Goal: Task Accomplishment & Management: Manage account settings

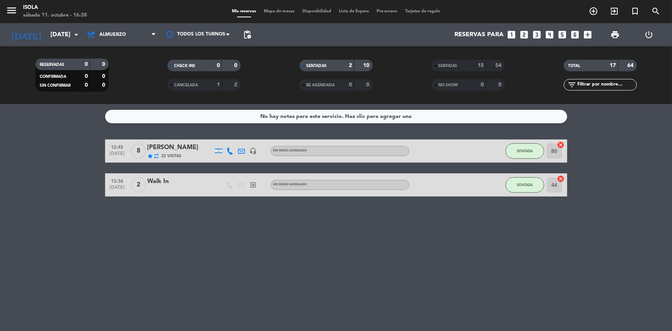
drag, startPoint x: 225, startPoint y: 260, endPoint x: 208, endPoint y: 223, distance: 41.2
click at [225, 258] on div "No hay notas para este servicio. Haz clic para agregar una 12:45 [DATE] 8 [PERS…" at bounding box center [336, 217] width 672 height 227
click at [154, 33] on icon at bounding box center [153, 35] width 3 height 6
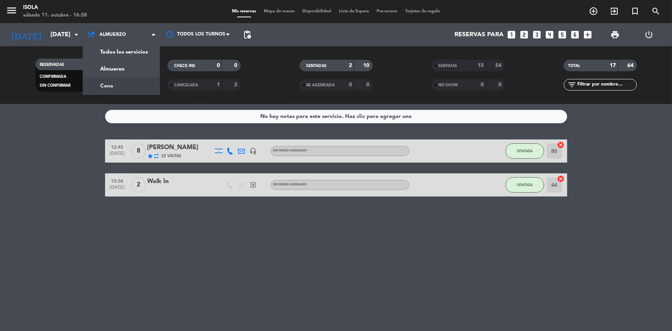
click at [116, 83] on div "menu [PERSON_NAME][DATE] 11. octubre - 16:38 Mis reservas Mapa de mesas Disponi…" at bounding box center [336, 52] width 672 height 104
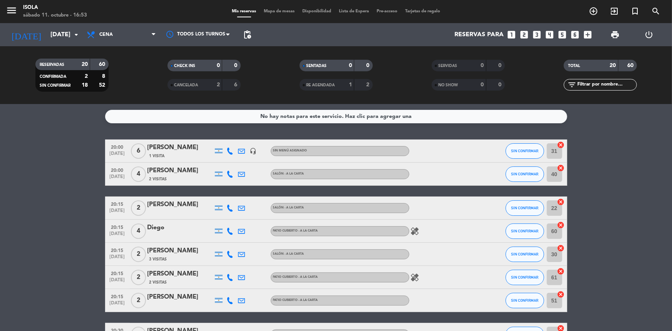
click at [414, 230] on icon "healing" at bounding box center [415, 230] width 9 height 9
click at [428, 269] on div "healing" at bounding box center [443, 277] width 69 height 23
click at [419, 282] on div "healing" at bounding box center [443, 277] width 69 height 23
click at [417, 277] on icon "healing" at bounding box center [415, 277] width 9 height 9
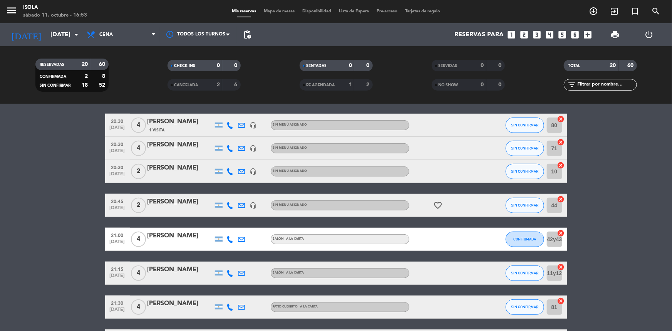
click at [438, 205] on icon "favorite_border" at bounding box center [438, 205] width 9 height 9
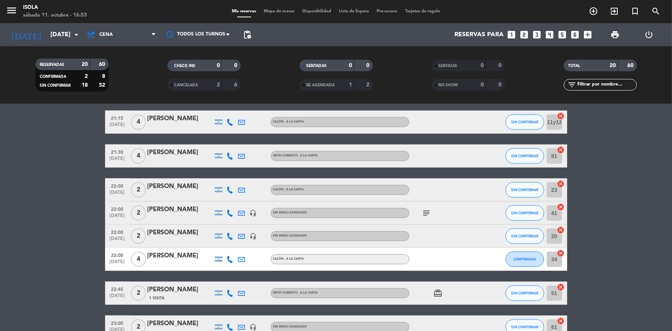
click at [424, 220] on div "subject" at bounding box center [443, 212] width 69 height 23
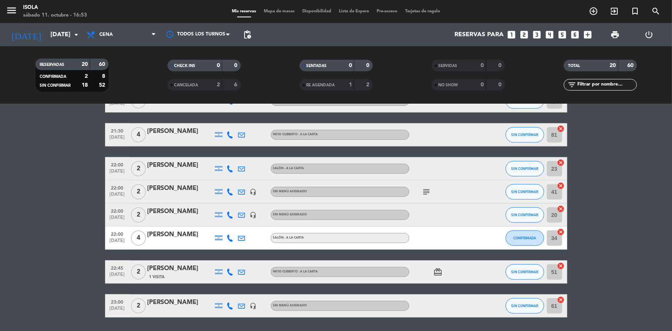
click at [426, 189] on icon "subject" at bounding box center [426, 191] width 9 height 9
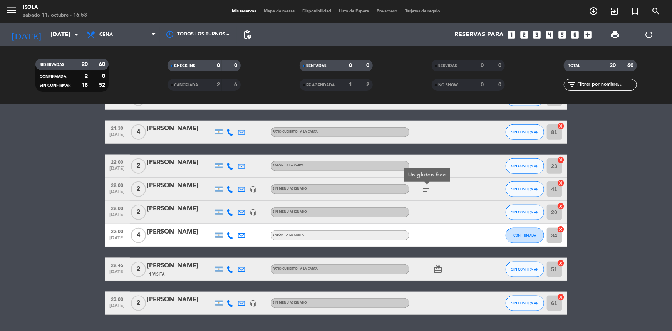
scroll to position [384, 0]
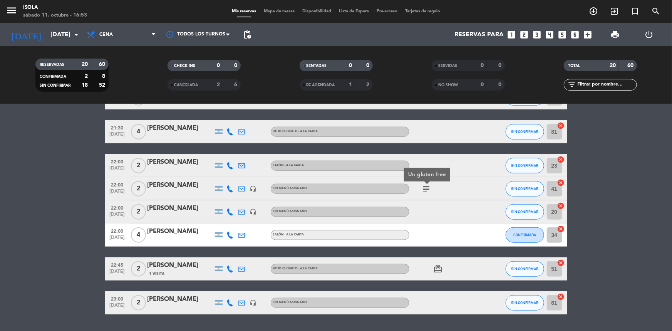
click at [443, 268] on span "card_giftcard" at bounding box center [439, 268] width 12 height 9
click at [439, 270] on icon "card_giftcard" at bounding box center [438, 268] width 9 height 9
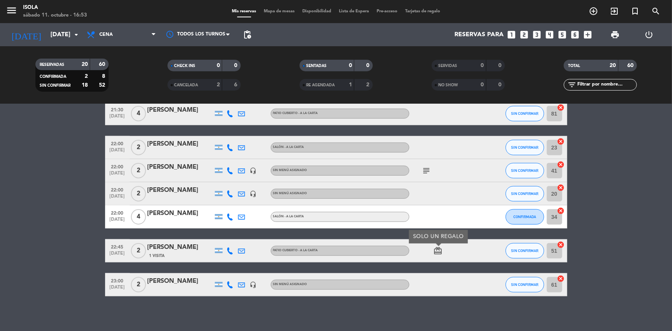
scroll to position [406, 0]
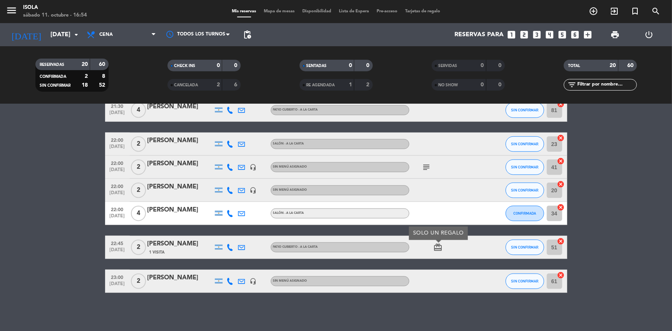
click at [288, 10] on span "Mapa de mesas" at bounding box center [279, 11] width 39 height 4
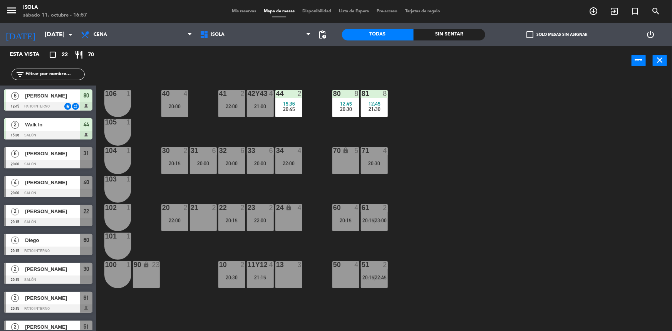
click at [243, 11] on span "Mis reservas" at bounding box center [244, 11] width 32 height 4
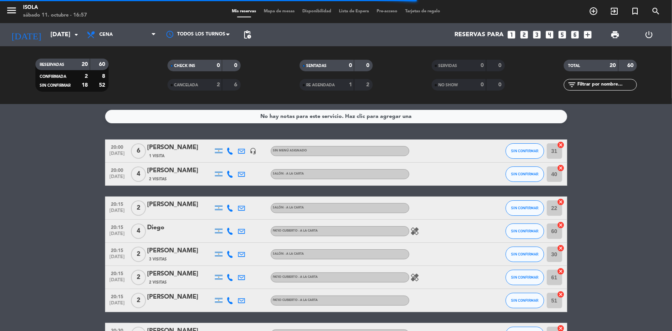
click at [231, 151] on icon at bounding box center [230, 151] width 7 height 7
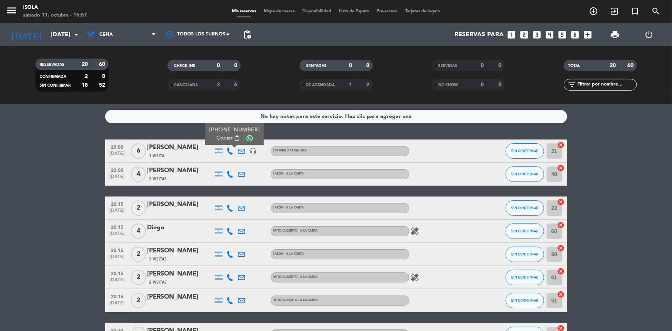
click at [283, 11] on span "Mapa de mesas" at bounding box center [279, 11] width 39 height 4
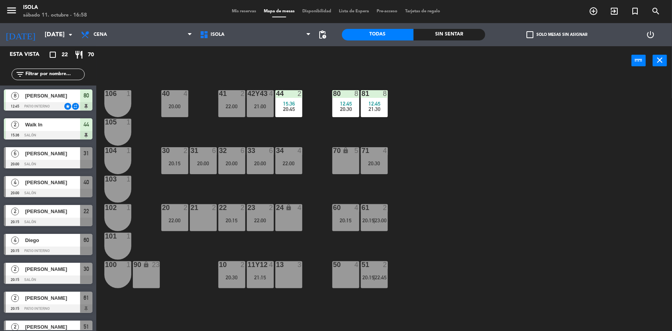
click at [233, 11] on span "Mis reservas" at bounding box center [244, 11] width 32 height 4
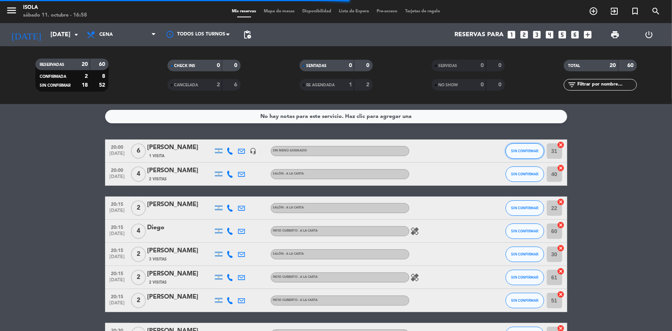
click at [511, 152] on button "SIN CONFIRMAR" at bounding box center [525, 150] width 39 height 15
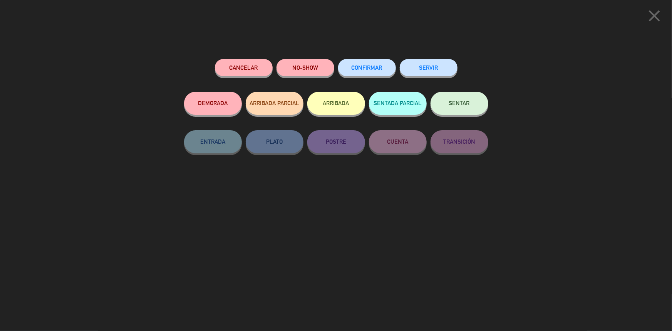
click at [355, 67] on span "CONFIRMAR" at bounding box center [367, 67] width 31 height 7
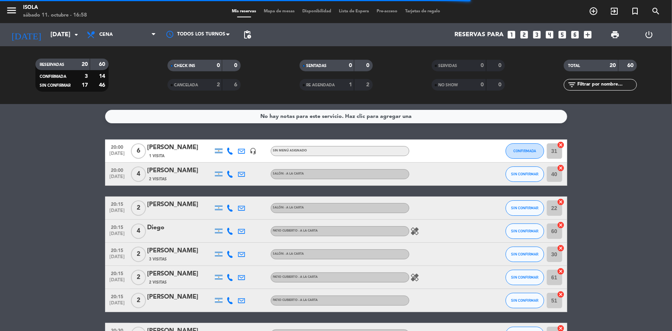
click at [231, 174] on icon at bounding box center [230, 174] width 7 height 7
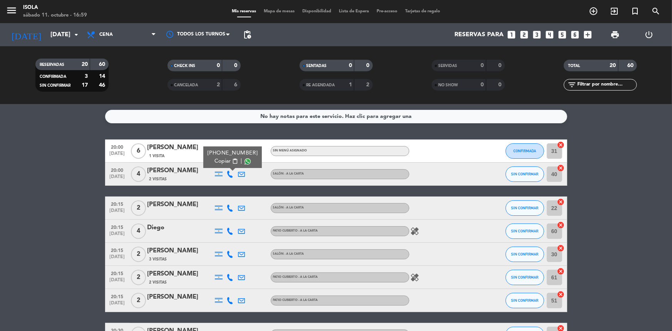
click at [231, 208] on icon at bounding box center [230, 208] width 7 height 7
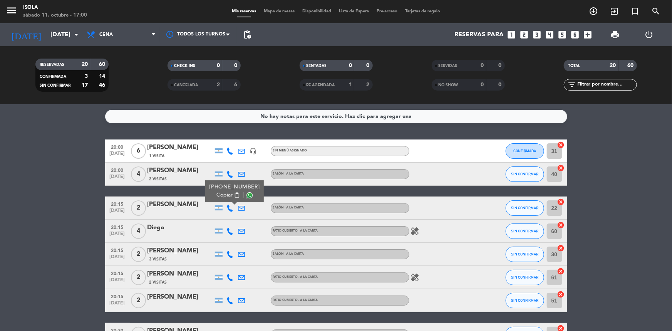
click at [228, 230] on icon at bounding box center [230, 231] width 7 height 7
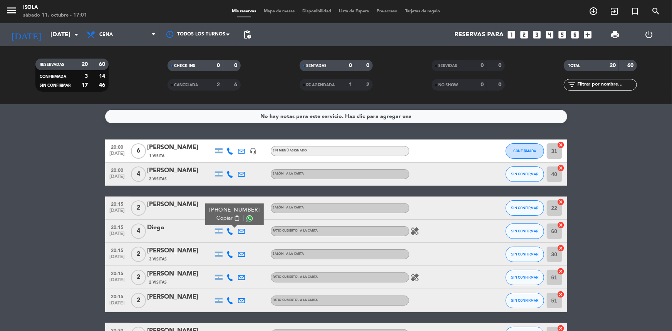
click at [240, 231] on icon at bounding box center [241, 231] width 7 height 7
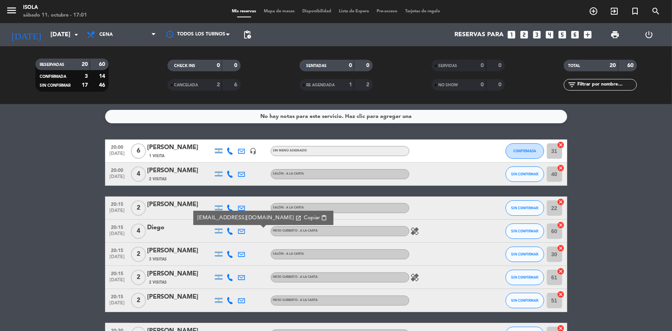
click at [240, 231] on icon at bounding box center [241, 231] width 7 height 7
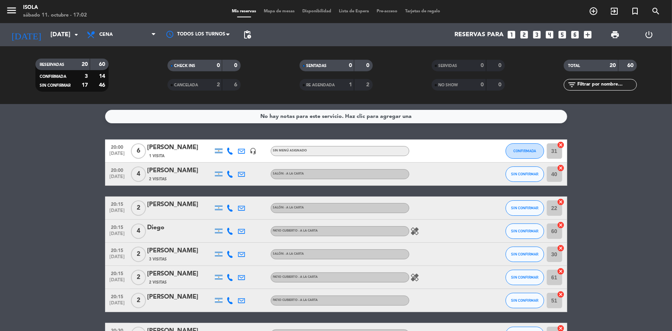
click at [231, 254] on icon at bounding box center [230, 254] width 7 height 7
drag, startPoint x: 232, startPoint y: 277, endPoint x: 320, endPoint y: 276, distance: 88.2
click at [232, 277] on icon at bounding box center [230, 277] width 7 height 7
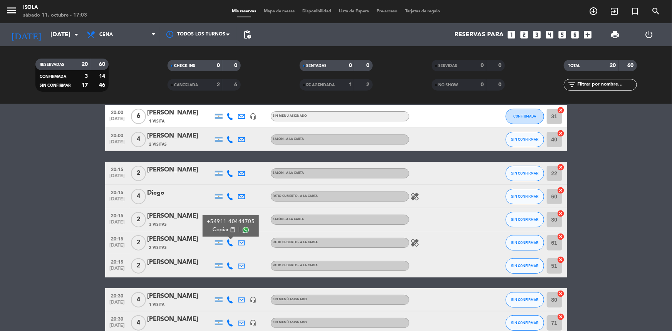
click at [230, 264] on icon at bounding box center [230, 265] width 7 height 7
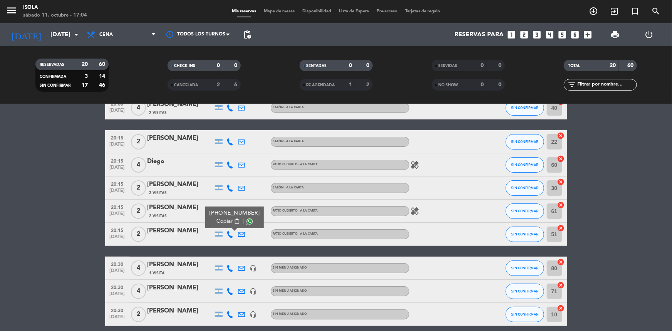
scroll to position [67, 0]
click at [529, 213] on button "SIN CONFIRMAR" at bounding box center [525, 210] width 39 height 15
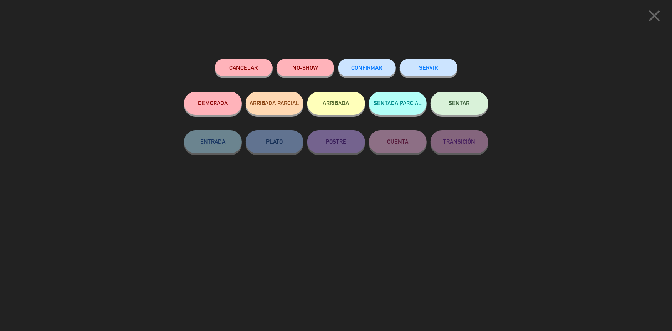
click at [369, 69] on span "CONFIRMAR" at bounding box center [367, 67] width 31 height 7
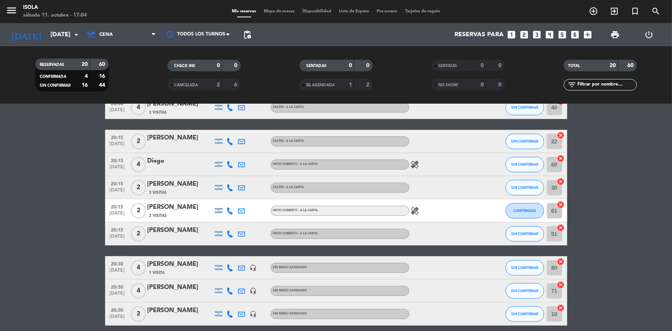
click at [229, 264] on icon at bounding box center [230, 267] width 7 height 7
click at [515, 163] on span "SIN CONFIRMAR" at bounding box center [524, 164] width 27 height 4
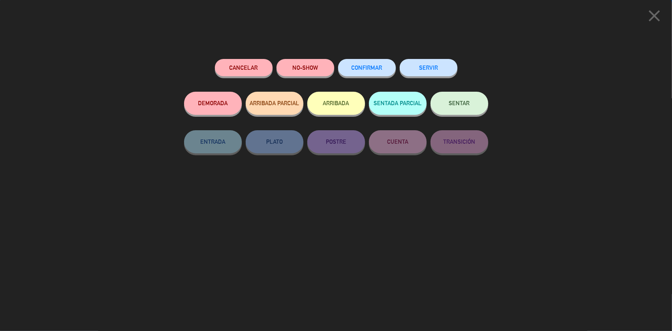
click at [368, 73] on button "CONFIRMAR" at bounding box center [367, 67] width 58 height 17
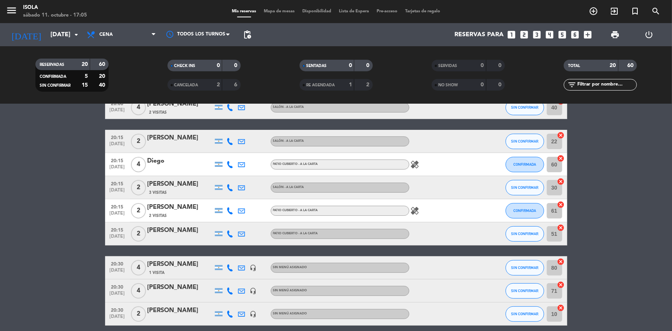
click at [233, 267] on icon at bounding box center [230, 267] width 7 height 7
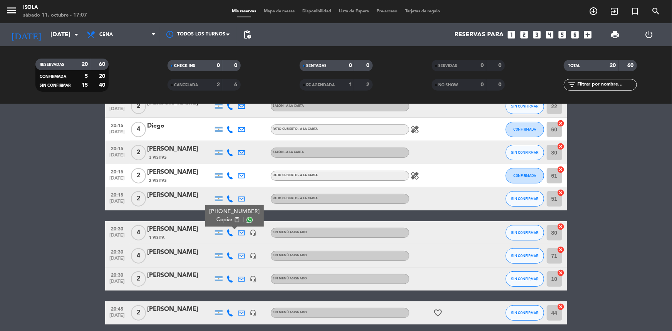
click at [228, 254] on icon at bounding box center [230, 255] width 7 height 7
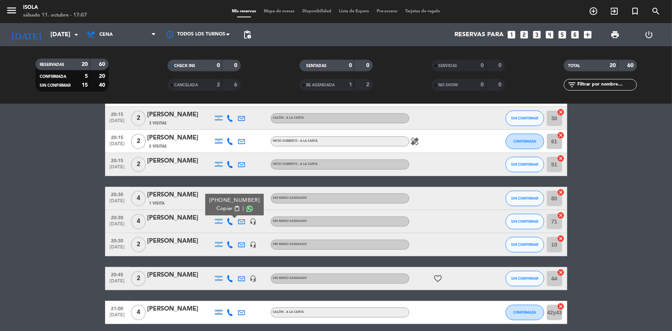
scroll to position [136, 0]
click at [524, 196] on span "SIN CONFIRMAR" at bounding box center [524, 198] width 27 height 4
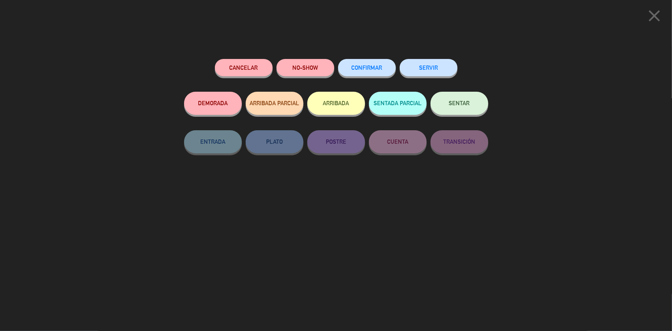
click at [381, 69] on span "CONFIRMAR" at bounding box center [367, 67] width 31 height 7
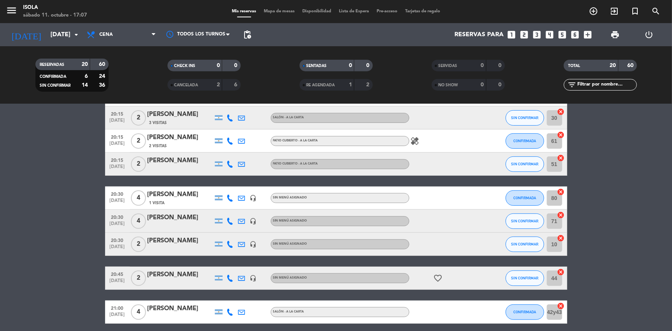
click at [230, 218] on icon at bounding box center [230, 221] width 7 height 7
click at [231, 242] on icon at bounding box center [230, 244] width 7 height 7
click at [23, 183] on bookings-row "20:00 [DATE] 6 [PERSON_NAME] 1 Visita headset_mic Sin menú asignado CONFIRMADA …" at bounding box center [336, 282] width 672 height 559
click at [231, 241] on icon at bounding box center [230, 244] width 7 height 7
click at [512, 221] on span "SIN CONFIRMAR" at bounding box center [524, 221] width 27 height 4
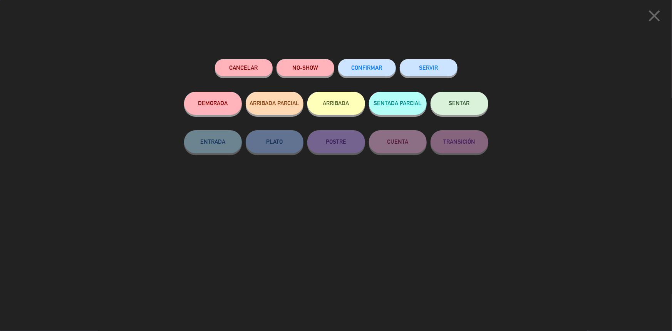
click at [365, 61] on button "CONFIRMAR" at bounding box center [367, 67] width 58 height 17
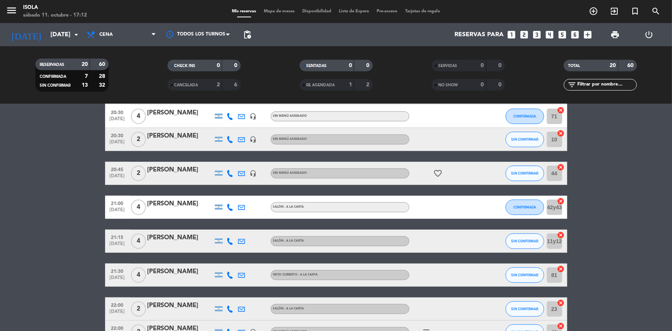
click at [230, 173] on icon at bounding box center [230, 173] width 7 height 7
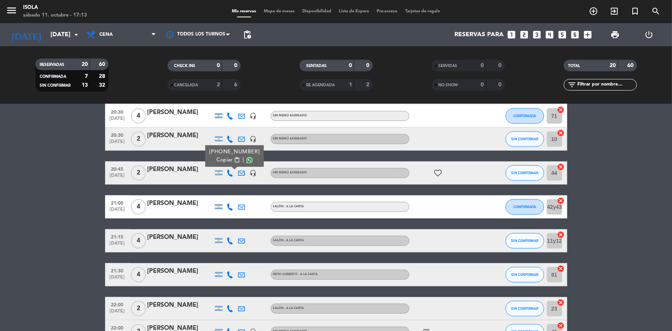
click at [232, 207] on icon at bounding box center [230, 206] width 7 height 7
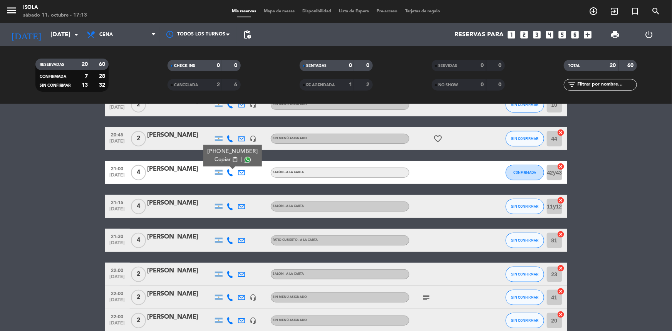
scroll to position [276, 0]
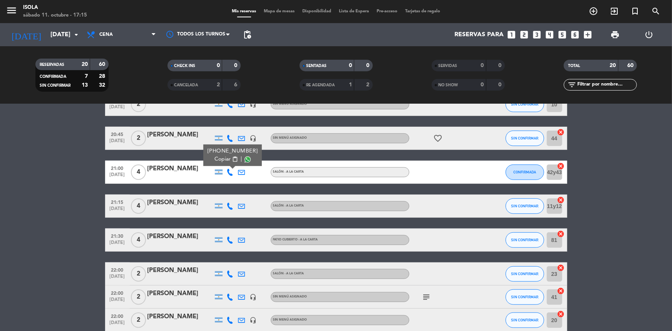
click at [231, 205] on icon at bounding box center [230, 206] width 7 height 7
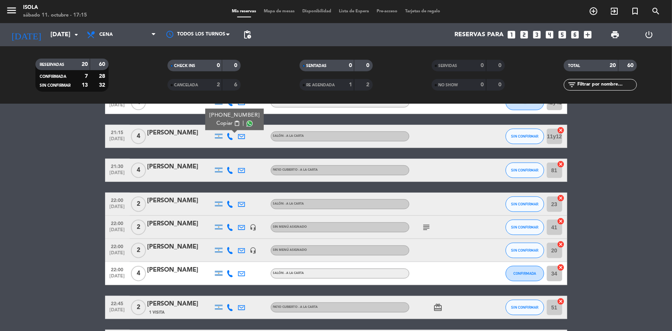
scroll to position [346, 0]
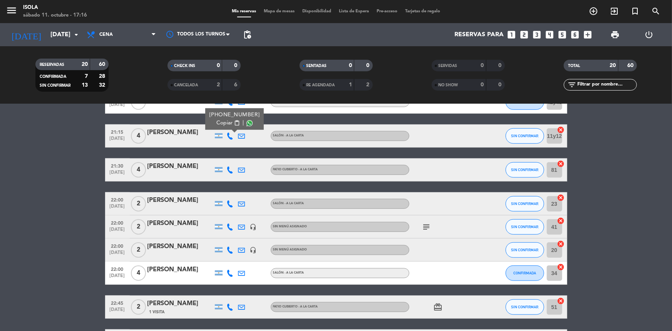
click at [230, 166] on icon at bounding box center [230, 169] width 7 height 7
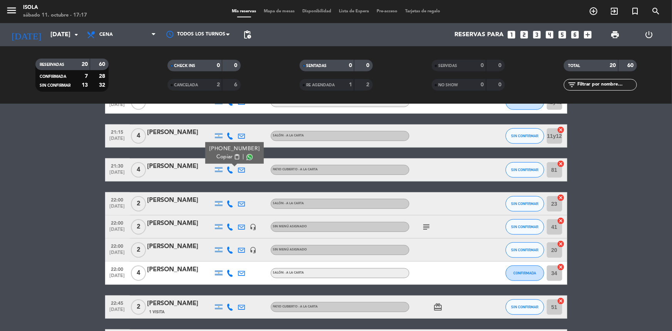
click at [228, 204] on icon at bounding box center [230, 203] width 7 height 7
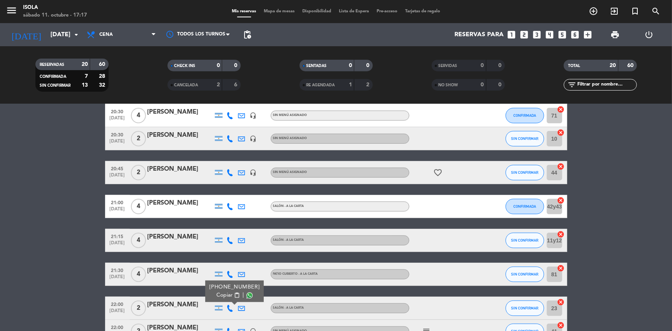
scroll to position [241, 0]
click at [527, 243] on button "SIN CONFIRMAR" at bounding box center [525, 240] width 39 height 15
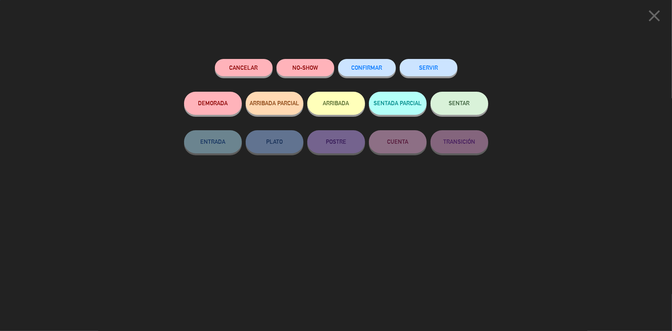
click at [389, 70] on button "CONFIRMAR" at bounding box center [367, 67] width 58 height 17
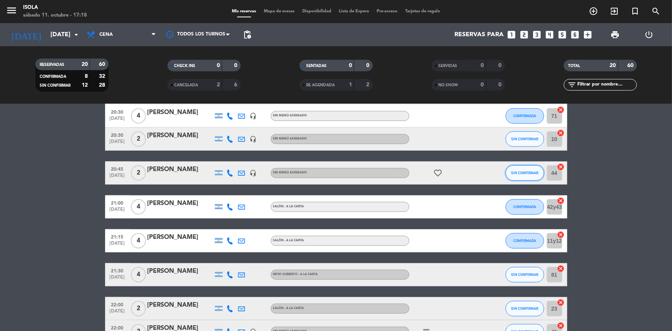
click at [527, 175] on button "SIN CONFIRMAR" at bounding box center [525, 172] width 39 height 15
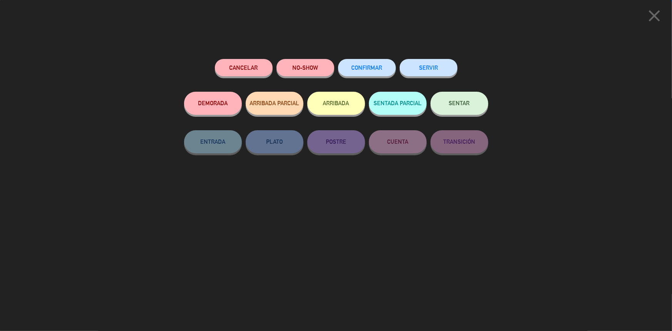
click at [380, 70] on button "CONFIRMAR" at bounding box center [367, 67] width 58 height 17
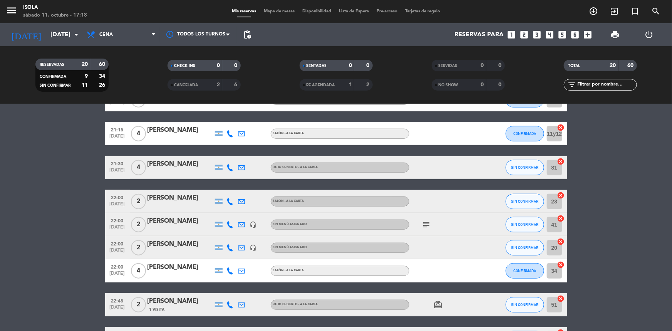
scroll to position [349, 0]
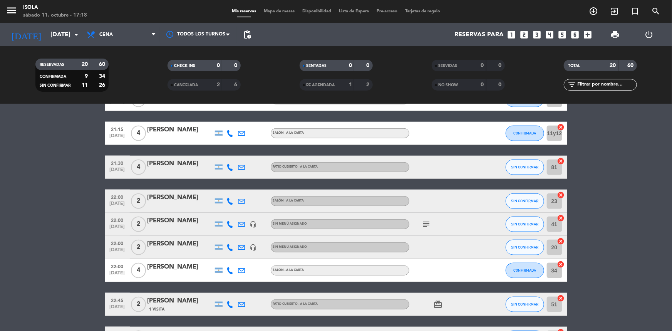
click at [231, 167] on icon at bounding box center [230, 167] width 7 height 7
click at [229, 203] on icon at bounding box center [230, 201] width 7 height 7
click at [229, 227] on icon at bounding box center [230, 224] width 7 height 7
click at [430, 225] on icon "subject" at bounding box center [426, 224] width 9 height 9
click at [428, 224] on icon "subject" at bounding box center [426, 224] width 9 height 9
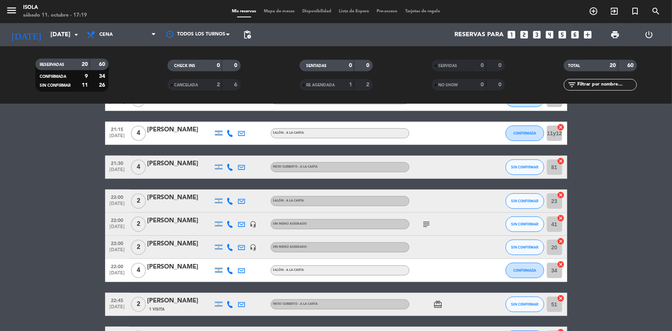
click at [243, 223] on icon at bounding box center [241, 224] width 7 height 7
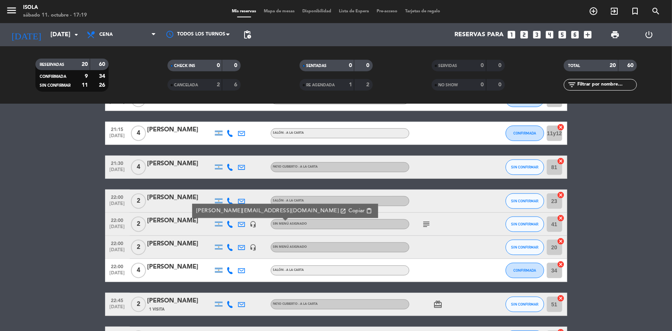
click at [241, 242] on div at bounding box center [242, 247] width 12 height 23
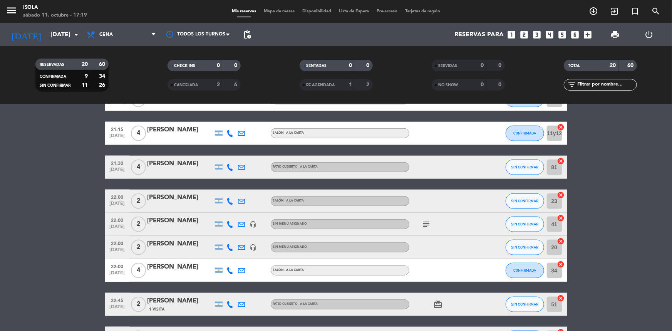
click at [245, 245] on icon at bounding box center [241, 247] width 7 height 7
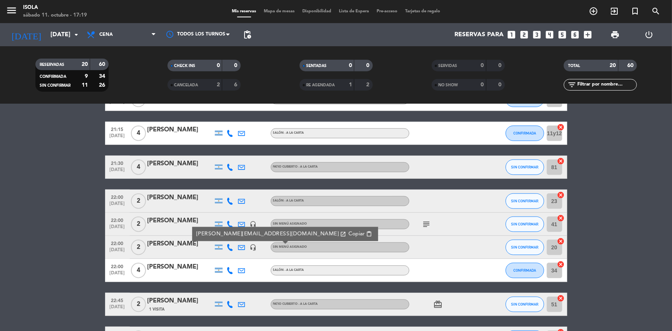
click at [245, 245] on icon at bounding box center [241, 247] width 7 height 7
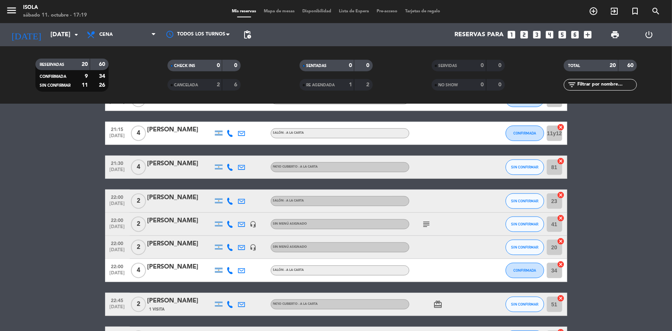
click at [241, 224] on icon at bounding box center [241, 224] width 7 height 7
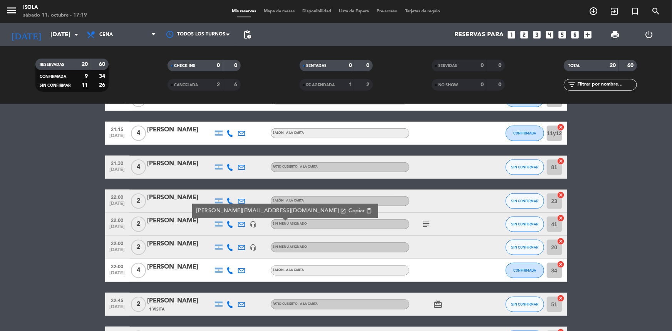
click at [241, 222] on icon at bounding box center [241, 224] width 7 height 7
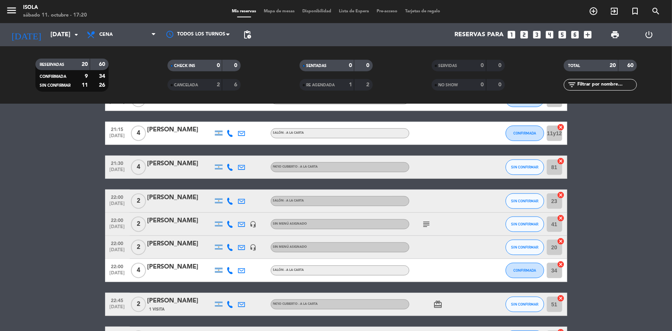
click at [182, 243] on div "[PERSON_NAME]" at bounding box center [180, 244] width 65 height 10
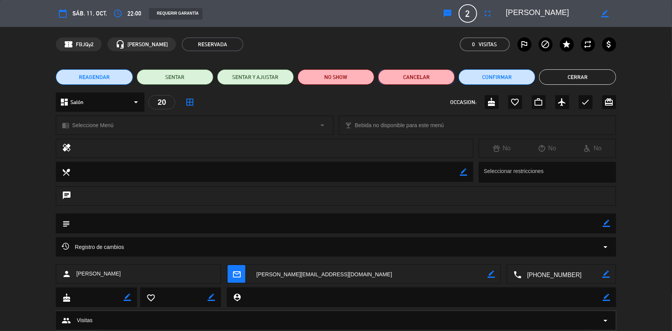
click at [410, 74] on button "Cancelar" at bounding box center [416, 76] width 77 height 15
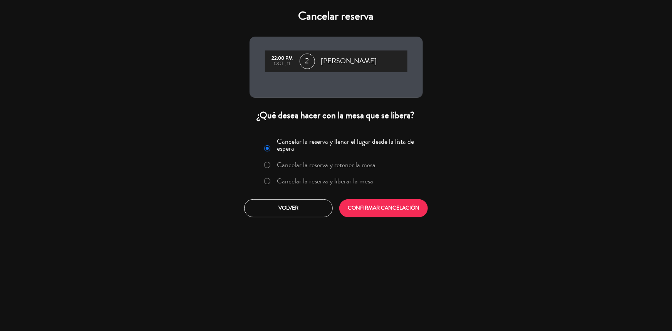
click at [329, 182] on label "Cancelar la reserva y liberar la mesa" at bounding box center [325, 181] width 96 height 7
click at [355, 202] on button "CONFIRMAR CANCELACIÓN" at bounding box center [383, 208] width 89 height 18
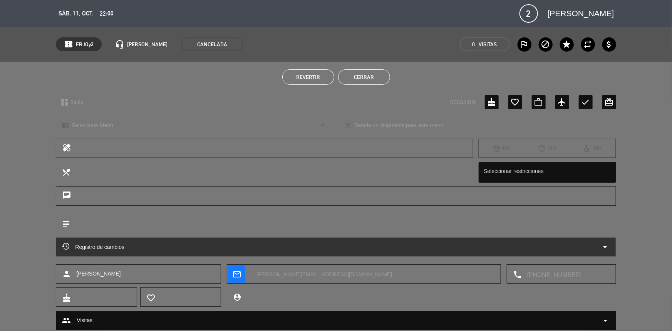
click at [369, 79] on button "Cerrar" at bounding box center [364, 76] width 52 height 15
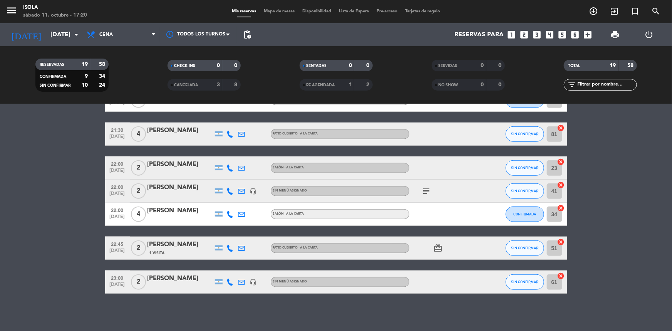
scroll to position [383, 0]
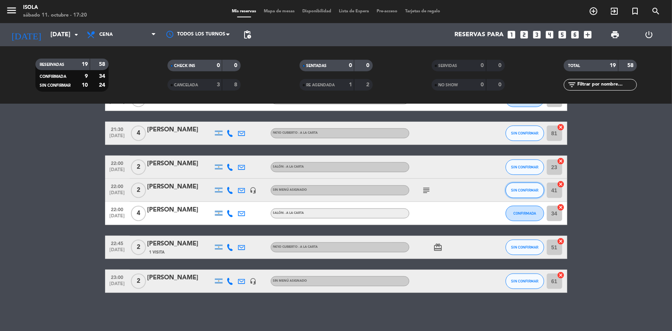
click at [523, 188] on span "SIN CONFIRMAR" at bounding box center [524, 190] width 27 height 4
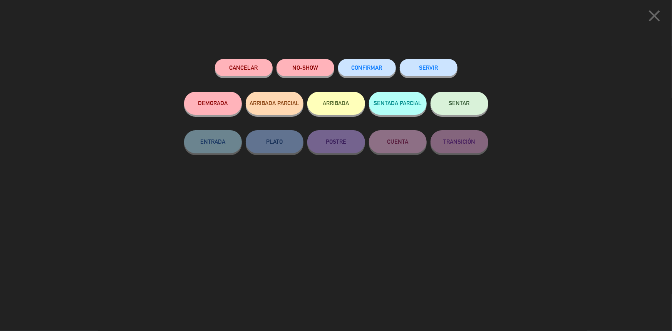
click at [368, 71] on button "CONFIRMAR" at bounding box center [367, 67] width 58 height 17
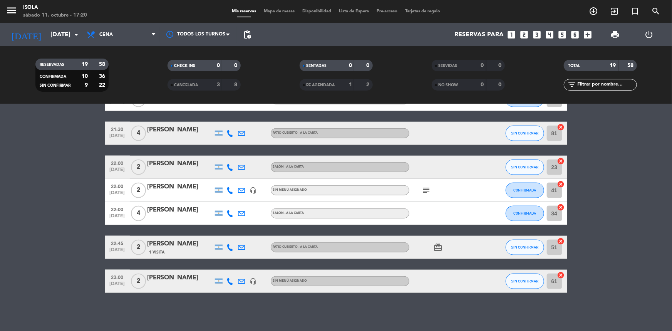
click at [228, 211] on icon at bounding box center [230, 213] width 7 height 7
click at [228, 246] on icon at bounding box center [230, 247] width 7 height 7
click at [513, 167] on span "SIN CONFIRMAR" at bounding box center [524, 167] width 27 height 4
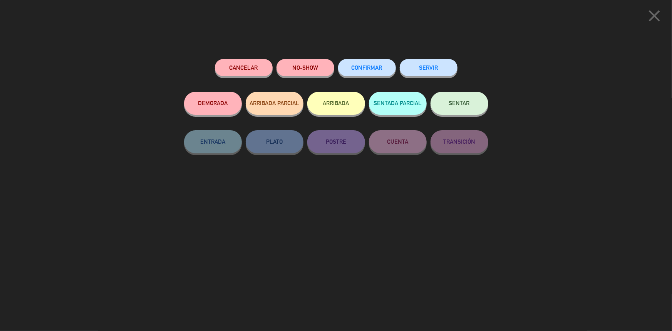
click at [381, 62] on button "CONFIRMAR" at bounding box center [367, 67] width 58 height 17
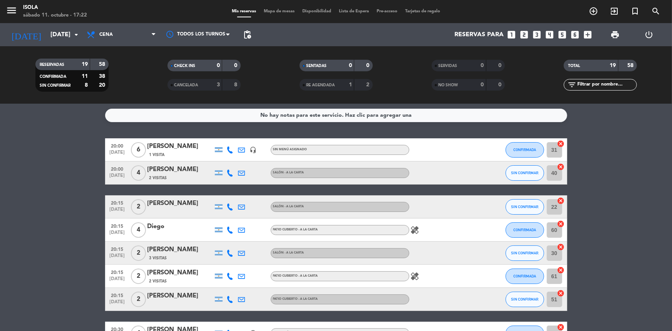
scroll to position [0, 0]
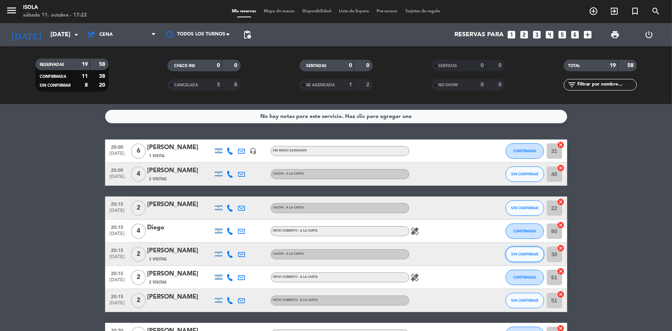
click at [518, 252] on span "SIN CONFIRMAR" at bounding box center [524, 254] width 27 height 4
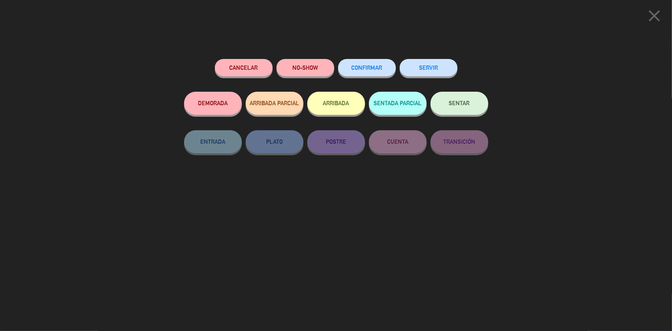
click at [362, 72] on button "CONFIRMAR" at bounding box center [367, 67] width 58 height 17
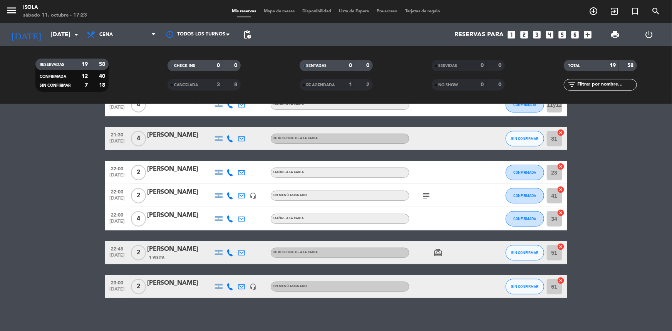
scroll to position [383, 0]
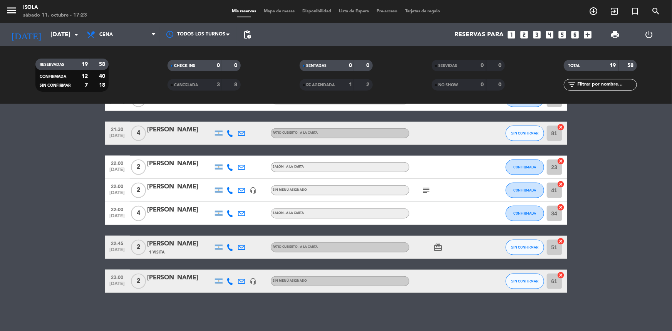
click at [231, 280] on icon at bounding box center [230, 281] width 7 height 7
click at [124, 278] on span "23:00" at bounding box center [117, 276] width 19 height 9
click at [120, 281] on span "[DATE]" at bounding box center [117, 285] width 19 height 9
click at [173, 307] on div "No hay notas para este servicio. Haz clic para agregar una 20:00 [DATE] 6 [PERS…" at bounding box center [336, 217] width 672 height 227
click at [184, 278] on div "[PERSON_NAME]" at bounding box center [180, 278] width 65 height 10
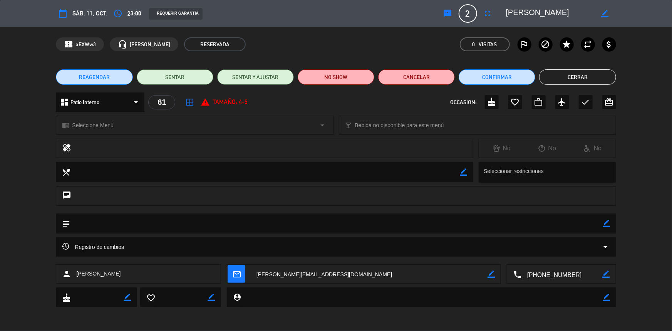
click at [287, 299] on textarea at bounding box center [422, 297] width 362 height 20
click at [265, 248] on div "Registro de cambios arrow_drop_down" at bounding box center [336, 246] width 548 height 9
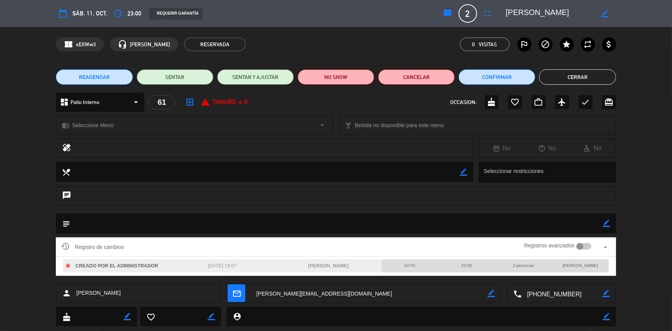
click at [277, 243] on div "Registro de cambios Registros avanzados arrow_drop_up" at bounding box center [336, 247] width 548 height 12
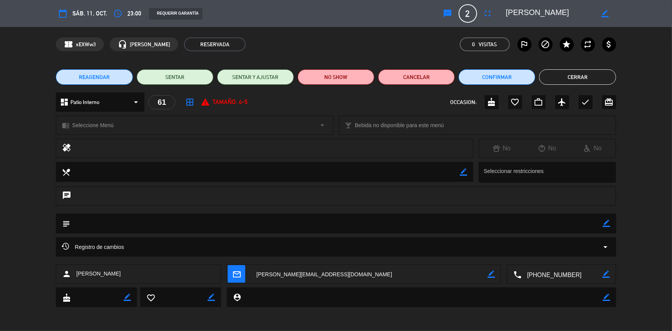
click at [558, 79] on button "Cerrar" at bounding box center [577, 76] width 77 height 15
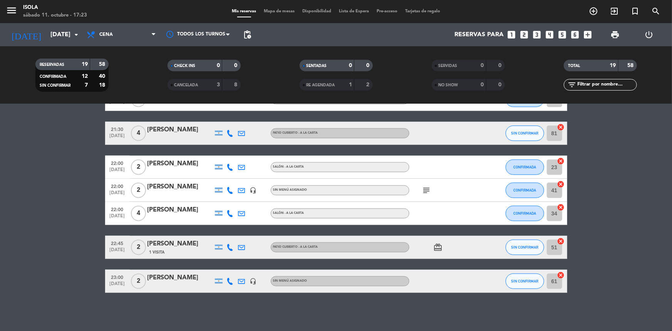
click at [229, 282] on icon at bounding box center [230, 281] width 7 height 7
click at [166, 280] on div "[PERSON_NAME]" at bounding box center [180, 278] width 65 height 10
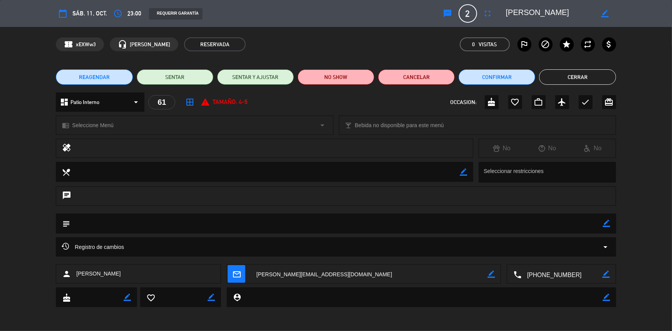
click at [604, 13] on icon "border_color" at bounding box center [604, 13] width 7 height 7
drag, startPoint x: 516, startPoint y: 13, endPoint x: 523, endPoint y: 15, distance: 6.5
click at [517, 13] on textarea at bounding box center [550, 14] width 88 height 14
type textarea "[PERSON_NAME]"
click at [603, 12] on icon at bounding box center [604, 13] width 7 height 7
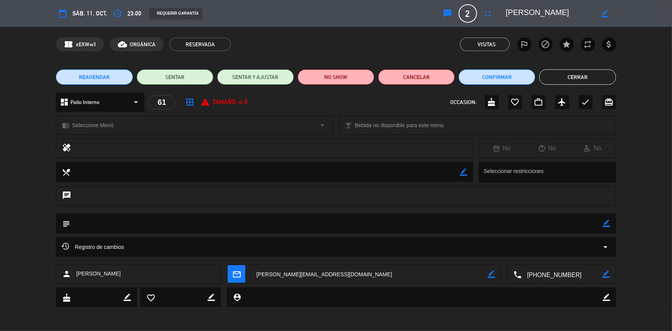
click at [602, 69] on button "Cerrar" at bounding box center [577, 76] width 77 height 15
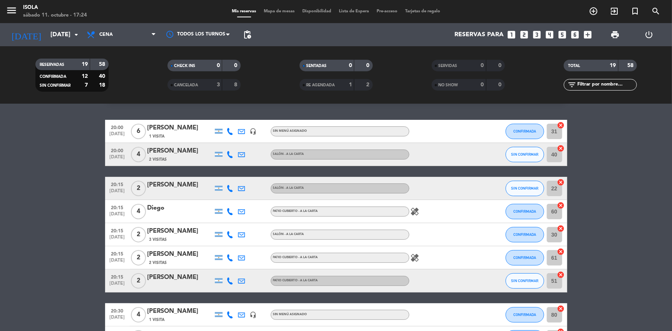
scroll to position [0, 0]
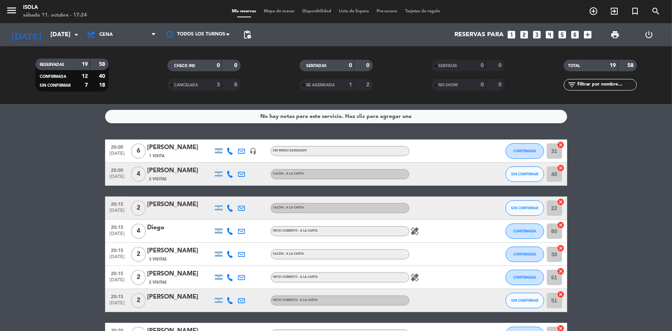
click at [247, 11] on span "Mis reservas" at bounding box center [244, 11] width 32 height 4
click at [265, 12] on span "Mapa de mesas" at bounding box center [279, 11] width 39 height 4
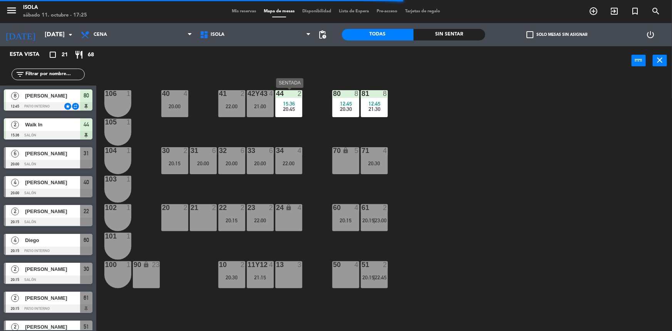
click at [287, 107] on span "20:45" at bounding box center [289, 109] width 12 height 6
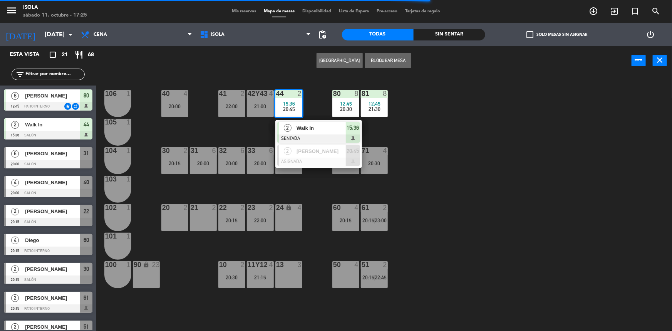
click at [313, 134] on div "Walk In" at bounding box center [321, 128] width 50 height 13
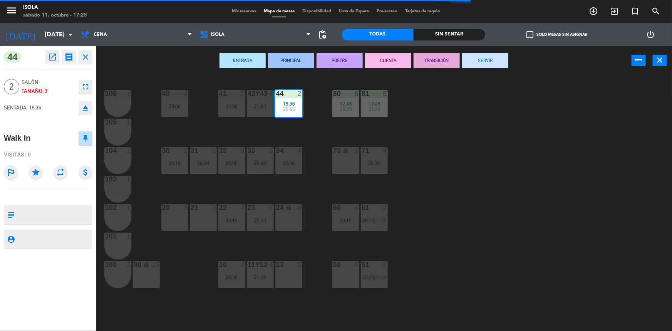
click at [480, 62] on button "SERVIR" at bounding box center [485, 60] width 46 height 15
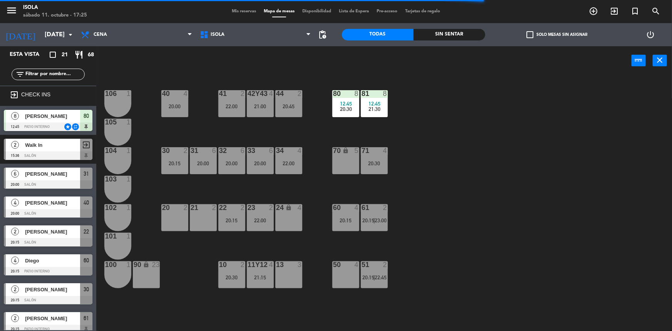
click at [460, 182] on div "40 4 20:00 42y43 4 21:00 41 2 22:00 44 2 20:45 80 8 12:45 20:30 81 8 12:45 21:3…" at bounding box center [387, 204] width 569 height 256
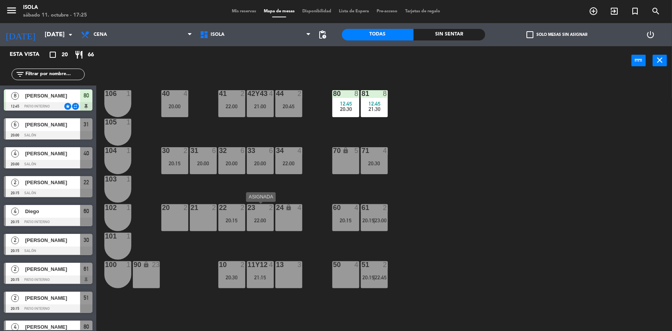
click at [270, 223] on div "23 2 22:00" at bounding box center [260, 217] width 27 height 27
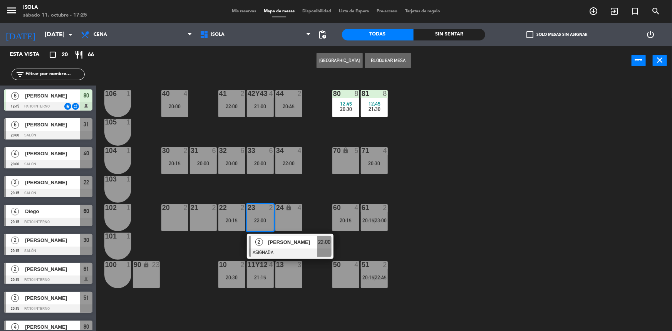
click at [264, 197] on div "40 4 20:00 42y43 4 21:00 41 2 22:00 44 2 20:45 80 8 12:45 20:30 81 8 12:45 21:3…" at bounding box center [387, 204] width 569 height 256
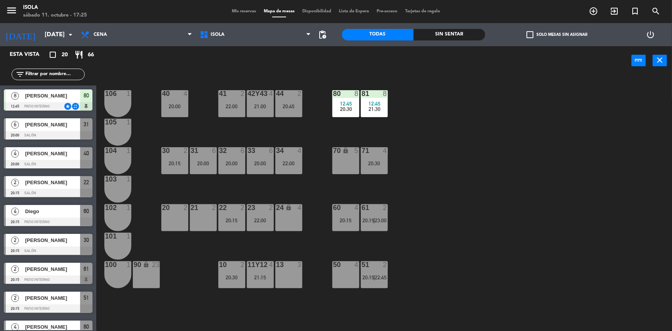
click at [243, 249] on div "40 4 20:00 42y43 4 21:00 41 2 22:00 44 2 20:45 80 8 12:45 20:30 81 8 12:45 21:3…" at bounding box center [387, 204] width 569 height 256
click at [255, 190] on div "40 4 20:00 42y43 4 21:00 41 2 22:00 44 2 20:45 80 8 12:45 20:30 81 8 12:45 21:3…" at bounding box center [387, 204] width 569 height 256
click at [268, 183] on div "40 4 20:00 42y43 4 21:00 41 2 22:00 44 2 20:45 80 8 12:45 20:30 81 8 12:45 21:3…" at bounding box center [387, 204] width 569 height 256
click at [283, 112] on div "44 2 20:45" at bounding box center [288, 103] width 27 height 27
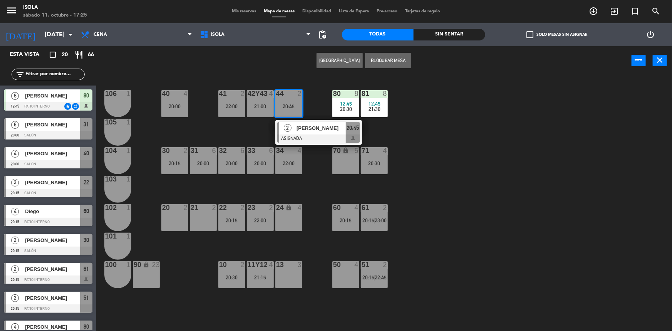
click at [236, 186] on div "40 4 20:00 42y43 4 21:00 41 2 22:00 44 2 20:45 2 [PERSON_NAME] ASIGNADA 20:45 8…" at bounding box center [387, 204] width 569 height 256
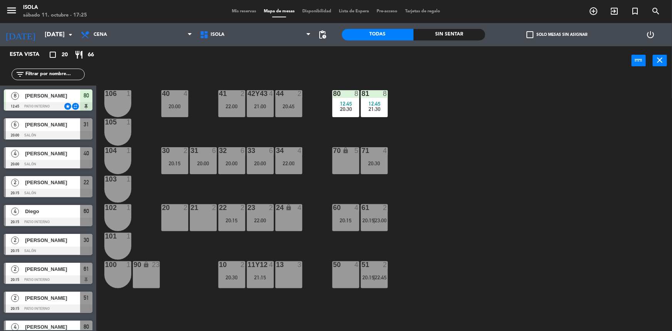
click at [236, 215] on div "22 2 20:15" at bounding box center [231, 217] width 27 height 27
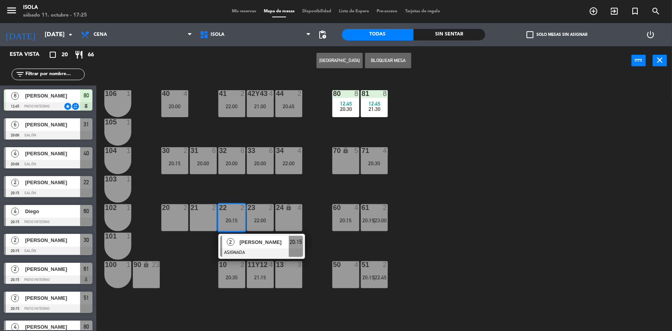
click at [245, 189] on div "40 4 20:00 42y43 4 21:00 41 2 22:00 44 2 20:45 80 8 12:45 20:30 81 8 12:45 21:3…" at bounding box center [387, 204] width 569 height 256
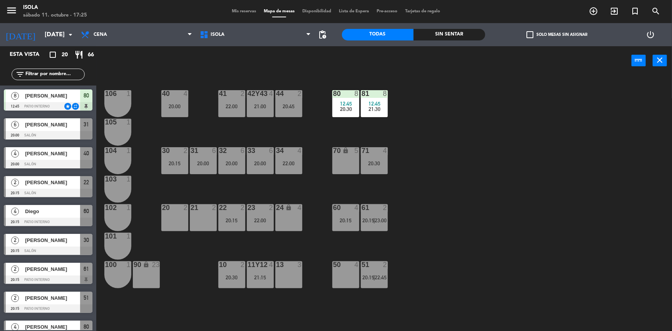
click at [257, 222] on div "22:00" at bounding box center [260, 220] width 27 height 5
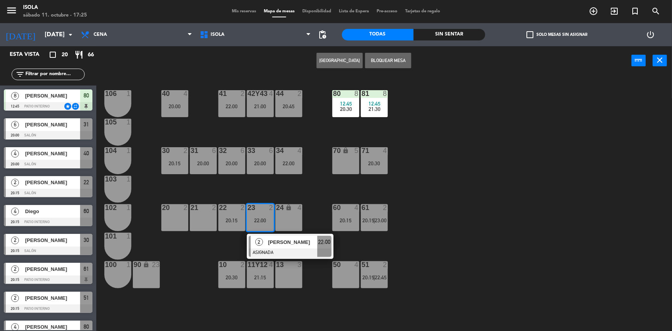
click at [254, 195] on div "40 4 20:00 42y43 4 21:00 41 2 22:00 44 2 20:45 80 8 12:45 20:30 81 8 12:45 21:3…" at bounding box center [387, 204] width 569 height 256
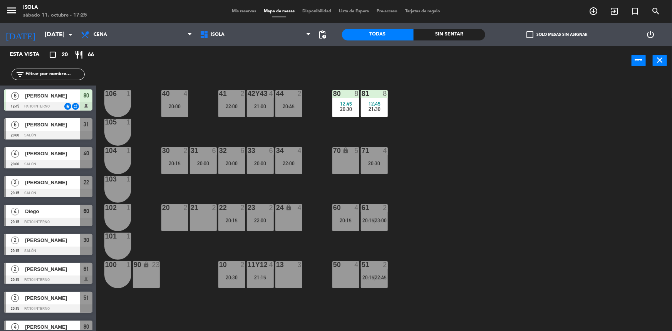
click at [238, 221] on div "20:15" at bounding box center [231, 220] width 27 height 5
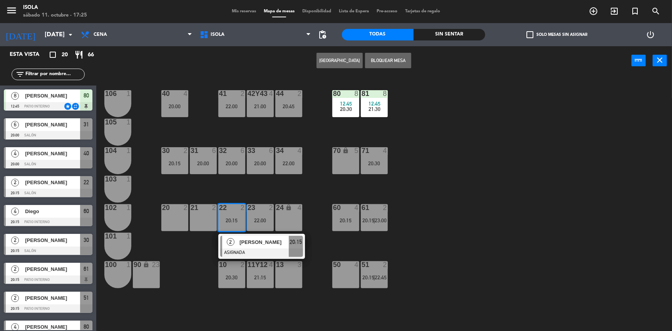
click at [282, 275] on div "13 3" at bounding box center [288, 274] width 27 height 27
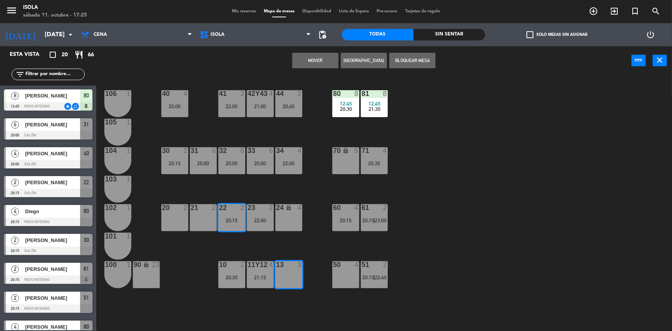
click at [312, 62] on button "Mover" at bounding box center [315, 60] width 46 height 15
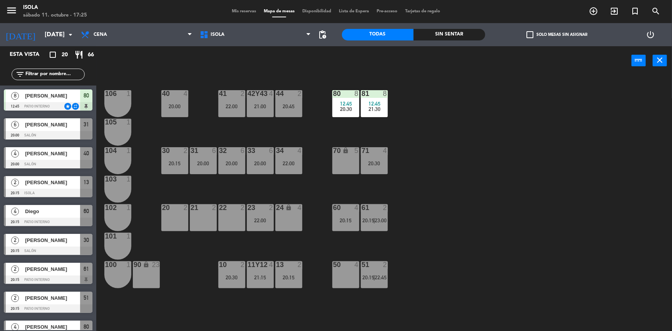
click at [259, 189] on div "40 4 20:00 42y43 4 21:00 41 2 22:00 44 2 20:45 80 8 12:45 20:30 81 8 12:45 21:3…" at bounding box center [387, 204] width 569 height 256
click at [244, 191] on div "40 4 20:00 42y43 4 21:00 41 2 22:00 44 2 20:45 80 8 12:45 20:30 81 8 12:45 21:3…" at bounding box center [387, 204] width 569 height 256
click at [181, 110] on div "40 4 20:00" at bounding box center [174, 103] width 27 height 27
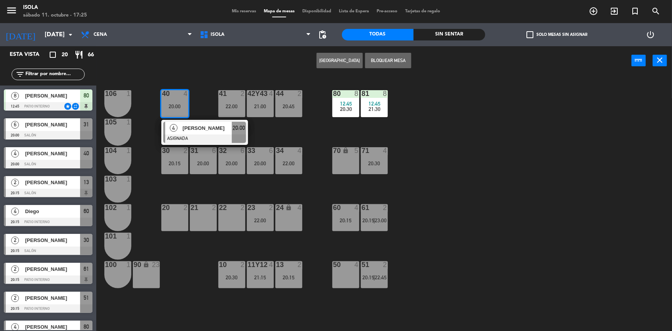
click at [195, 106] on div "40 4 20:00 4 [PERSON_NAME] ASIGNADA 20:00 42y43 4 21:00 41 2 22:00 44 2 20:45 8…" at bounding box center [387, 204] width 569 height 256
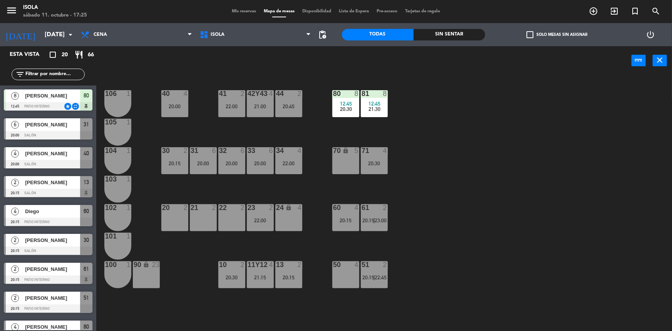
click at [218, 180] on div "40 4 20:00 42y43 4 21:00 41 2 22:00 44 2 20:45 80 8 12:45 20:30 81 8 12:45 21:3…" at bounding box center [387, 204] width 569 height 256
click at [424, 227] on div "40 4 20:00 42y43 4 21:00 41 2 22:00 44 2 20:45 80 8 12:45 20:30 81 8 12:45 21:3…" at bounding box center [387, 204] width 569 height 256
click at [342, 224] on div "60 4 20:15" at bounding box center [345, 217] width 27 height 27
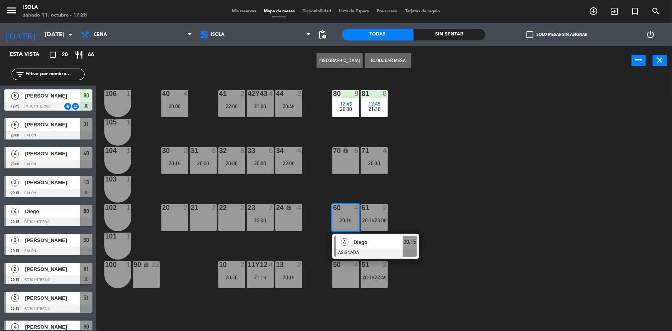
click at [418, 223] on div "40 4 20:00 42y43 4 21:00 41 2 22:00 44 2 20:45 80 8 12:45 20:30 81 8 12:45 21:3…" at bounding box center [387, 204] width 569 height 256
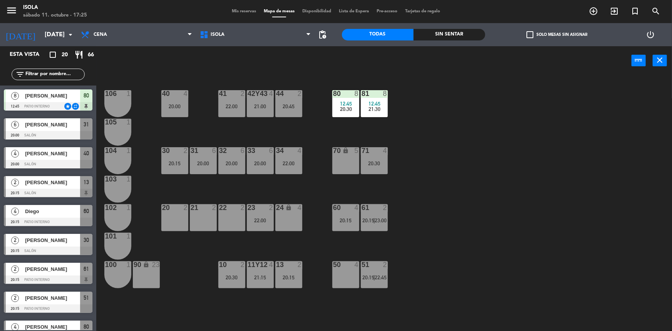
click at [384, 221] on span "23:00" at bounding box center [381, 220] width 12 height 6
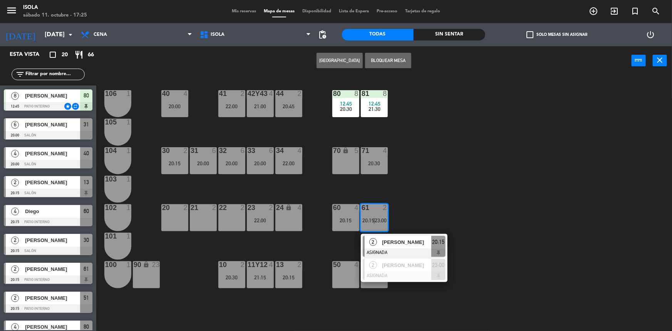
click at [414, 185] on div "40 4 20:00 42y43 4 21:00 41 2 22:00 44 2 20:45 80 8 12:45 20:30 81 8 12:45 21:3…" at bounding box center [387, 204] width 569 height 256
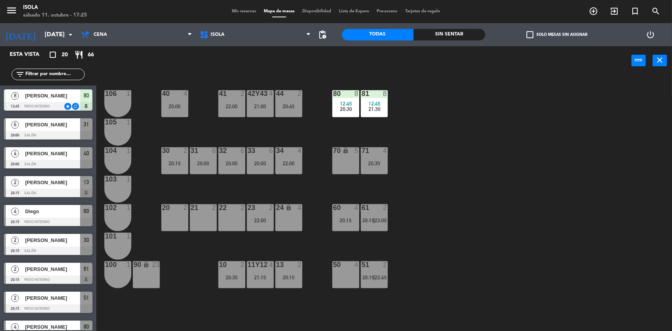
click at [381, 162] on div "20:30" at bounding box center [374, 163] width 27 height 5
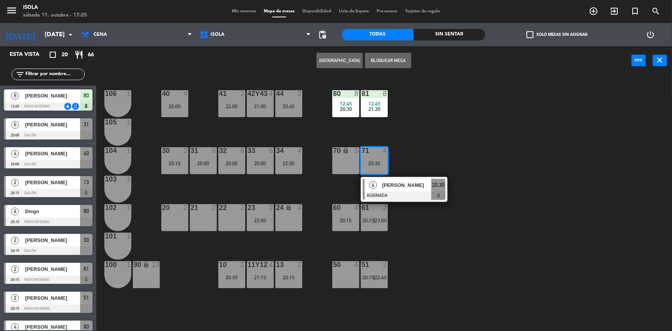
click at [402, 147] on div "40 4 20:00 42y43 4 21:00 41 2 22:00 44 2 20:45 80 8 12:45 20:30 81 8 12:45 21:3…" at bounding box center [387, 204] width 569 height 256
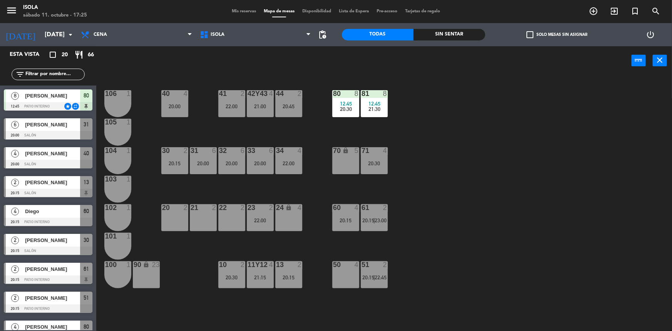
click at [350, 116] on div "80 8 12:45 20:30" at bounding box center [345, 103] width 27 height 27
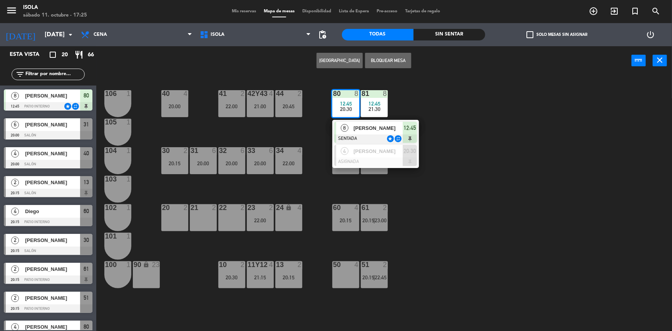
click at [397, 105] on div "40 4 20:00 42y43 4 21:00 41 2 22:00 44 2 20:45 80 8 12:45 20:30 8 [PERSON_NAME]…" at bounding box center [387, 204] width 569 height 256
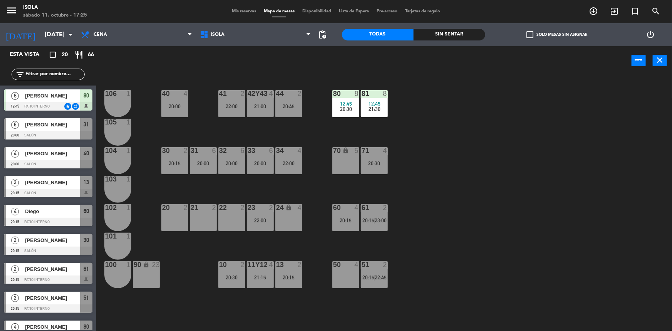
click at [385, 105] on div "12:45" at bounding box center [374, 103] width 27 height 5
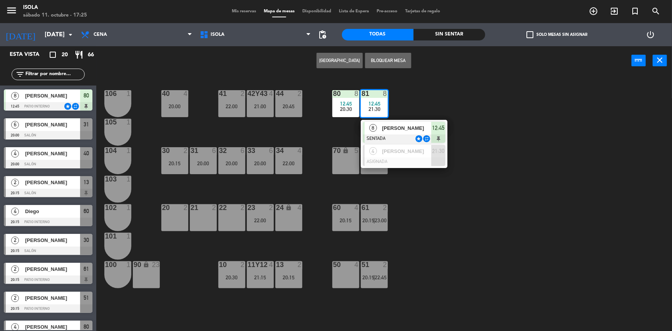
click at [414, 108] on div "40 4 20:00 42y43 4 21:00 41 2 22:00 44 2 20:45 80 8 12:45 20:30 81 8 12:45 21:3…" at bounding box center [387, 204] width 569 height 256
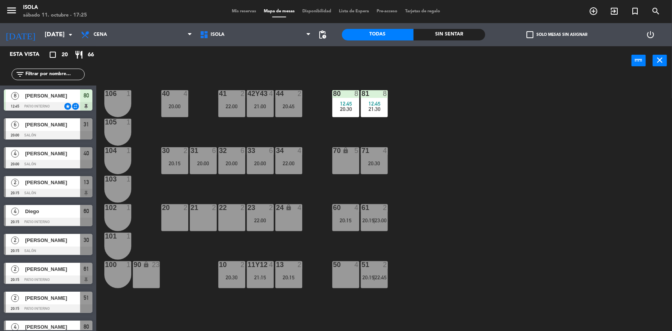
click at [356, 101] on div "12:45" at bounding box center [345, 103] width 27 height 5
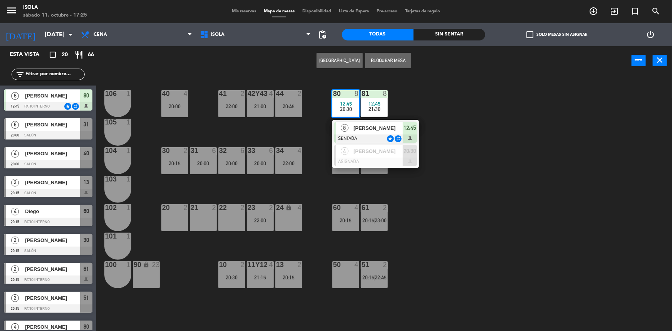
click at [397, 95] on div "40 4 20:00 42y43 4 21:00 41 2 22:00 44 2 20:45 80 8 12:45 20:30 8 [PERSON_NAME]…" at bounding box center [387, 204] width 569 height 256
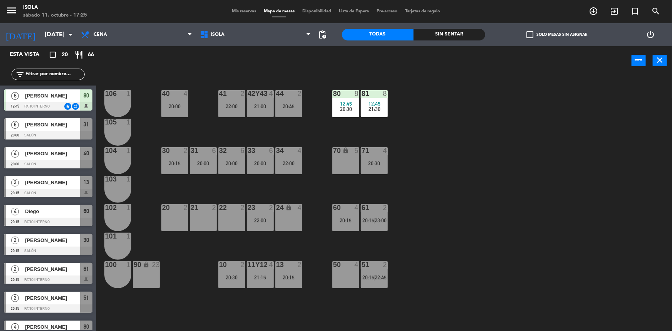
click at [379, 105] on span "12:45" at bounding box center [375, 104] width 12 height 6
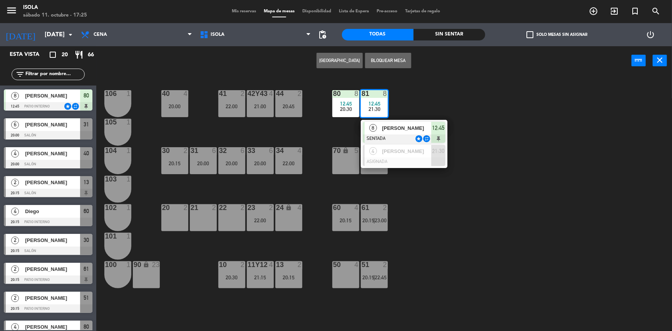
click at [404, 101] on div "40 4 20:00 42y43 4 21:00 41 2 22:00 44 2 20:45 80 8 12:45 20:30 81 8 12:45 21:3…" at bounding box center [387, 204] width 569 height 256
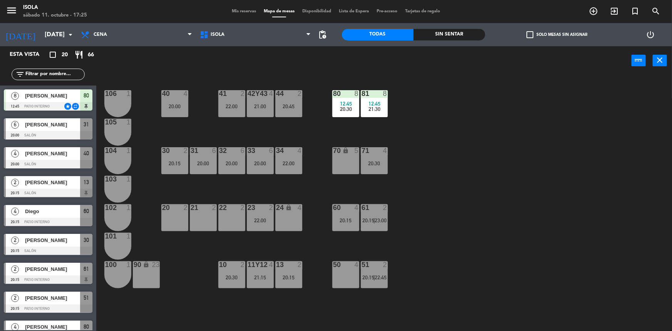
click at [244, 106] on div "22:00" at bounding box center [231, 106] width 27 height 5
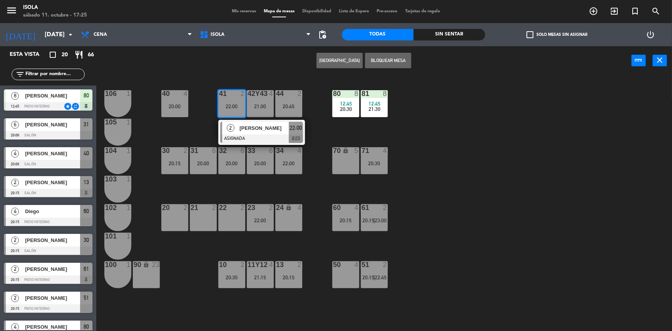
click at [277, 136] on div at bounding box center [261, 138] width 83 height 8
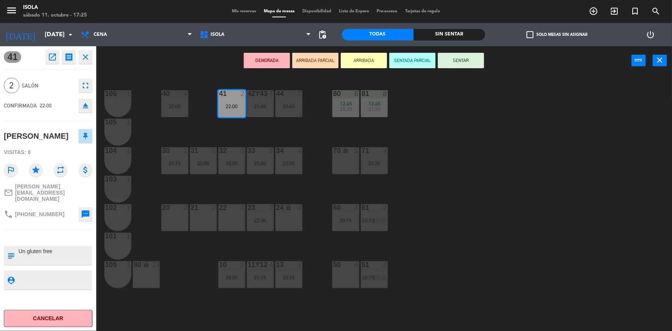
click at [299, 137] on div "40 4 20:00 42y43 4 21:00 41 2 22:00 44 2 20:45 80 8 12:45 20:30 81 8 12:45 21:3…" at bounding box center [387, 204] width 569 height 256
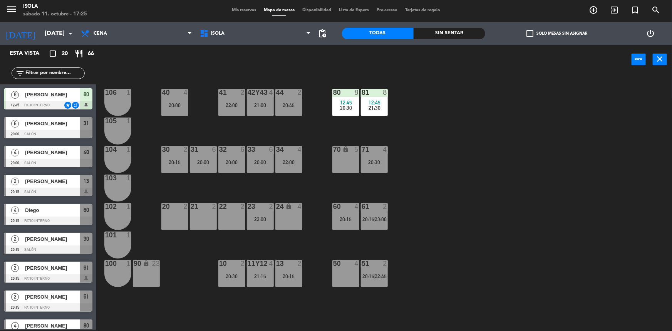
scroll to position [90, 0]
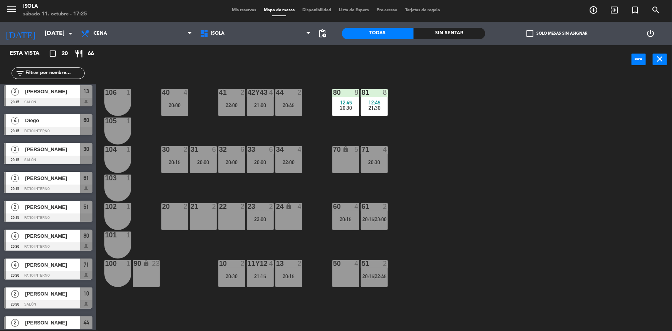
click at [262, 107] on div "21:00" at bounding box center [260, 104] width 27 height 5
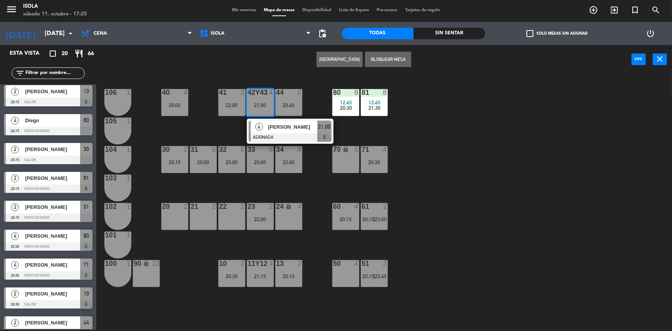
click at [308, 107] on div "40 4 20:00 42y43 4 21:00 4 [PERSON_NAME] ASIGNADA 21:00 41 2 22:00 44 2 20:45 8…" at bounding box center [387, 203] width 569 height 256
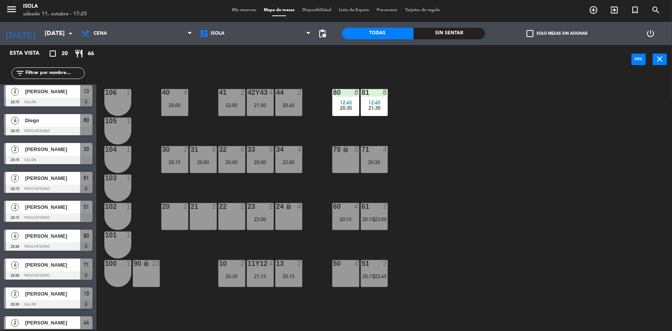
click at [292, 117] on div "40 4 20:00 42y43 4 21:00 41 2 22:00 44 2 20:45 80 8 12:45 20:30 81 8 12:45 21:3…" at bounding box center [387, 203] width 569 height 256
click at [293, 109] on div "44 2 20:45" at bounding box center [288, 102] width 27 height 27
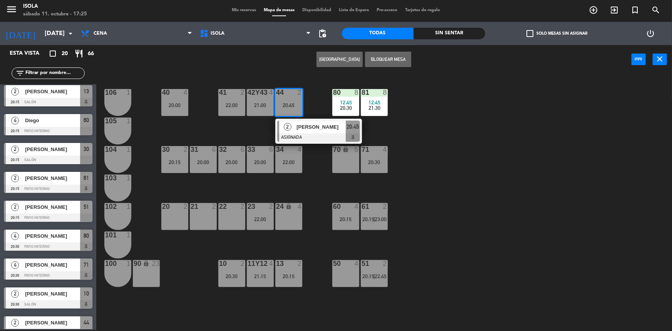
click at [314, 172] on div "40 4 20:00 42y43 4 21:00 41 2 22:00 44 2 20:45 2 [PERSON_NAME] ASIGNADA 20:45 8…" at bounding box center [387, 203] width 569 height 256
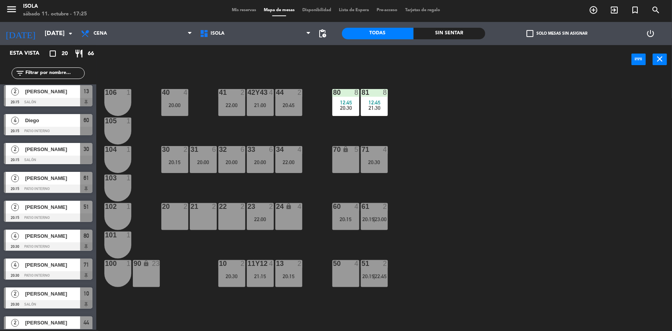
click at [301, 164] on div "22:00" at bounding box center [288, 161] width 27 height 5
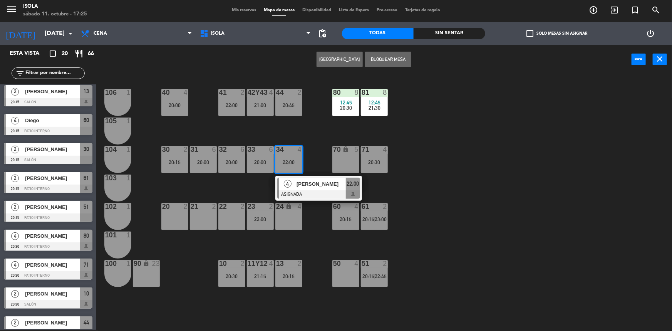
click at [316, 141] on div "40 4 20:00 42y43 4 21:00 41 2 22:00 44 2 20:45 80 8 12:45 20:30 81 8 12:45 21:3…" at bounding box center [387, 203] width 569 height 256
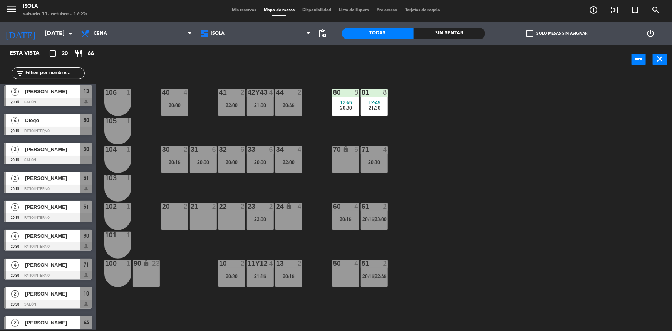
click at [267, 275] on div "21:15" at bounding box center [260, 275] width 27 height 5
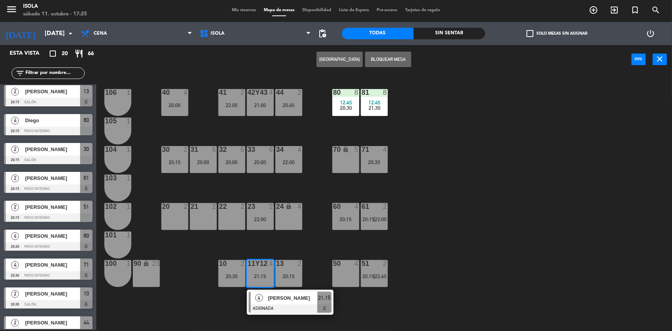
click at [298, 191] on div "40 4 20:00 42y43 4 21:00 41 2 22:00 44 2 20:45 80 8 12:45 20:30 81 8 12:45 21:3…" at bounding box center [387, 203] width 569 height 256
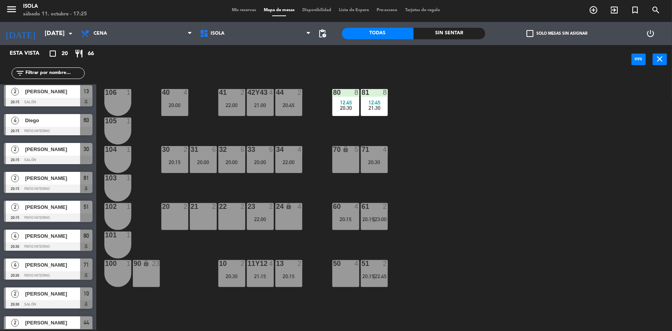
click at [298, 274] on div "20:15" at bounding box center [288, 275] width 27 height 5
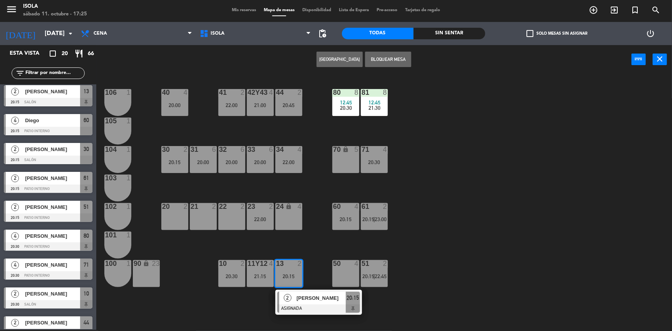
click at [318, 246] on div "40 4 20:00 42y43 4 21:00 41 2 22:00 44 2 20:45 80 8 12:45 20:30 81 8 12:45 21:3…" at bounding box center [387, 203] width 569 height 256
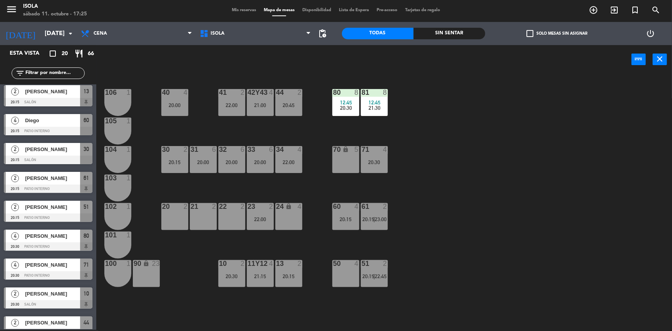
click at [315, 248] on div "40 4 20:00 42y43 4 21:00 41 2 22:00 44 2 20:45 80 8 12:45 20:30 81 8 12:45 21:3…" at bounding box center [387, 203] width 569 height 256
click at [284, 218] on div "24 lock 4" at bounding box center [288, 216] width 27 height 27
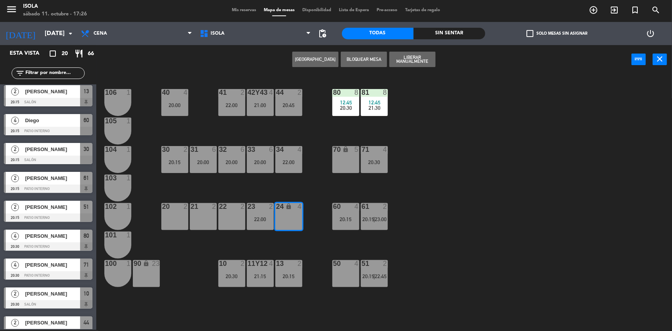
click at [294, 192] on div "40 4 20:00 42y43 4 21:00 41 2 22:00 44 2 20:45 80 8 12:45 20:30 81 8 12:45 21:3…" at bounding box center [387, 203] width 569 height 256
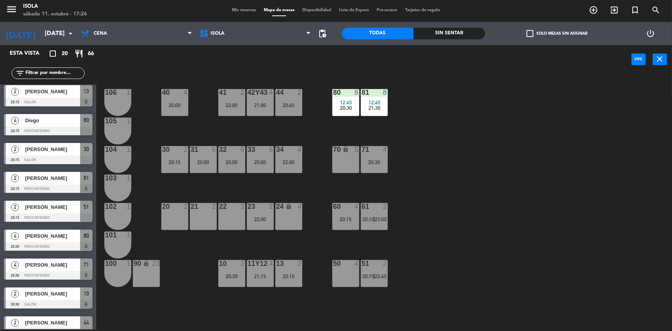
click at [285, 159] on div "22:00" at bounding box center [288, 161] width 27 height 5
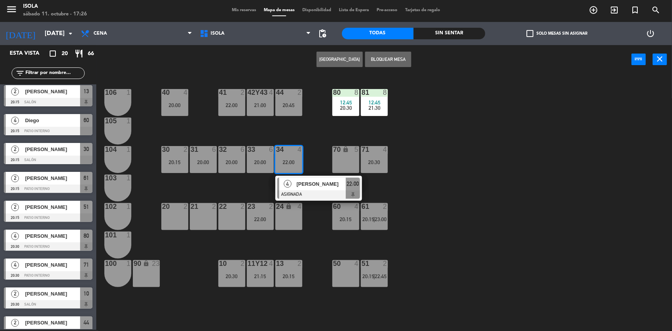
click at [285, 137] on div "40 4 20:00 42y43 4 21:00 41 2 22:00 44 2 20:45 80 8 12:45 20:30 81 8 12:45 21:3…" at bounding box center [387, 203] width 569 height 256
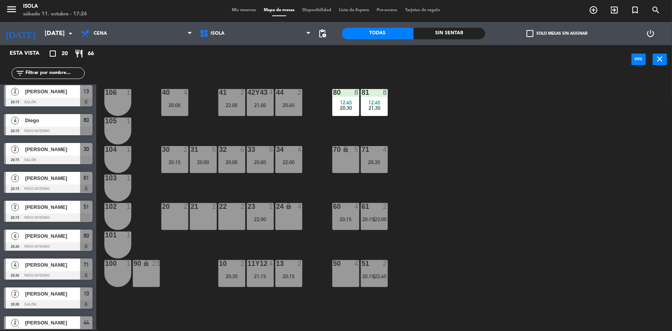
click at [289, 108] on div "44 2 20:45" at bounding box center [288, 102] width 27 height 27
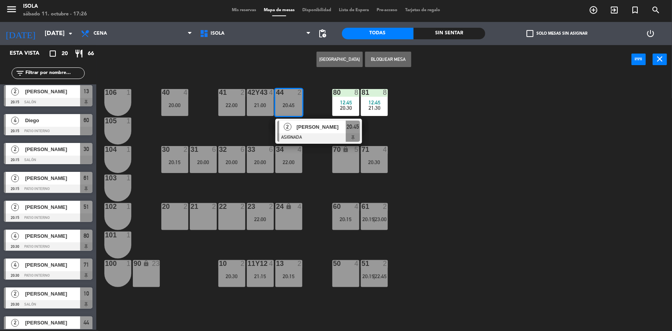
click at [251, 133] on div "40 4 20:00 42y43 4 21:00 41 2 22:00 44 2 20:45 2 [PERSON_NAME] ASIGNADA 20:45 8…" at bounding box center [387, 203] width 569 height 256
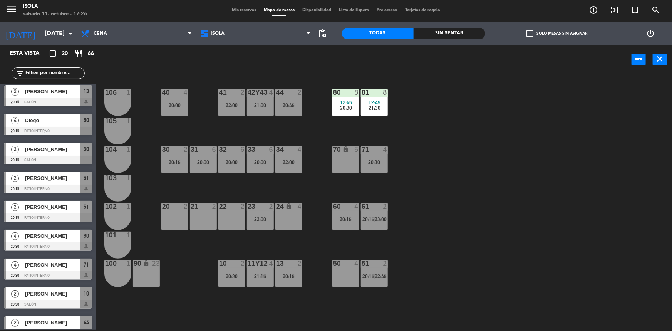
click at [248, 127] on div "40 4 20:00 42y43 4 21:00 41 2 22:00 44 2 20:45 80 8 12:45 20:30 81 8 12:45 21:3…" at bounding box center [387, 203] width 569 height 256
click at [184, 156] on div "30 2 20:15" at bounding box center [174, 159] width 27 height 27
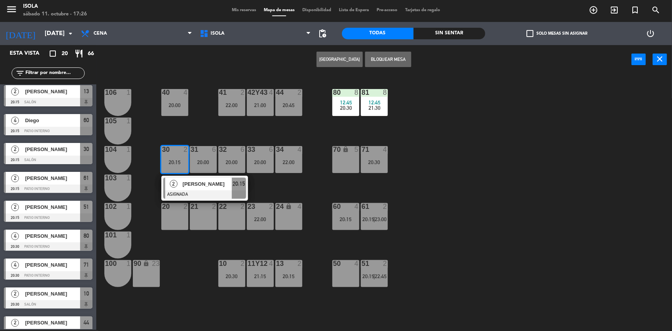
click at [208, 132] on div "40 4 20:00 42y43 4 21:00 41 2 22:00 44 2 20:45 80 8 12:45 20:30 81 8 12:45 21:3…" at bounding box center [387, 203] width 569 height 256
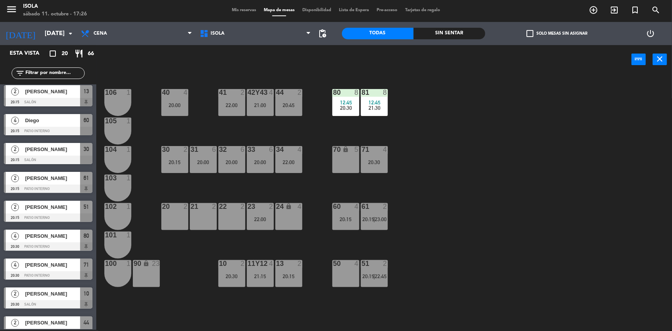
click at [292, 279] on div "13 2 20:15" at bounding box center [288, 273] width 27 height 27
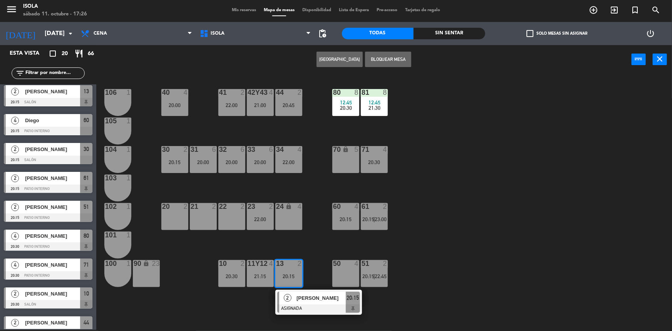
click at [297, 245] on div "40 4 20:00 42y43 4 21:00 41 2 22:00 44 2 20:45 80 8 12:45 20:30 81 8 12:45 21:3…" at bounding box center [387, 203] width 569 height 256
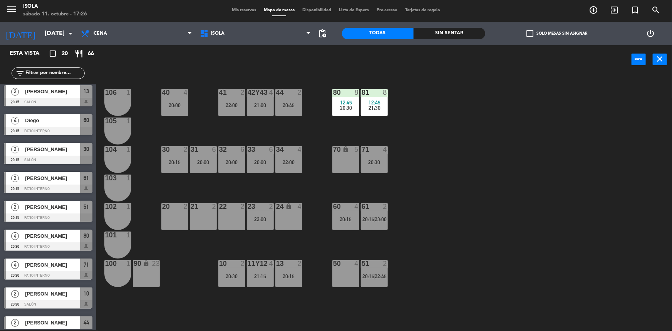
click at [179, 164] on div "20:15" at bounding box center [174, 161] width 27 height 5
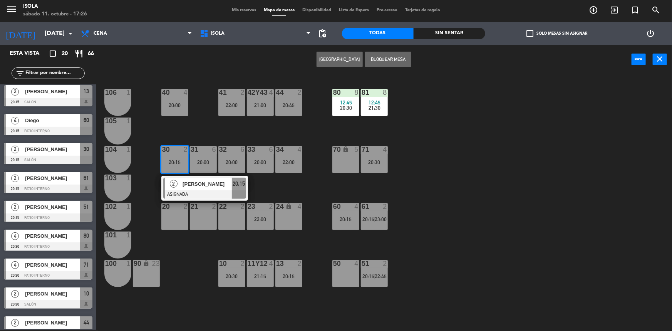
click at [286, 114] on div "44 2 20:45" at bounding box center [288, 102] width 27 height 27
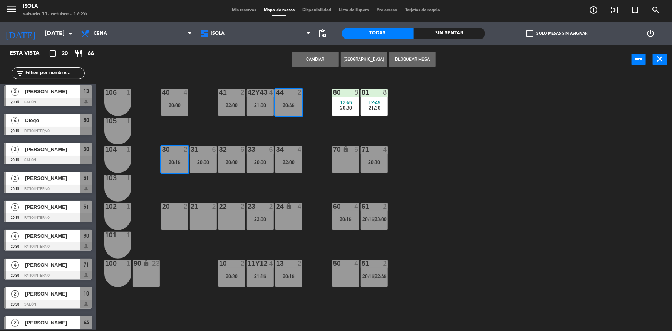
drag, startPoint x: 327, startPoint y: 55, endPoint x: 290, endPoint y: 85, distance: 46.6
click at [327, 55] on button "Cambiar" at bounding box center [315, 59] width 46 height 15
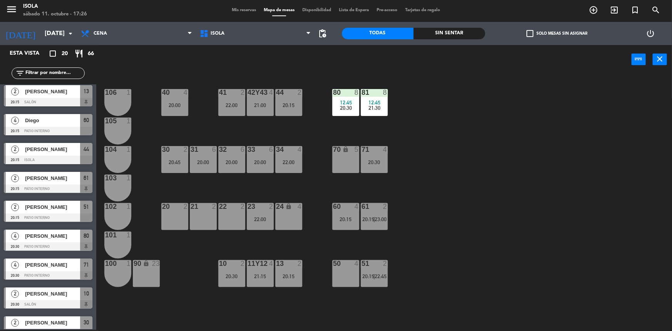
click at [181, 132] on div "40 4 20:00 42y43 4 21:00 41 2 22:00 44 2 20:15 80 8 12:45 20:30 81 8 12:45 21:3…" at bounding box center [387, 203] width 569 height 256
click at [285, 106] on div "20:15" at bounding box center [288, 104] width 27 height 5
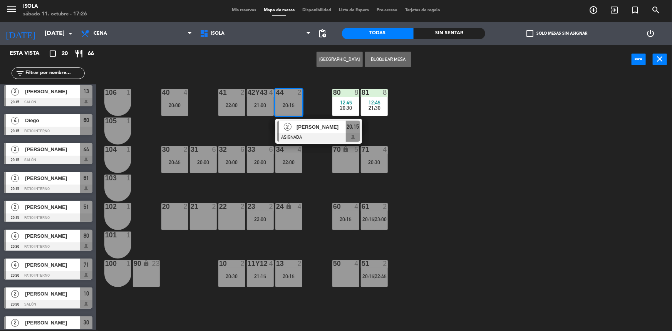
click at [233, 125] on div "40 4 20:00 42y43 4 21:00 41 2 22:00 44 2 20:15 2 [PERSON_NAME] ASIGNADA 20:15 8…" at bounding box center [387, 203] width 569 height 256
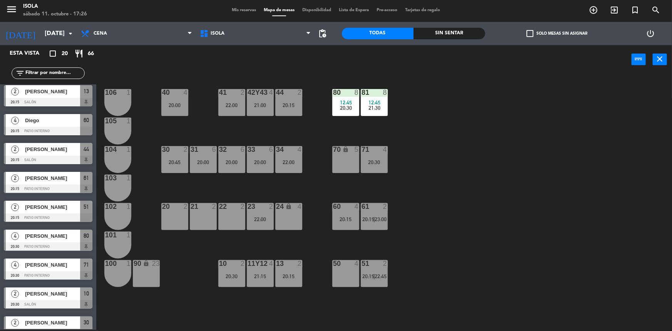
click at [289, 154] on div "34 4 22:00" at bounding box center [288, 159] width 27 height 27
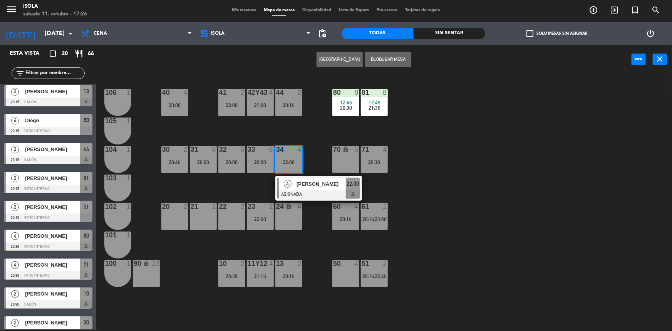
click at [292, 136] on div "40 4 20:00 42y43 4 21:00 41 2 22:00 44 2 20:15 80 8 12:45 20:30 81 8 12:45 21:3…" at bounding box center [387, 203] width 569 height 256
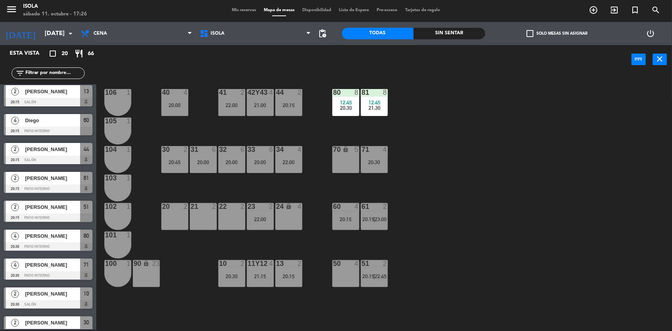
click at [258, 106] on div "21:00" at bounding box center [260, 104] width 27 height 5
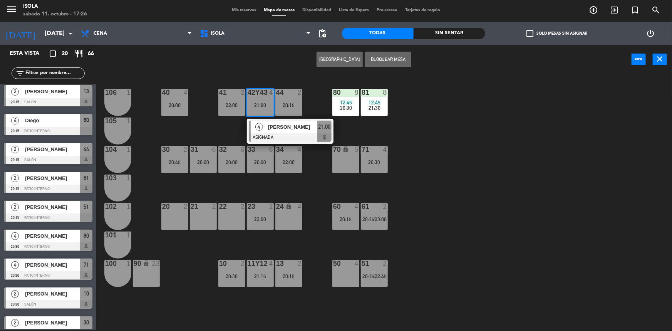
click at [229, 126] on div "40 4 20:00 42y43 4 21:00 4 [PERSON_NAME] ASIGNADA 21:00 41 2 22:00 44 2 20:15 8…" at bounding box center [387, 203] width 569 height 256
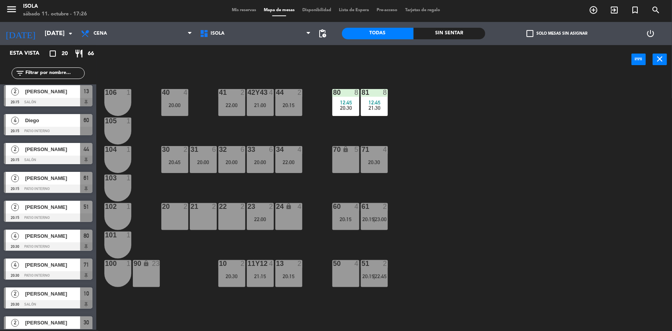
click at [262, 277] on div "21:15" at bounding box center [260, 275] width 27 height 5
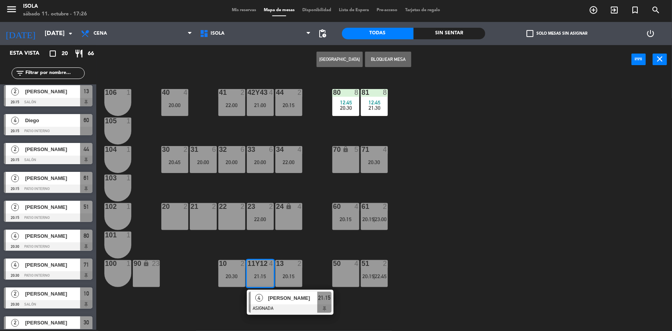
click at [264, 247] on div "40 4 20:00 42y43 4 21:00 41 2 22:00 44 2 20:15 80 8 12:45 20:30 81 8 12:45 21:3…" at bounding box center [387, 203] width 569 height 256
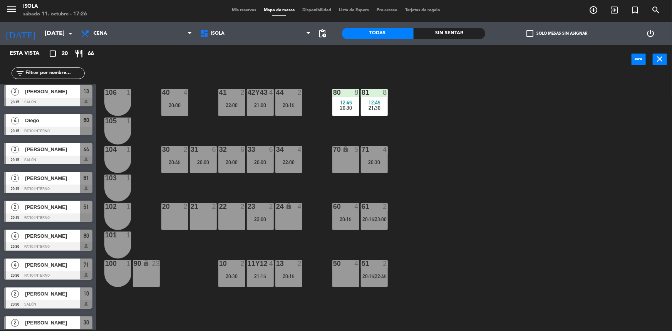
click at [287, 166] on div "34 4 22:00" at bounding box center [288, 159] width 27 height 27
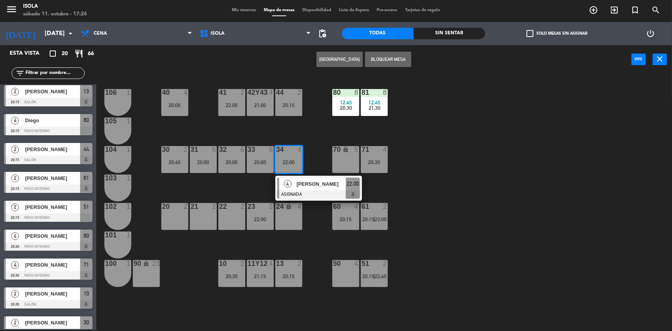
click at [309, 212] on div "40 4 20:00 42y43 4 21:00 41 2 22:00 44 2 20:15 80 8 12:45 20:30 81 8 12:45 21:3…" at bounding box center [387, 203] width 569 height 256
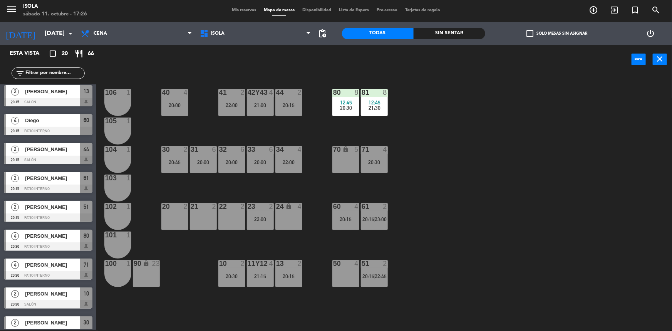
click at [189, 109] on div "40 4 20:00 42y43 4 21:00 41 2 22:00 44 2 20:15 80 8 12:45 20:30 81 8 12:45 21:3…" at bounding box center [387, 203] width 569 height 256
click at [182, 107] on div "20:00" at bounding box center [174, 104] width 27 height 5
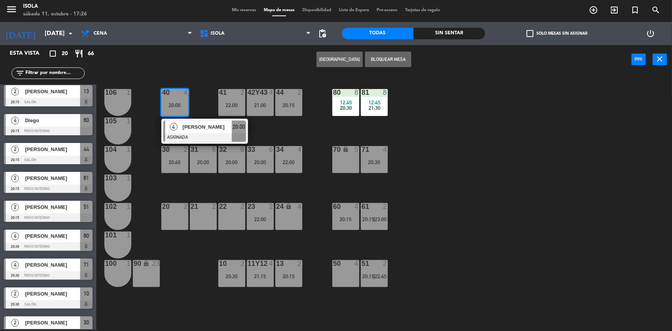
click at [202, 98] on div "40 4 20:00 4 [PERSON_NAME] ASIGNADA 20:00 42y43 4 21:00 41 2 22:00 44 2 20:15 8…" at bounding box center [387, 203] width 569 height 256
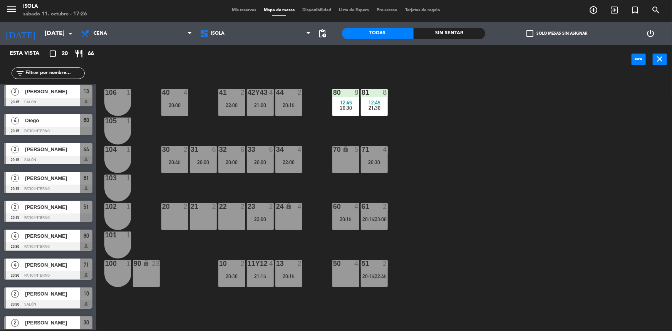
click at [288, 165] on div "34 4 22:00" at bounding box center [288, 159] width 27 height 27
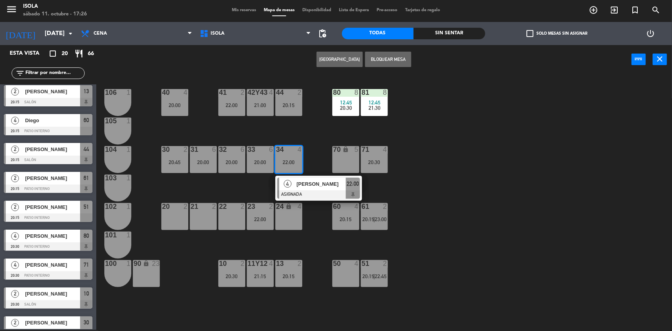
click at [170, 105] on div "20:00" at bounding box center [174, 104] width 27 height 5
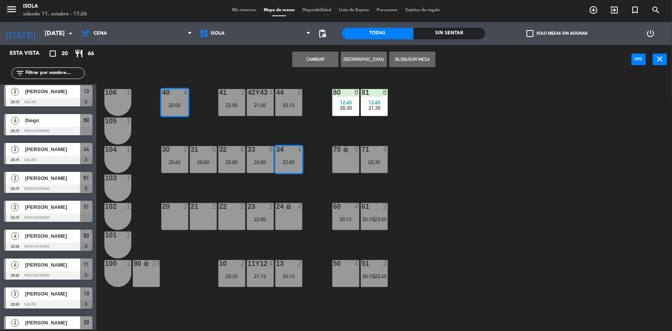
click at [325, 55] on button "Cambiar" at bounding box center [315, 59] width 46 height 15
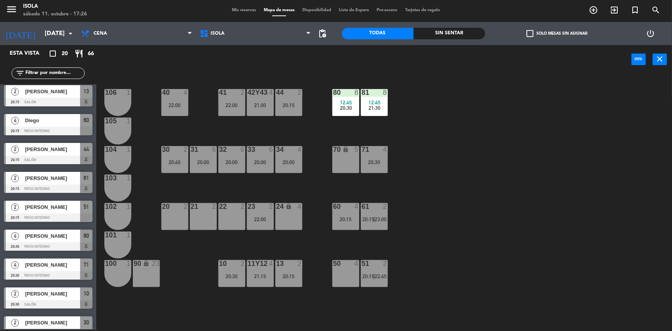
click at [208, 121] on div "40 4 22:00 42y43 4 21:00 41 2 22:00 44 2 20:15 80 8 12:45 20:30 81 8 12:45 21:3…" at bounding box center [387, 203] width 569 height 256
click at [232, 11] on span "Mis reservas" at bounding box center [244, 10] width 32 height 4
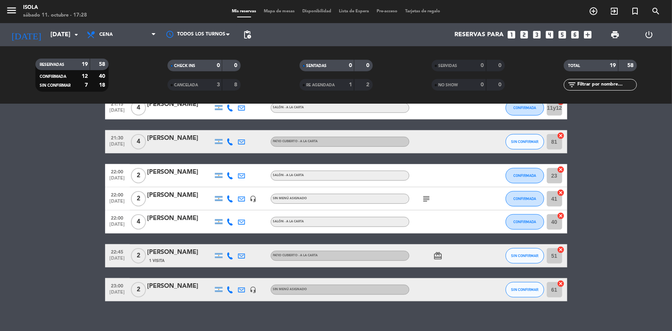
scroll to position [383, 0]
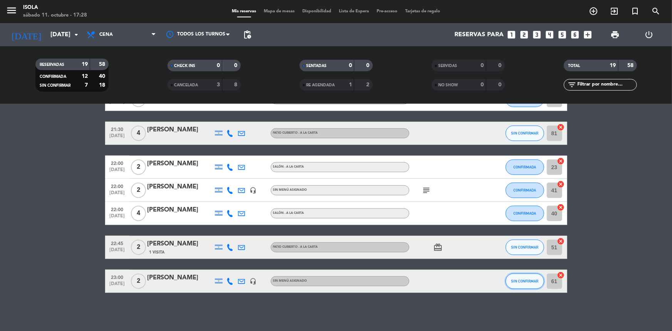
click at [517, 282] on span "SIN CONFIRMAR" at bounding box center [524, 281] width 27 height 4
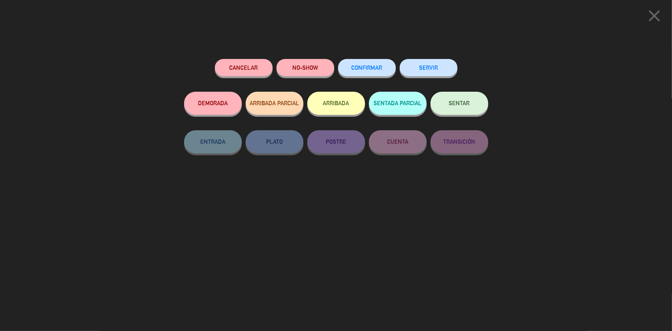
click at [380, 60] on button "CONFIRMAR" at bounding box center [367, 67] width 58 height 17
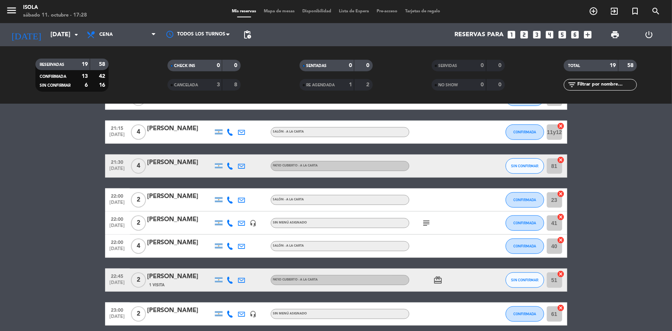
scroll to position [349, 0]
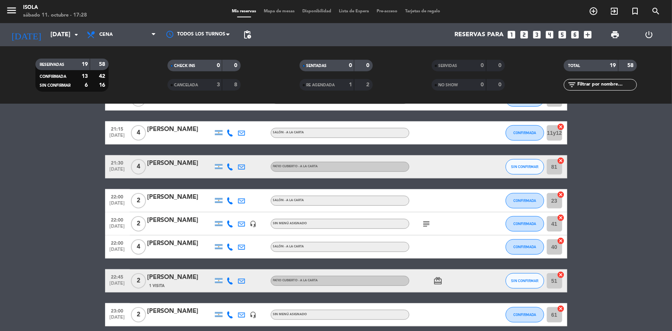
click at [280, 9] on span "Mapa de mesas" at bounding box center [279, 11] width 39 height 4
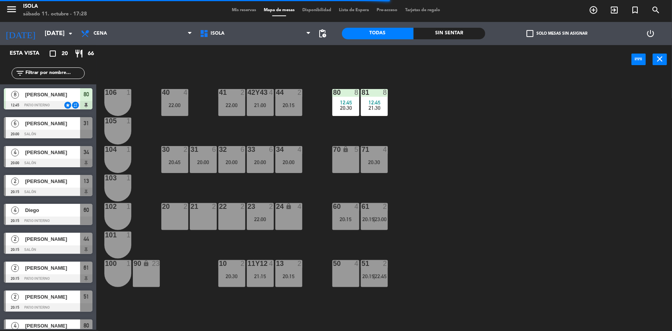
click at [406, 140] on div "40 4 22:00 42y43 4 21:00 41 2 22:00 44 2 20:15 80 8 12:45 20:30 81 8 12:45 21:3…" at bounding box center [387, 203] width 569 height 256
click at [354, 104] on div "12:45" at bounding box center [345, 102] width 27 height 5
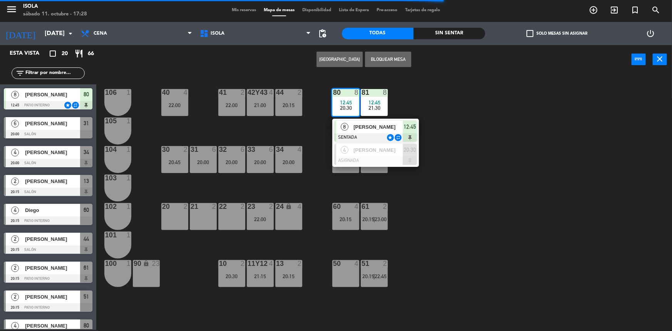
click at [406, 98] on div "40 4 22:00 42y43 4 21:00 41 2 22:00 44 2 20:15 80 8 12:45 20:30 8 [PERSON_NAME]…" at bounding box center [387, 203] width 569 height 256
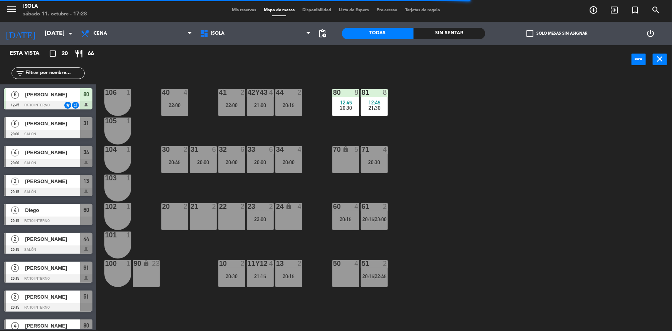
click at [384, 104] on div "12:45" at bounding box center [374, 102] width 27 height 5
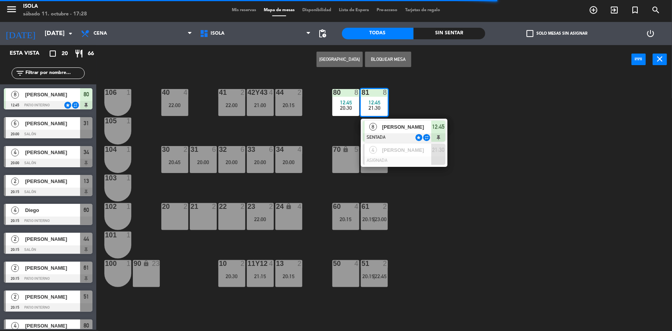
click at [426, 110] on div "40 4 22:00 42y43 4 21:00 41 2 22:00 44 2 20:15 80 8 12:45 20:30 81 8 12:45 21:3…" at bounding box center [387, 203] width 569 height 256
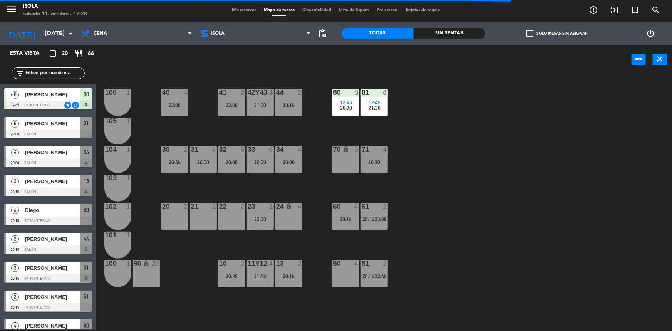
click at [401, 140] on div "40 4 22:00 42y43 4 21:00 41 2 22:00 44 2 20:15 80 8 12:45 20:30 81 8 12:45 21:3…" at bounding box center [387, 203] width 569 height 256
click at [299, 163] on div "20:00" at bounding box center [288, 161] width 27 height 5
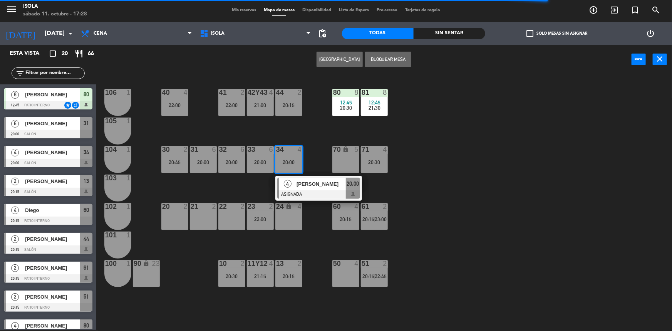
click at [308, 133] on div "40 4 22:00 42y43 4 21:00 41 2 22:00 44 2 20:15 80 8 12:45 20:30 81 8 12:45 21:3…" at bounding box center [387, 203] width 569 height 256
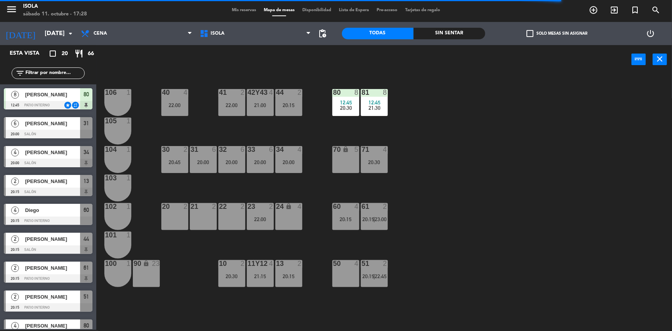
click at [295, 268] on div "13 2 20:15" at bounding box center [288, 273] width 27 height 27
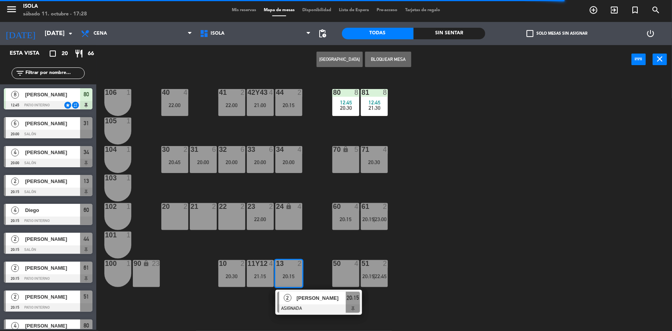
click at [300, 248] on div "40 4 22:00 42y43 4 21:00 41 2 22:00 44 2 20:15 80 8 12:45 20:30 81 8 12:45 21:3…" at bounding box center [387, 203] width 569 height 256
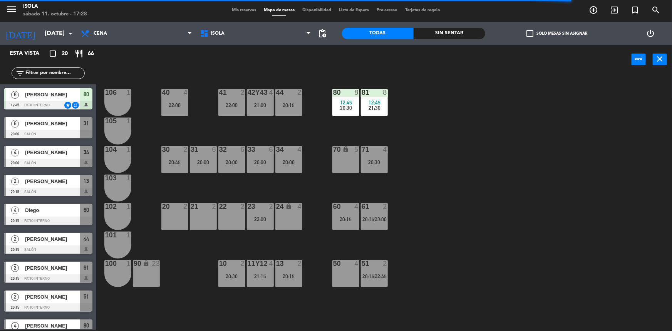
click at [287, 164] on div "20:00" at bounding box center [288, 161] width 27 height 5
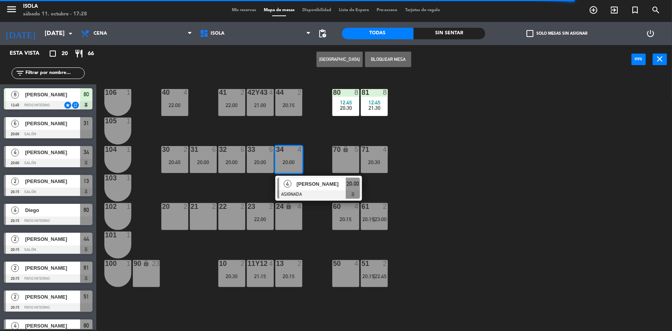
click at [304, 133] on div "40 4 22:00 42y43 4 21:00 41 2 22:00 44 2 20:15 80 8 12:45 20:30 81 8 12:45 21:3…" at bounding box center [387, 203] width 569 height 256
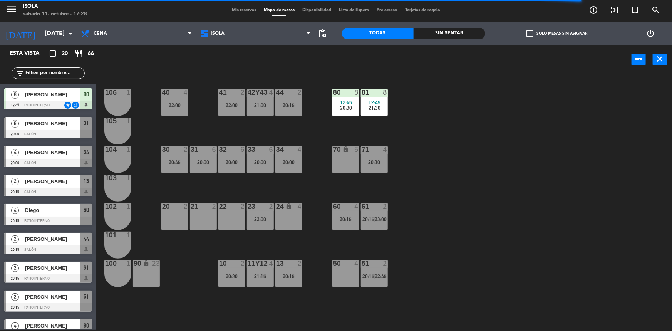
click at [290, 115] on div "44 2 20:15" at bounding box center [288, 102] width 27 height 27
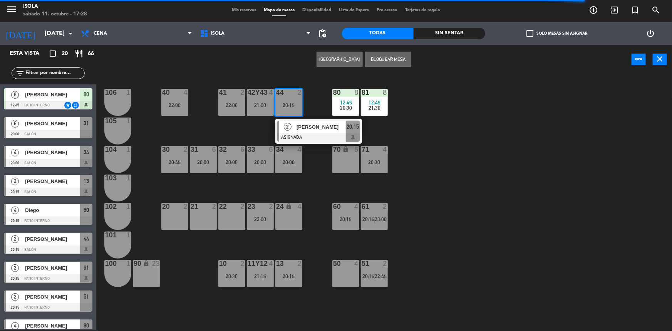
click at [256, 134] on div "40 4 22:00 42y43 4 21:00 41 2 22:00 44 2 20:15 2 [PERSON_NAME] ASIGNADA 20:15 8…" at bounding box center [387, 203] width 569 height 256
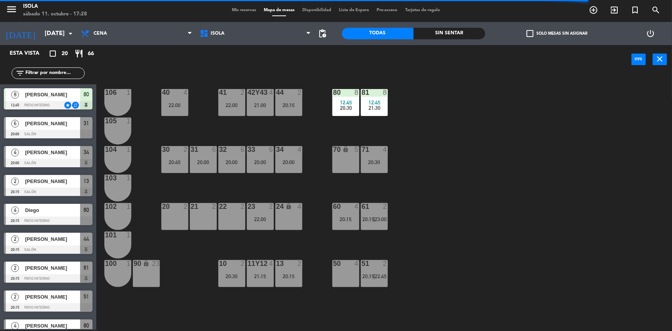
click at [259, 102] on div "21:00" at bounding box center [260, 104] width 27 height 5
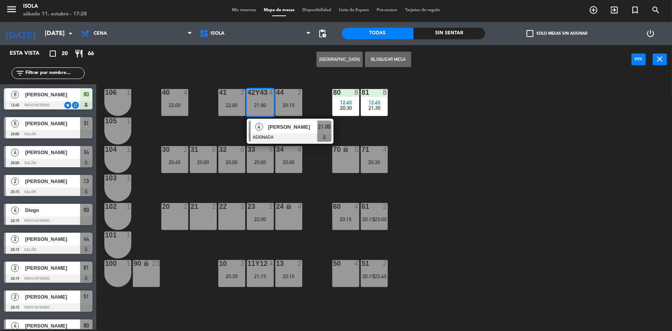
click at [235, 137] on div "40 4 22:00 42y43 4 21:00 4 [PERSON_NAME] ASIGNADA 21:00 41 2 22:00 44 2 20:15 8…" at bounding box center [387, 203] width 569 height 256
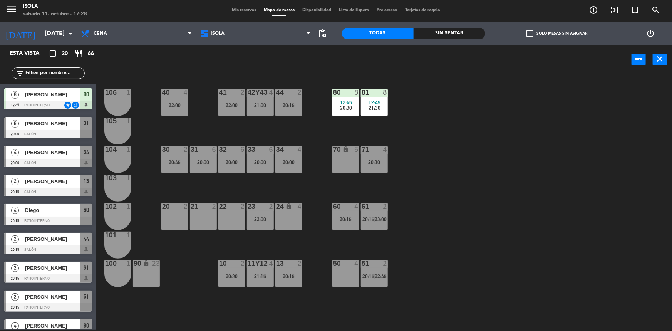
click at [231, 115] on div "41 2 22:00" at bounding box center [231, 102] width 27 height 27
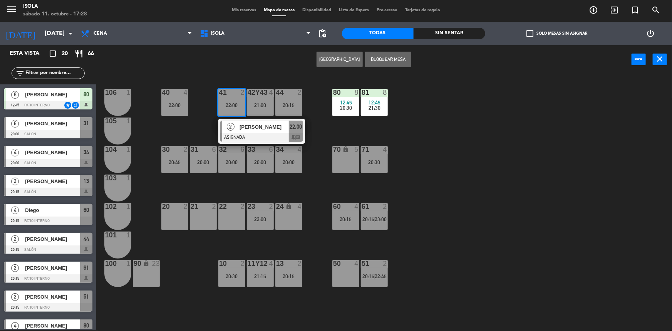
click at [243, 138] on div at bounding box center [261, 137] width 83 height 8
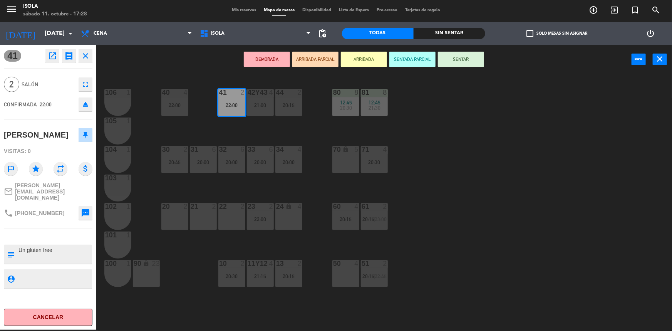
click at [258, 141] on div "40 4 22:00 42y43 4 21:00 41 2 22:00 44 2 20:15 80 8 12:45 20:30 81 8 12:45 21:3…" at bounding box center [387, 203] width 569 height 256
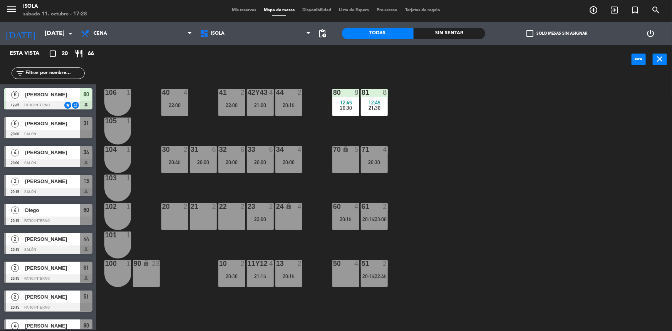
scroll to position [90, 0]
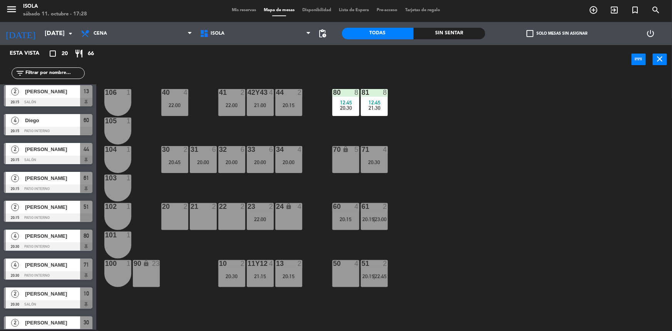
click at [242, 270] on div "10 2 20:30" at bounding box center [231, 273] width 27 height 27
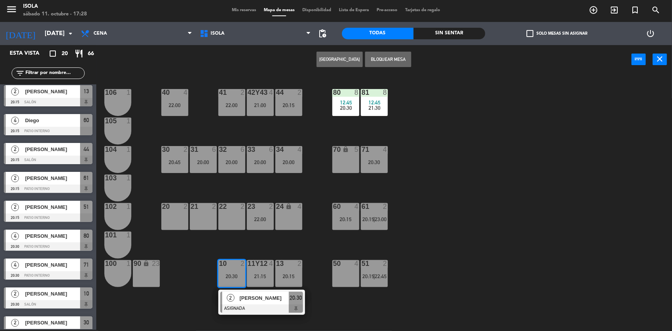
click at [250, 247] on div "40 4 22:00 42y43 4 21:00 41 2 22:00 44 2 20:15 80 8 12:45 20:30 81 8 12:45 21:3…" at bounding box center [387, 203] width 569 height 256
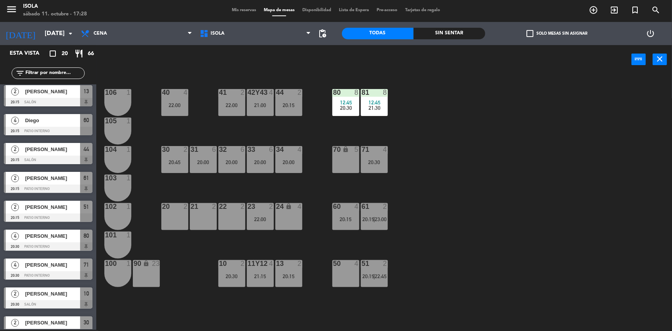
click at [262, 268] on div "11y12 4 21:15" at bounding box center [260, 273] width 27 height 27
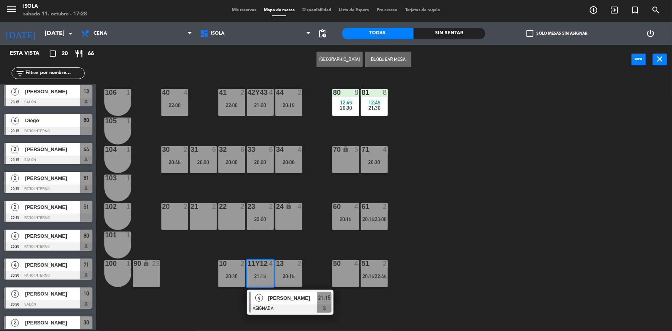
click at [264, 248] on div "40 4 22:00 42y43 4 21:00 41 2 22:00 44 2 20:15 80 8 12:45 20:30 81 8 12:45 21:3…" at bounding box center [387, 203] width 569 height 256
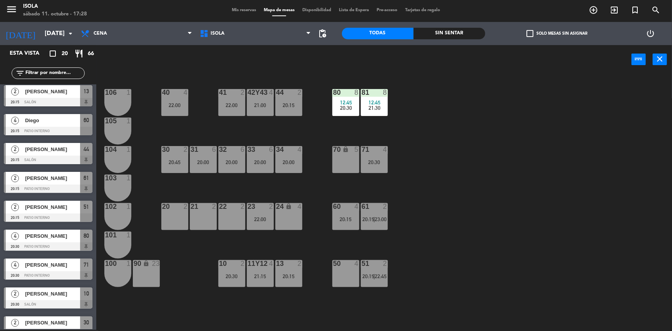
click at [288, 269] on div "13 2 20:15" at bounding box center [288, 273] width 27 height 27
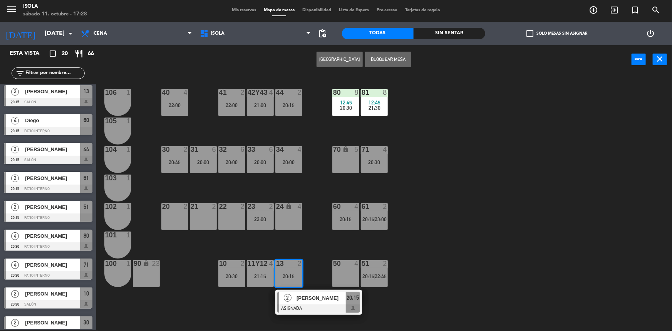
click at [289, 239] on div "40 4 22:00 42y43 4 21:00 41 2 22:00 44 2 20:15 80 8 12:45 20:30 81 8 12:45 21:3…" at bounding box center [387, 203] width 569 height 256
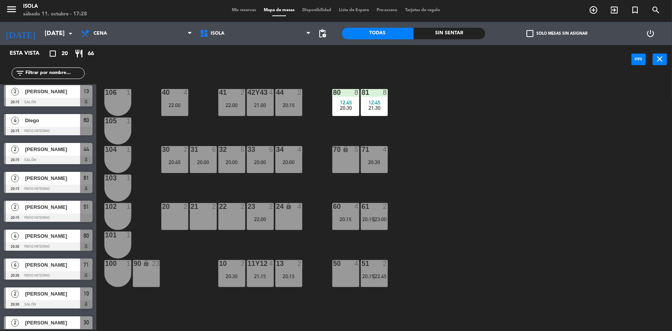
click at [253, 218] on div "22:00" at bounding box center [260, 218] width 27 height 5
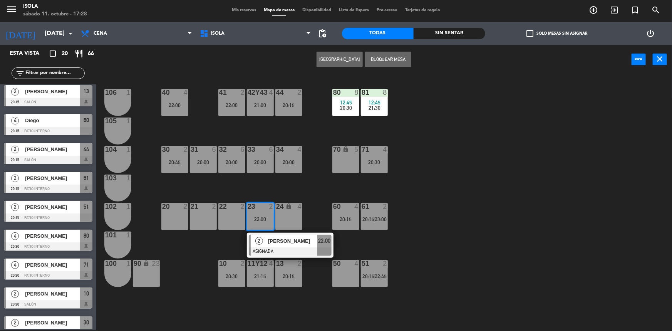
click at [258, 193] on div "40 4 22:00 42y43 4 21:00 41 2 22:00 44 2 20:15 80 8 12:45 20:30 81 8 12:45 21:3…" at bounding box center [387, 203] width 569 height 256
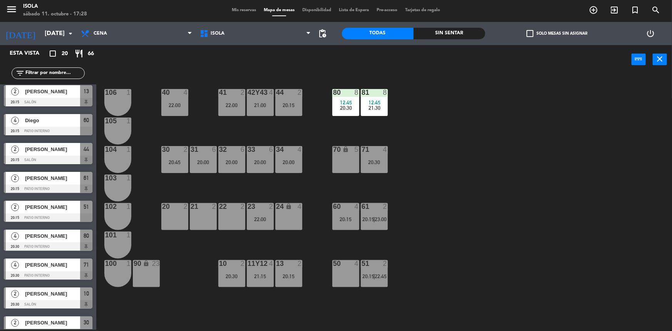
click at [266, 222] on div "23 2 22:00" at bounding box center [260, 216] width 27 height 27
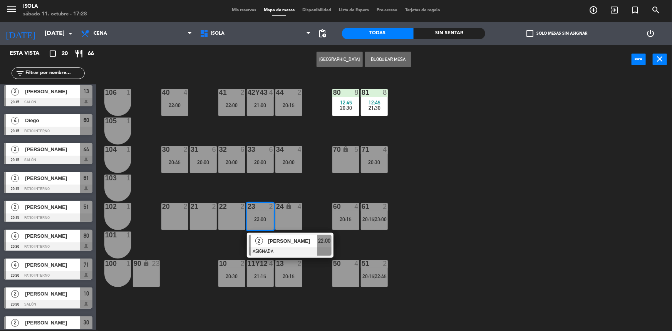
click at [267, 193] on div "40 4 22:00 42y43 4 21:00 41 2 22:00 44 2 20:15 80 8 12:45 20:30 81 8 12:45 21:3…" at bounding box center [387, 203] width 569 height 256
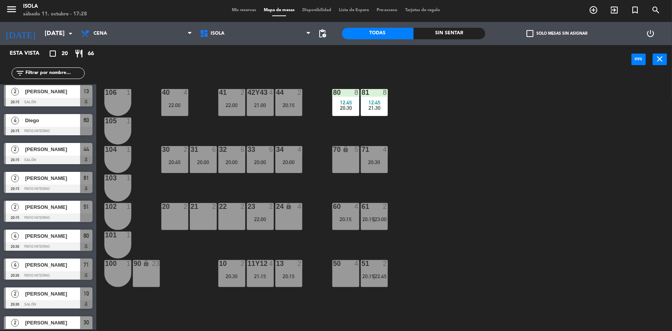
click at [262, 216] on div "22:00" at bounding box center [260, 218] width 27 height 5
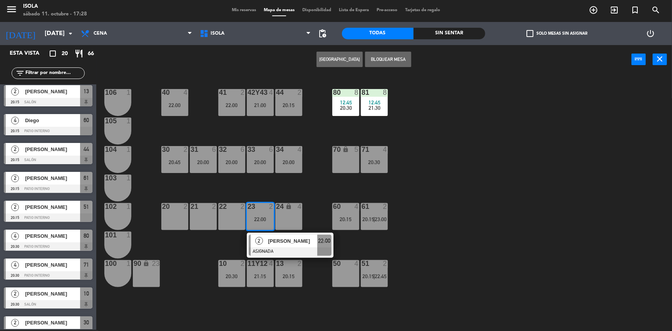
click at [266, 196] on div "40 4 22:00 42y43 4 21:00 41 2 22:00 44 2 20:15 80 8 12:45 20:30 81 8 12:45 21:3…" at bounding box center [387, 203] width 569 height 256
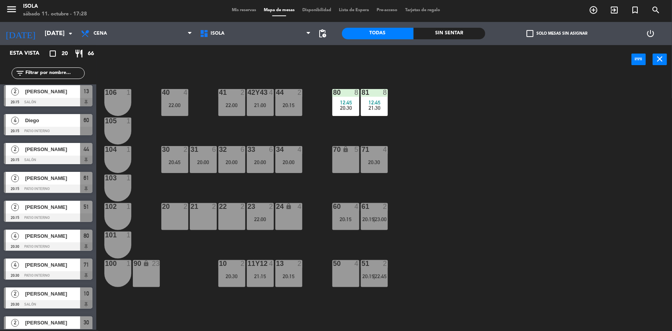
click at [263, 212] on div "23 2 22:00" at bounding box center [260, 216] width 27 height 27
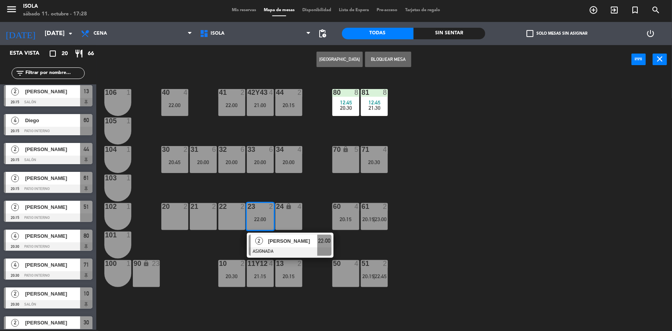
click at [270, 188] on div "40 4 22:00 42y43 4 21:00 41 2 22:00 44 2 20:15 80 8 12:45 20:30 81 8 12:45 21:3…" at bounding box center [387, 203] width 569 height 256
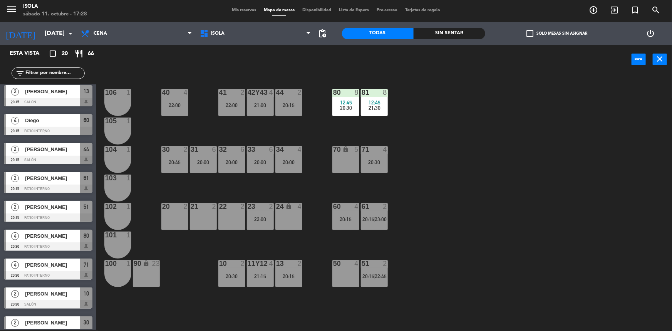
click at [290, 275] on div "20:15" at bounding box center [288, 275] width 27 height 5
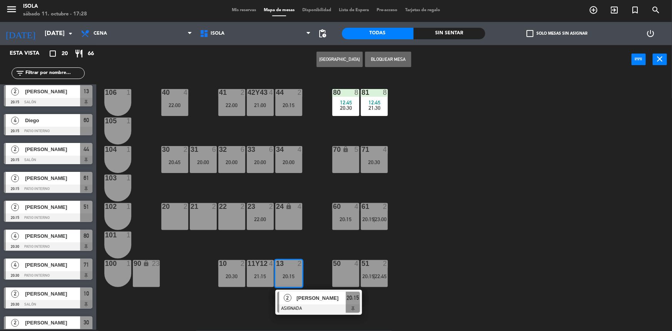
click at [287, 251] on div "40 4 22:00 42y43 4 21:00 41 2 22:00 44 2 20:15 80 8 12:45 20:30 81 8 12:45 21:3…" at bounding box center [387, 203] width 569 height 256
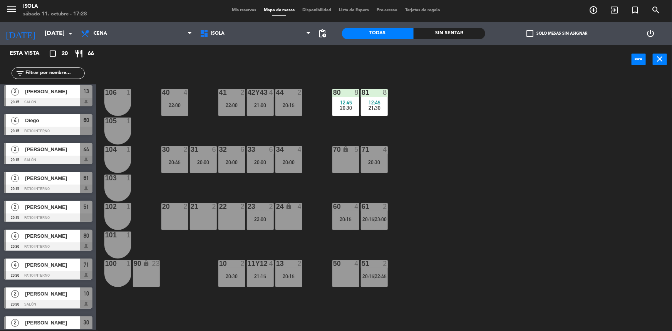
click at [293, 97] on div "44 2 20:15" at bounding box center [288, 102] width 27 height 27
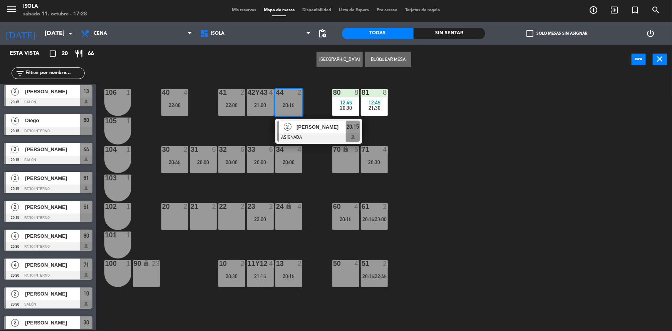
click at [319, 103] on div "40 4 22:00 42y43 4 21:00 41 2 22:00 44 2 20:15 2 [PERSON_NAME] ASIGNADA 20:15 8…" at bounding box center [387, 203] width 569 height 256
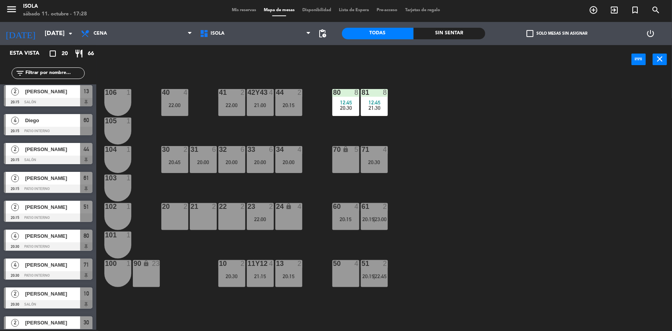
click at [297, 277] on div "20:15" at bounding box center [288, 275] width 27 height 5
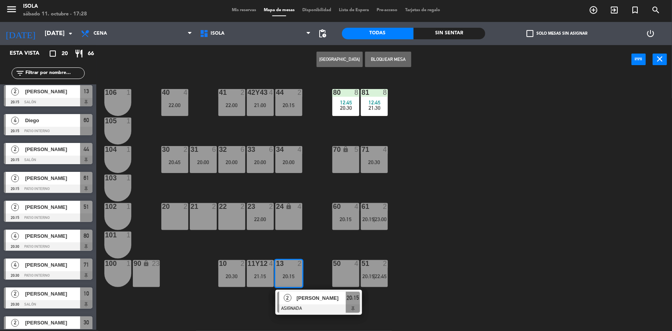
click at [310, 238] on div "40 4 22:00 42y43 4 21:00 41 2 22:00 44 2 20:15 80 8 12:45 20:30 81 8 12:45 21:3…" at bounding box center [387, 203] width 569 height 256
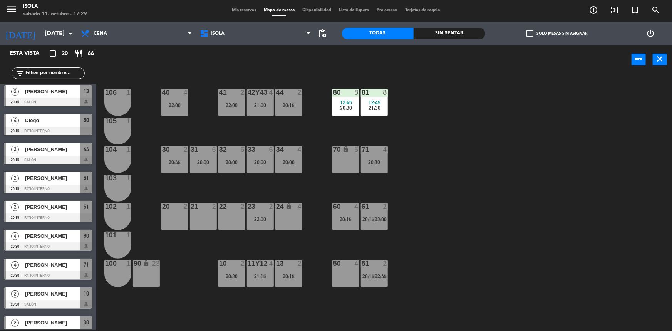
click at [267, 226] on div "23 2 22:00" at bounding box center [260, 216] width 27 height 27
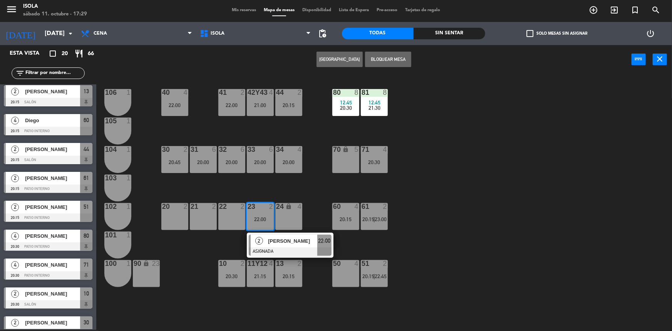
click at [275, 186] on div "40 4 22:00 42y43 4 21:00 41 2 22:00 44 2 20:15 80 8 12:45 20:30 81 8 12:45 21:3…" at bounding box center [387, 203] width 569 height 256
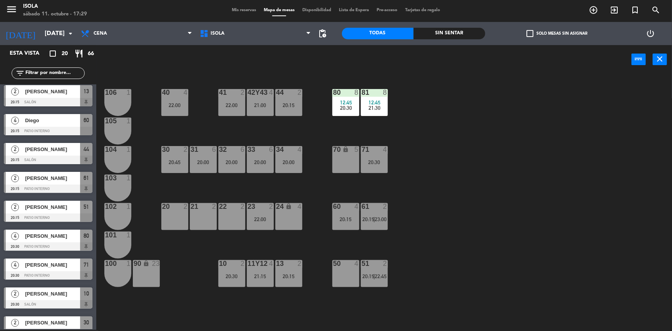
click at [336, 216] on div "20:15" at bounding box center [345, 218] width 27 height 5
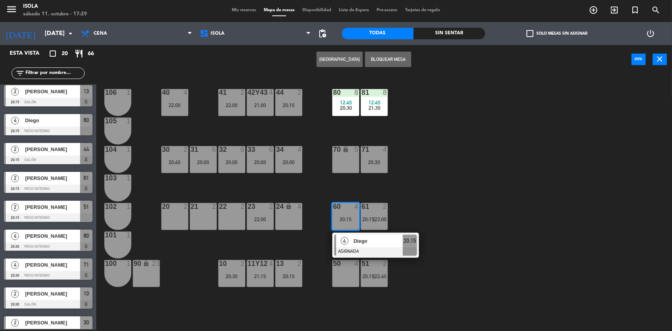
click at [300, 204] on div "4" at bounding box center [300, 206] width 5 height 7
click at [394, 203] on div "40 4 22:00 42y43 4 21:00 41 2 22:00 44 2 20:15 80 8 12:45 20:30 81 8 12:45 21:3…" at bounding box center [387, 203] width 569 height 256
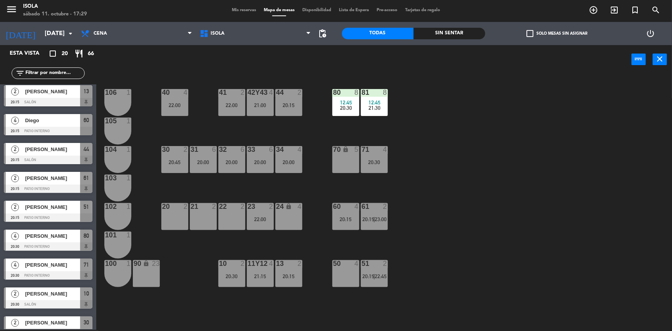
click at [371, 211] on div "61 2 20:15 | 23:00" at bounding box center [374, 216] width 27 height 27
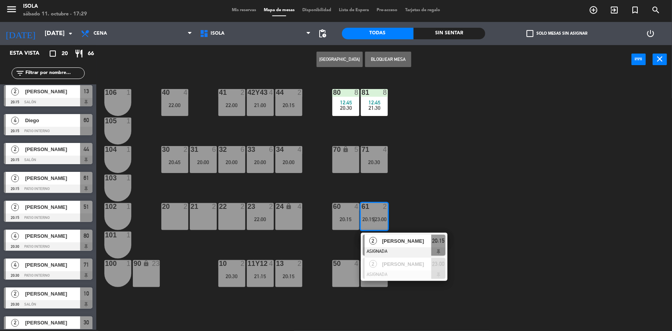
click at [415, 201] on div "40 4 22:00 42y43 4 21:00 41 2 22:00 44 2 20:15 80 8 12:45 20:30 81 8 12:45 21:3…" at bounding box center [387, 203] width 569 height 256
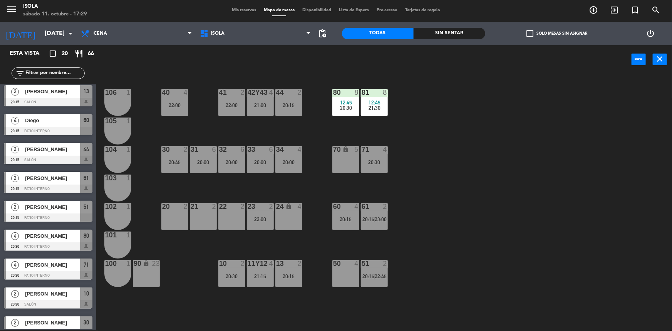
click at [374, 269] on div "51 2 20:15 | 22:45" at bounding box center [374, 273] width 27 height 27
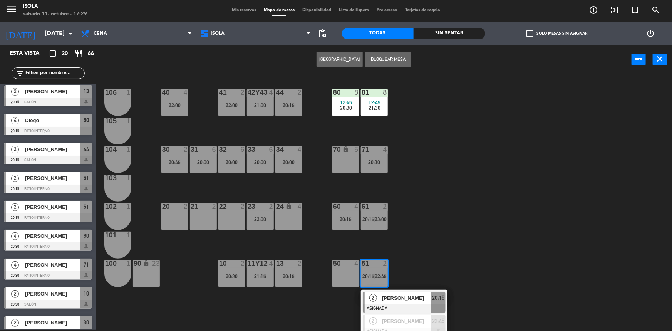
click at [394, 248] on div "40 4 22:00 42y43 4 21:00 41 2 22:00 44 2 20:15 80 8 12:45 20:30 81 8 12:45 21:3…" at bounding box center [387, 203] width 569 height 256
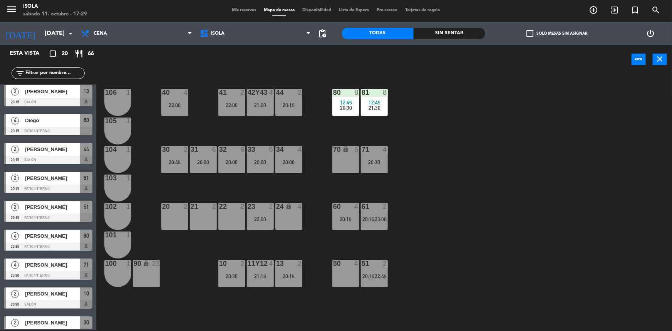
click at [375, 224] on div "61 2 20:15 | 23:00" at bounding box center [374, 216] width 27 height 27
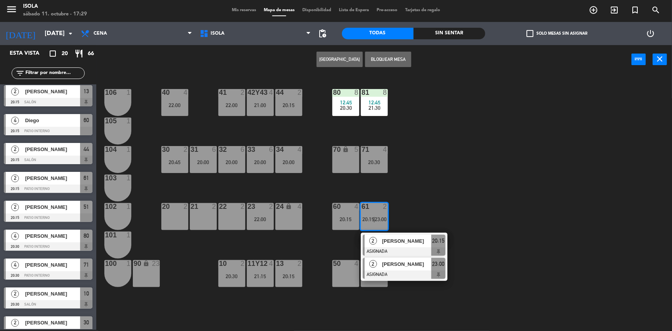
click at [383, 260] on span "[PERSON_NAME]" at bounding box center [406, 264] width 49 height 8
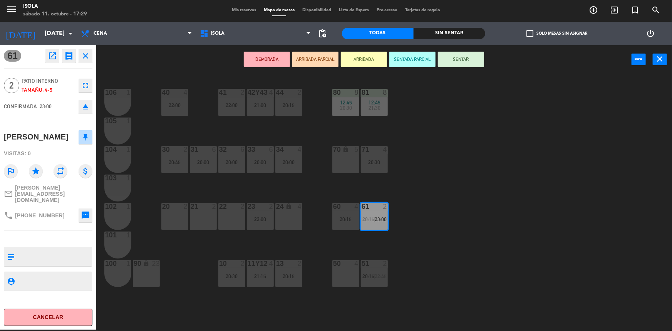
click at [392, 243] on div "40 4 22:00 42y43 4 21:00 41 2 22:00 44 2 20:15 80 8 12:45 20:30 81 8 12:45 21:3…" at bounding box center [387, 203] width 569 height 256
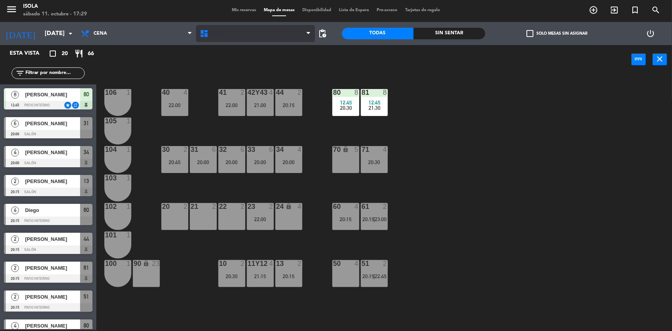
scroll to position [177, 0]
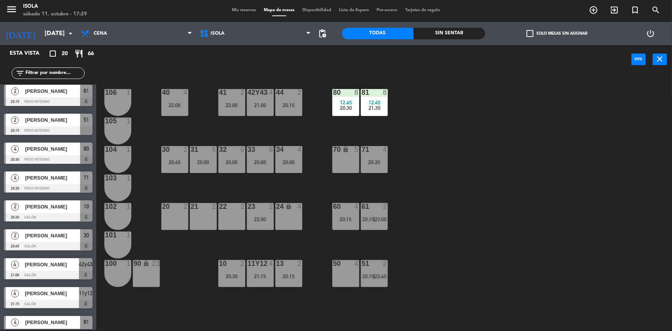
click at [234, 11] on span "Mis reservas" at bounding box center [244, 10] width 32 height 4
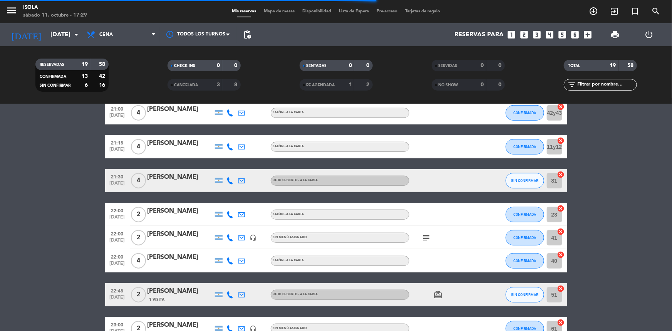
scroll to position [383, 0]
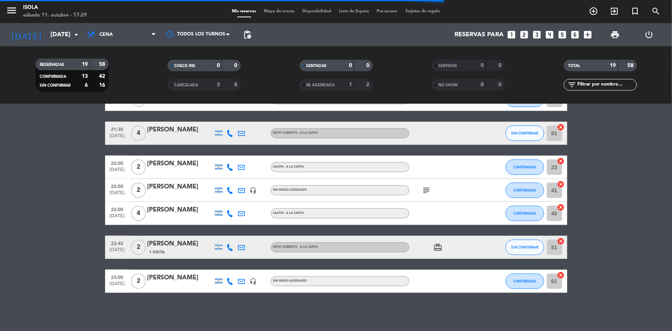
click at [230, 281] on icon at bounding box center [230, 281] width 7 height 7
click at [231, 281] on icon at bounding box center [230, 281] width 7 height 7
click at [265, 295] on div "No hay notas para este servicio. Haz clic para agregar una 20:00 [DATE] 6 [PERS…" at bounding box center [336, 217] width 672 height 227
click at [278, 10] on span "Mapa de mesas" at bounding box center [279, 11] width 39 height 4
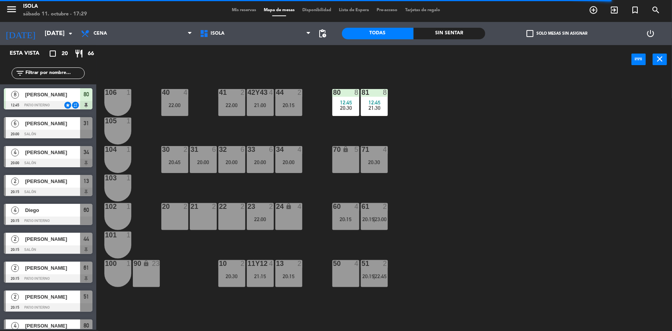
click at [223, 188] on div "40 4 22:00 42y43 4 21:00 41 2 22:00 44 2 20:15 80 8 12:45 20:30 81 8 12:45 21:3…" at bounding box center [387, 203] width 569 height 256
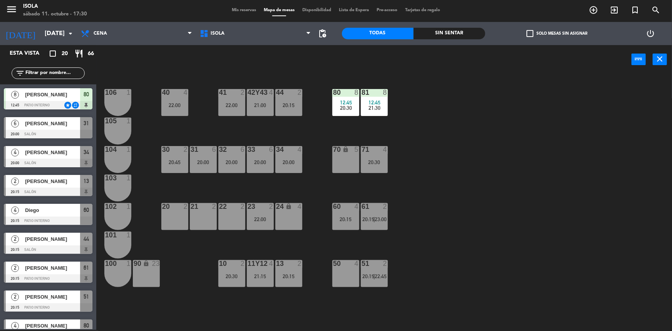
click at [350, 227] on div "60 4 20:15" at bounding box center [345, 216] width 27 height 27
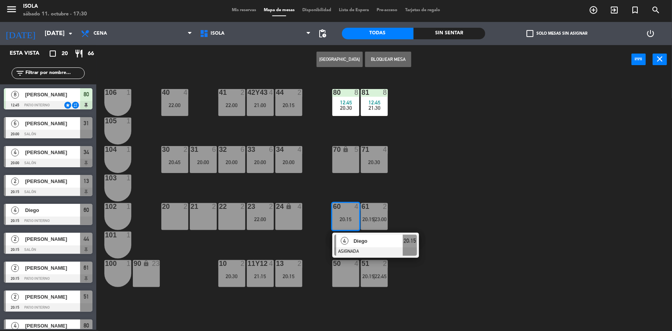
click at [428, 196] on div "40 4 22:00 42y43 4 21:00 41 2 22:00 44 2 20:15 80 8 12:45 20:30 81 8 12:45 21:3…" at bounding box center [387, 203] width 569 height 256
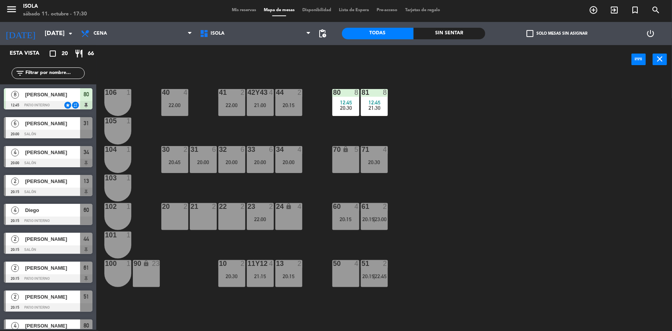
click at [366, 221] on span "20:15" at bounding box center [368, 219] width 12 height 6
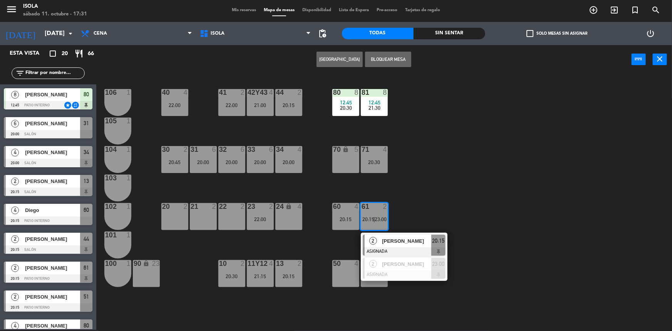
click at [414, 192] on div "40 4 22:00 42y43 4 21:00 41 2 22:00 44 2 20:15 80 8 12:45 20:30 81 8 12:45 21:3…" at bounding box center [387, 203] width 569 height 256
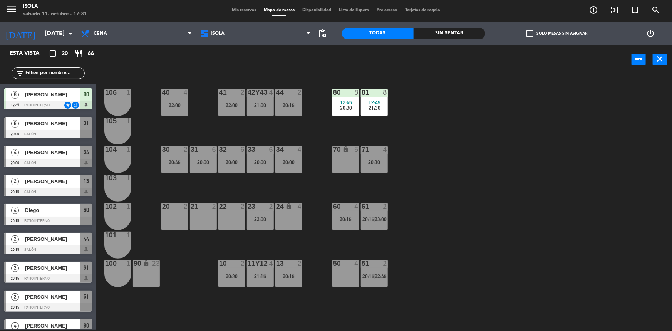
click at [389, 154] on div "40 4 22:00 42y43 4 21:00 41 2 22:00 44 2 20:15 80 8 12:45 20:30 81 8 12:45 21:3…" at bounding box center [387, 203] width 569 height 256
click at [380, 156] on div "71 4 20:30" at bounding box center [374, 159] width 27 height 27
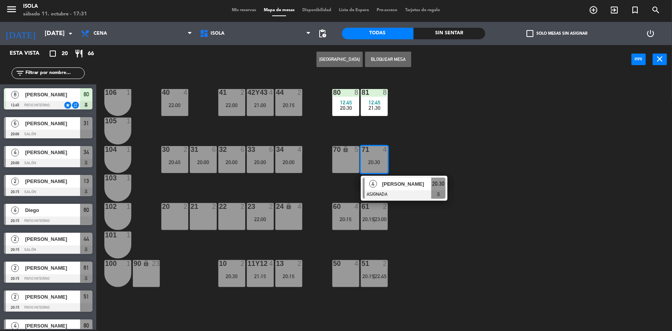
click at [412, 141] on div "40 4 22:00 42y43 4 21:00 41 2 22:00 44 2 20:15 80 8 12:45 20:30 81 8 12:45 21:3…" at bounding box center [387, 203] width 569 height 256
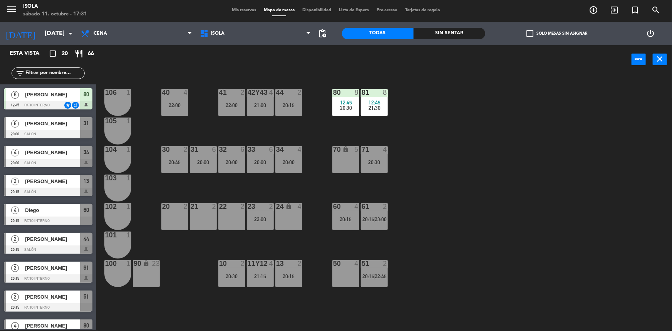
click at [347, 101] on span "12:45" at bounding box center [346, 102] width 12 height 6
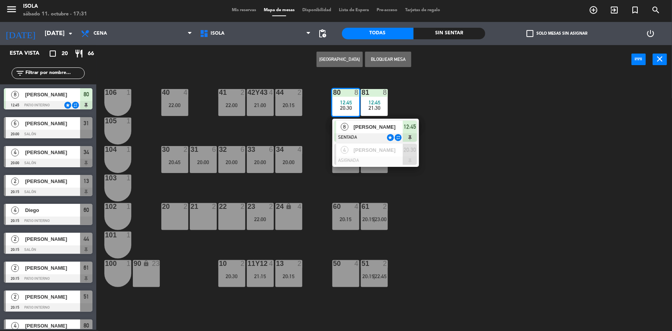
click at [400, 98] on div "40 4 22:00 42y43 4 21:00 41 2 22:00 44 2 20:15 80 8 12:45 20:30 8 [PERSON_NAME]…" at bounding box center [387, 203] width 569 height 256
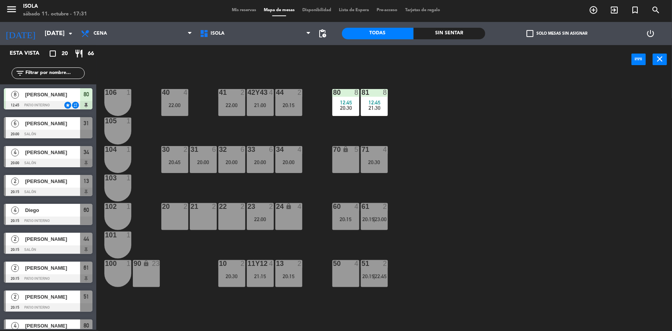
click at [383, 100] on div "12:45" at bounding box center [374, 102] width 27 height 5
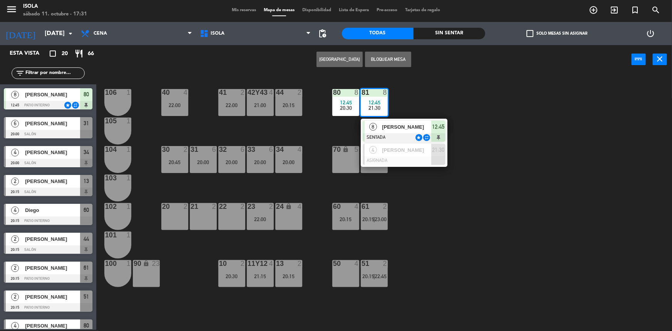
click at [414, 99] on div "40 4 22:00 42y43 4 21:00 41 2 22:00 44 2 20:15 80 8 12:45 20:30 81 8 12:45 21:3…" at bounding box center [387, 203] width 569 height 256
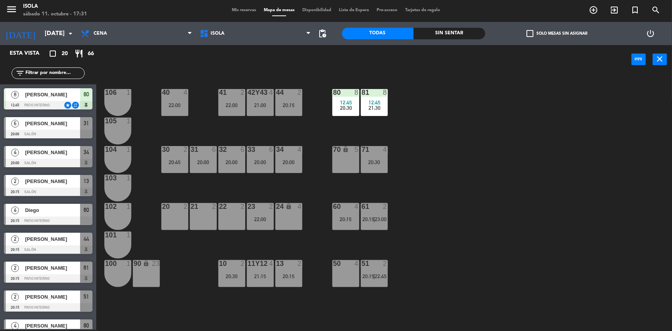
click at [276, 161] on div "20:00" at bounding box center [288, 161] width 27 height 5
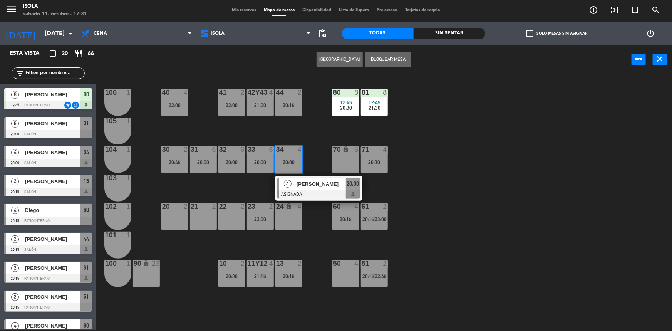
click at [297, 133] on div "40 4 22:00 42y43 4 21:00 41 2 22:00 44 2 20:15 80 8 12:45 20:30 81 8 12:45 21:3…" at bounding box center [387, 203] width 569 height 256
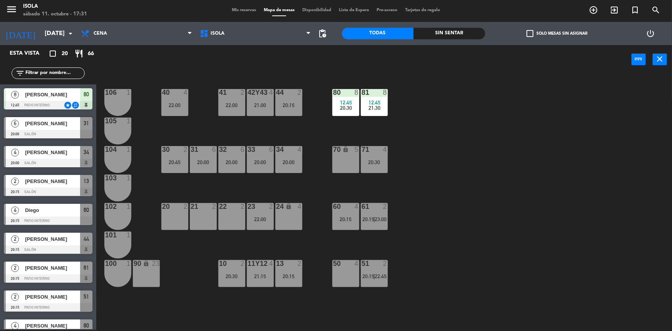
click at [265, 152] on div at bounding box center [260, 149] width 13 height 7
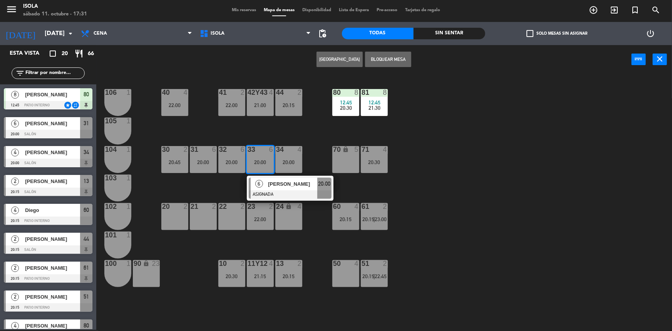
click at [278, 135] on div "40 4 22:00 42y43 4 21:00 41 2 22:00 44 2 20:15 80 8 12:45 20:30 81 8 12:45 21:3…" at bounding box center [387, 203] width 569 height 256
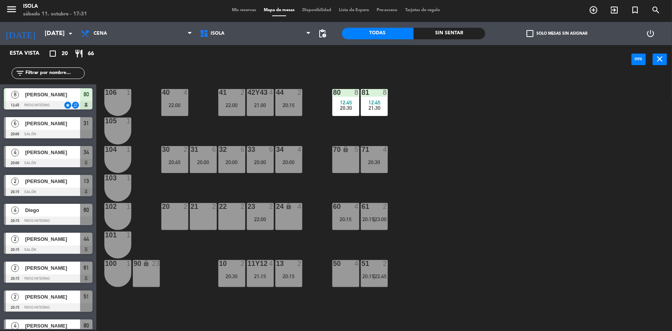
click at [178, 153] on div "30 2" at bounding box center [174, 150] width 27 height 8
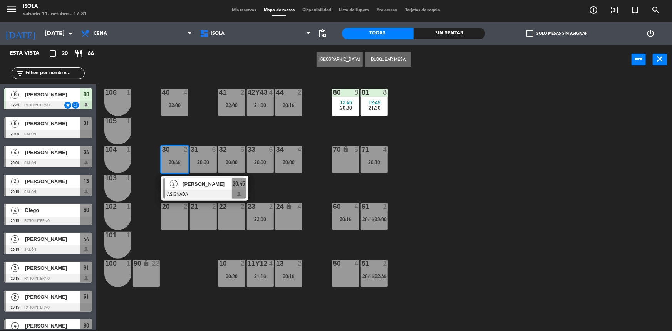
click at [201, 134] on div "40 4 22:00 42y43 4 21:00 41 2 22:00 44 2 20:15 80 8 12:45 20:30 81 8 12:45 21:3…" at bounding box center [387, 203] width 569 height 256
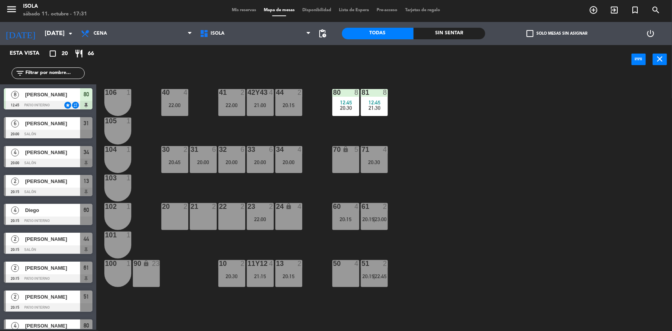
click at [184, 105] on div "22:00" at bounding box center [174, 104] width 27 height 5
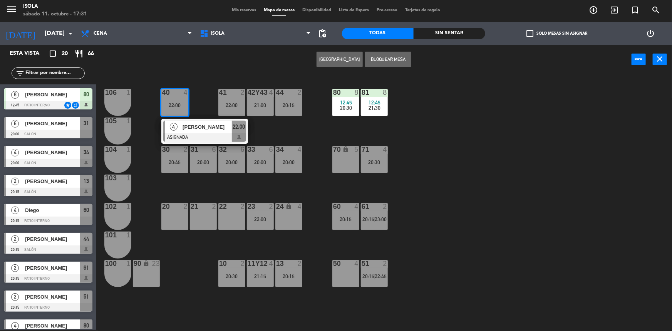
click at [205, 103] on div "40 4 22:00 4 [PERSON_NAME] 22:00 42y43 4 21:00 41 2 22:00 44 2 20:15 80 8 12:45…" at bounding box center [387, 203] width 569 height 256
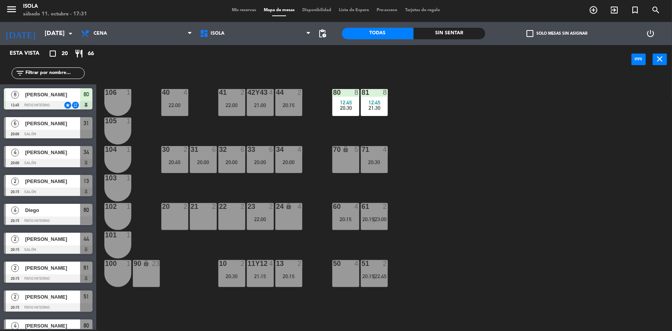
click at [225, 104] on div "22:00" at bounding box center [231, 104] width 27 height 5
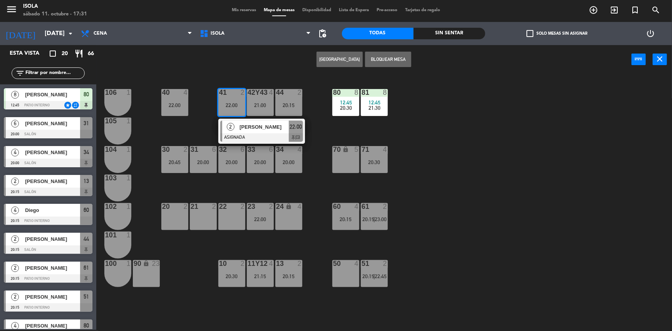
click at [206, 119] on div "40 4 22:00 42y43 4 21:00 41 2 22:00 2 [PERSON_NAME] ASIGNADA 22:00 chat 44 2 20…" at bounding box center [387, 203] width 569 height 256
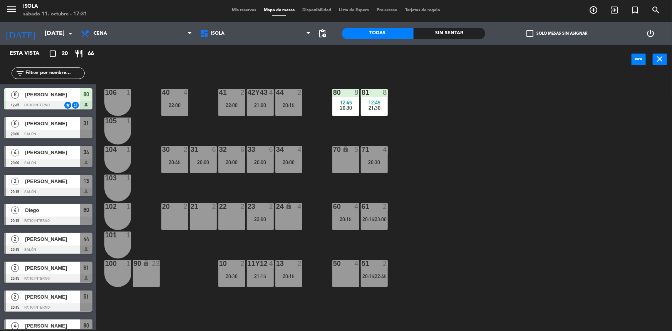
click at [206, 119] on div "40 4 22:00 42y43 4 21:00 41 2 22:00 44 2 20:15 80 8 12:45 20:30 81 8 12:45 21:3…" at bounding box center [387, 203] width 569 height 256
click at [146, 138] on div "40 4 22:00 42y43 4 21:00 41 2 22:00 44 2 20:15 80 8 12:45 20:30 81 8 12:45 21:3…" at bounding box center [387, 203] width 569 height 256
click at [206, 223] on div "21 2" at bounding box center [203, 216] width 27 height 27
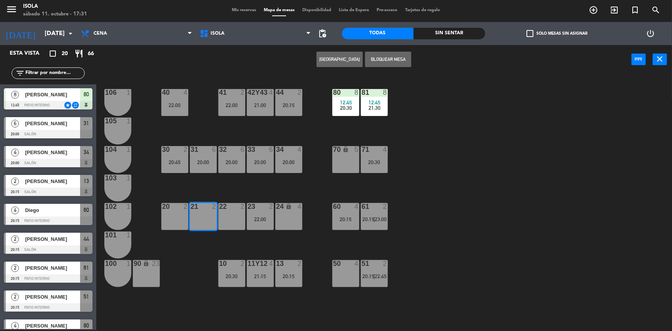
click at [211, 183] on div "40 4 22:00 42y43 4 21:00 41 2 22:00 44 2 20:15 80 8 12:45 20:30 81 8 12:45 21:3…" at bounding box center [387, 203] width 569 height 256
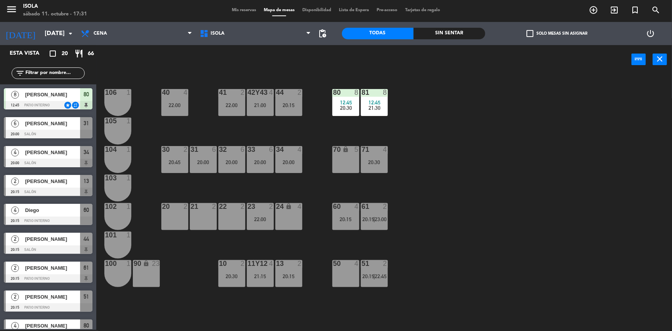
click at [254, 215] on div "23 2 22:00" at bounding box center [260, 216] width 27 height 27
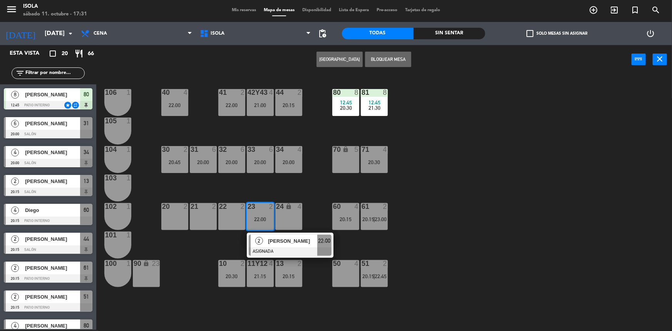
click at [179, 213] on div "20 2" at bounding box center [174, 216] width 27 height 27
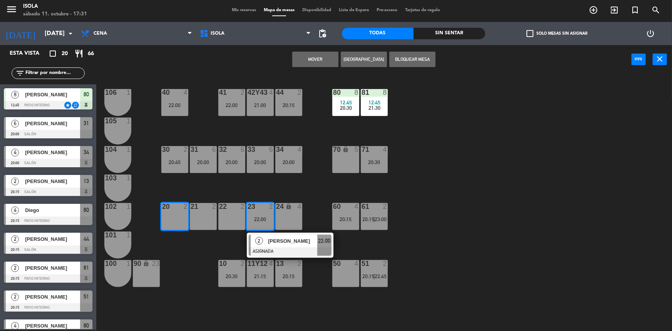
click at [312, 57] on button "Mover" at bounding box center [315, 59] width 46 height 15
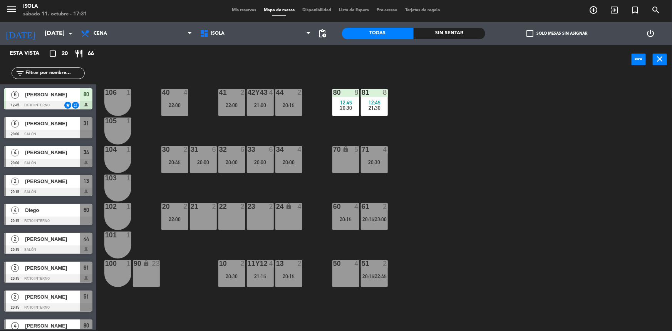
click at [481, 200] on div "40 4 22:00 42y43 4 21:00 41 2 22:00 44 2 20:15 80 8 12:45 20:30 81 8 12:45 21:3…" at bounding box center [387, 203] width 569 height 256
click at [243, 12] on span "Mis reservas" at bounding box center [244, 10] width 32 height 4
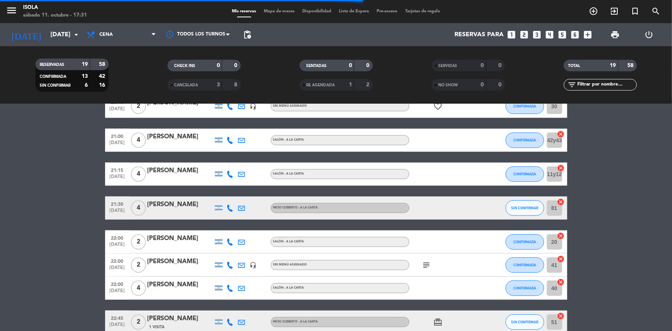
scroll to position [383, 0]
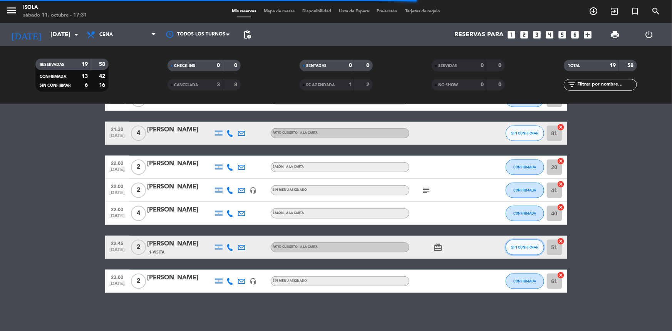
click at [513, 246] on span "SIN CONFIRMAR" at bounding box center [524, 247] width 27 height 4
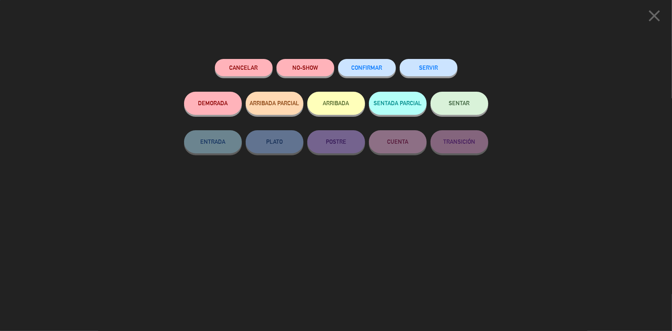
click at [369, 73] on button "CONFIRMAR" at bounding box center [367, 67] width 58 height 17
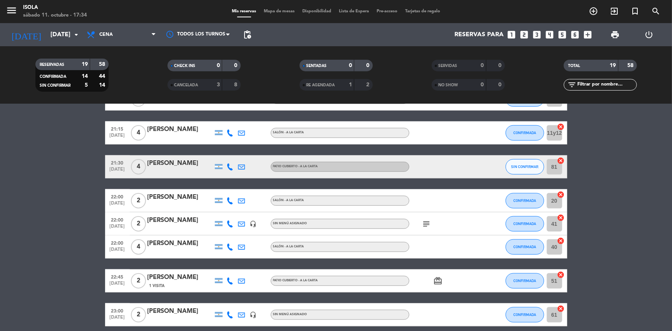
scroll to position [350, 0]
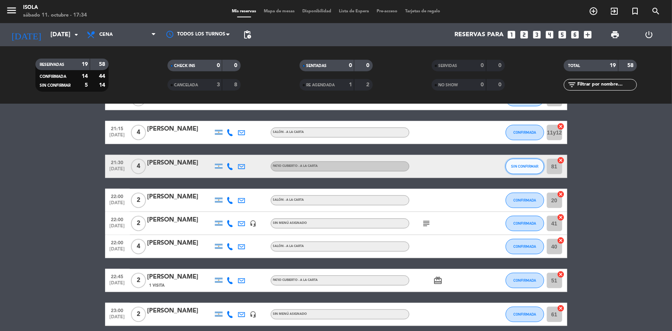
click at [511, 165] on span "SIN CONFIRMAR" at bounding box center [524, 166] width 27 height 4
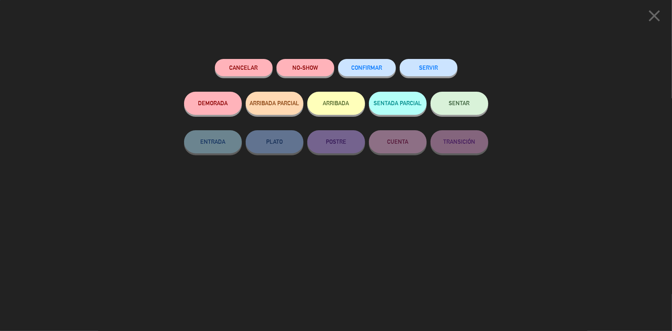
click at [357, 63] on button "CONFIRMAR" at bounding box center [367, 67] width 58 height 17
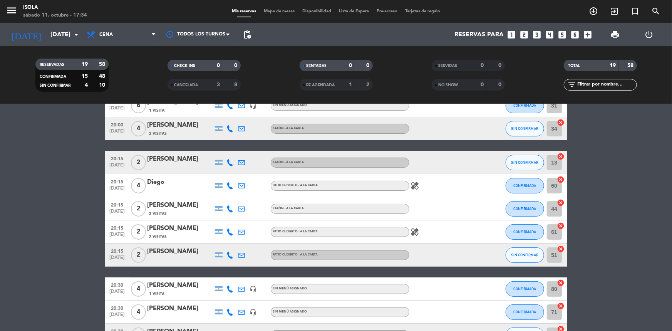
scroll to position [46, 0]
click at [24, 32] on icon "[DATE]" at bounding box center [26, 34] width 41 height 17
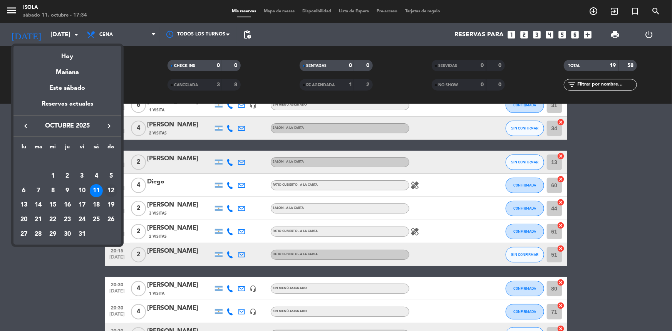
click at [106, 189] on div "12" at bounding box center [110, 190] width 13 height 13
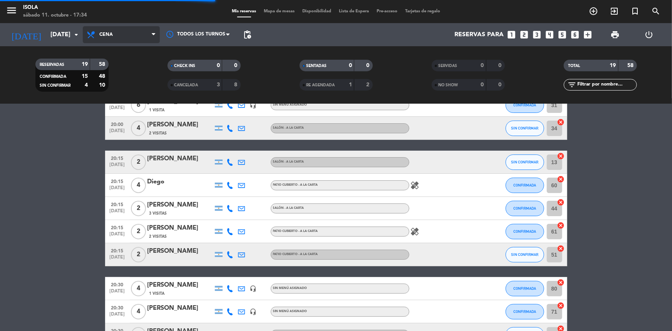
click at [138, 30] on span "Cena" at bounding box center [121, 34] width 77 height 17
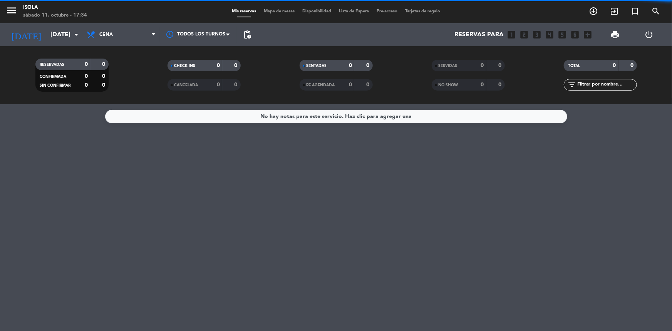
scroll to position [0, 0]
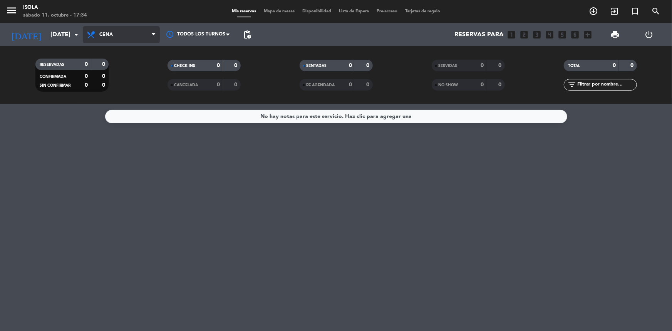
click at [115, 34] on span "Cena" at bounding box center [121, 34] width 77 height 17
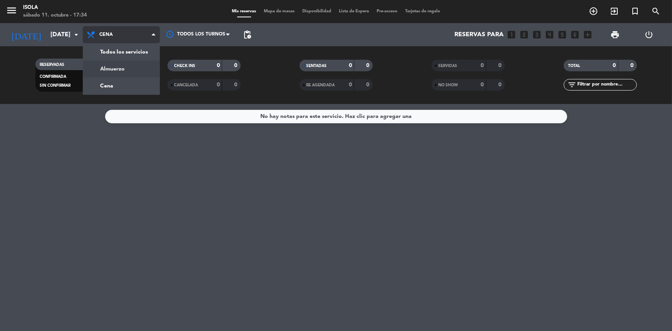
click at [112, 66] on div "menu [PERSON_NAME][DATE] 11. octubre - 17:34 Mis reservas Mapa de mesas Disponi…" at bounding box center [336, 52] width 672 height 104
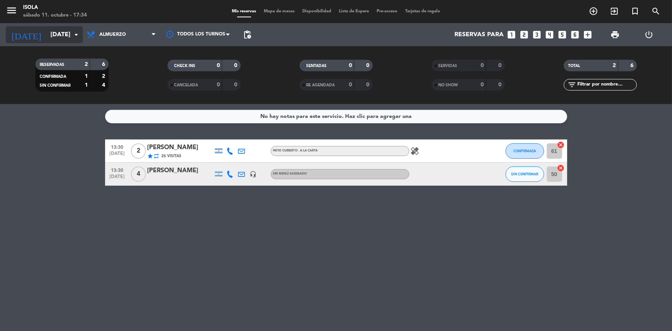
click at [62, 41] on input "[DATE]" at bounding box center [87, 34] width 81 height 15
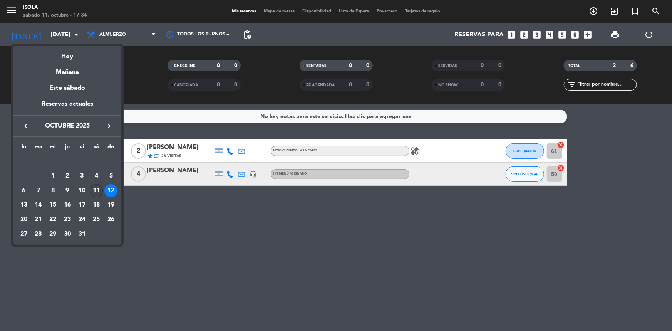
click at [95, 189] on div "11" at bounding box center [96, 190] width 13 height 13
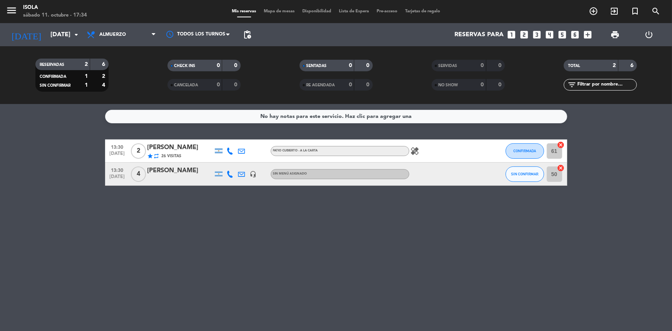
type input "[DATE]"
click at [110, 33] on span "Almuerzo" at bounding box center [112, 34] width 27 height 5
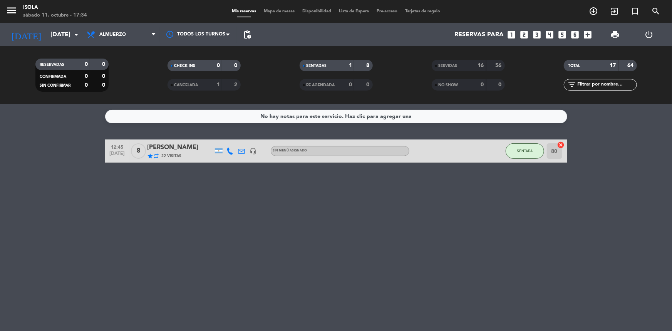
click at [108, 24] on div "Todos los servicios Almuerzo Cena Almuerzo Todos los servicios Almuerzo Cena" at bounding box center [121, 34] width 77 height 23
click at [111, 42] on span "Almuerzo" at bounding box center [121, 34] width 77 height 17
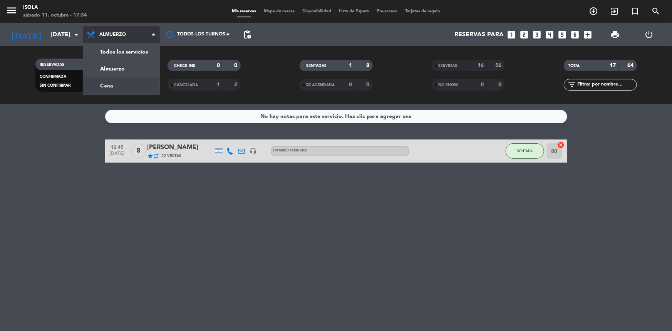
click at [115, 81] on div "menu [PERSON_NAME][DATE] 11. octubre - 17:34 Mis reservas Mapa de mesas Disponi…" at bounding box center [336, 52] width 672 height 104
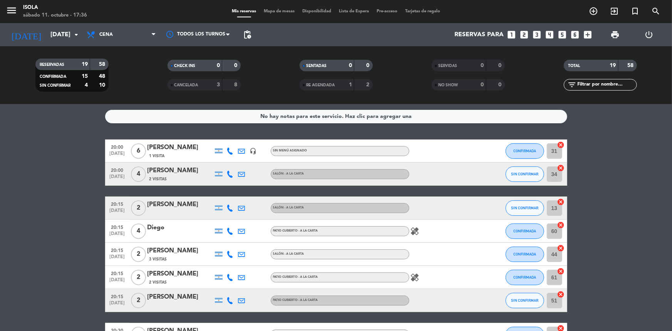
click at [282, 8] on div "Mis reservas Mapa de mesas Disponibilidad Lista de Espera Pre-acceso Tarjetas d…" at bounding box center [336, 11] width 216 height 7
click at [280, 12] on span "Mapa de mesas" at bounding box center [279, 11] width 39 height 4
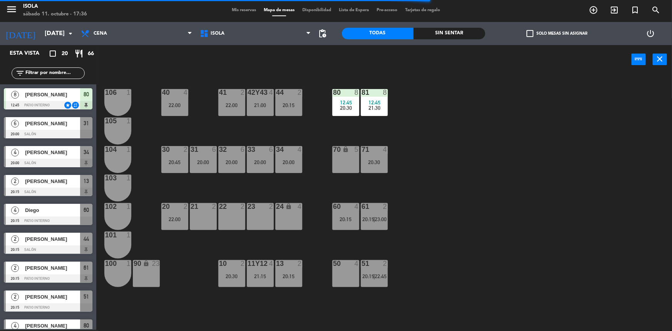
click at [280, 124] on div "40 4 22:00 42y43 4 21:00 41 2 22:00 44 2 20:15 80 8 12:45 20:30 81 8 12:45 21:3…" at bounding box center [387, 203] width 569 height 256
click at [255, 165] on div "33 6 20:00" at bounding box center [260, 159] width 27 height 27
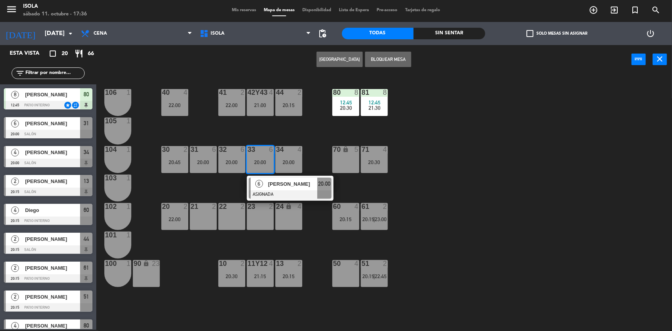
click at [266, 137] on div "40 4 22:00 42y43 4 21:00 41 2 22:00 44 2 20:15 80 8 12:45 20:30 81 8 12:45 21:3…" at bounding box center [387, 203] width 569 height 256
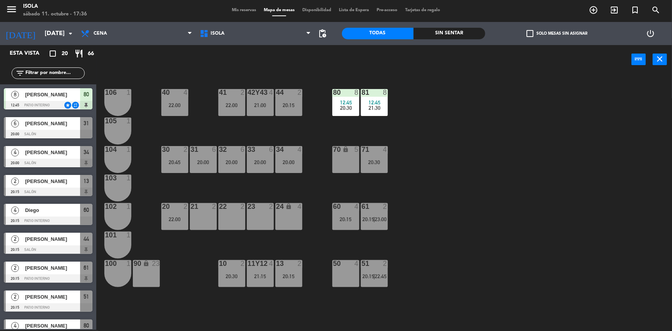
click at [240, 154] on div "32 6 20:00" at bounding box center [231, 159] width 27 height 27
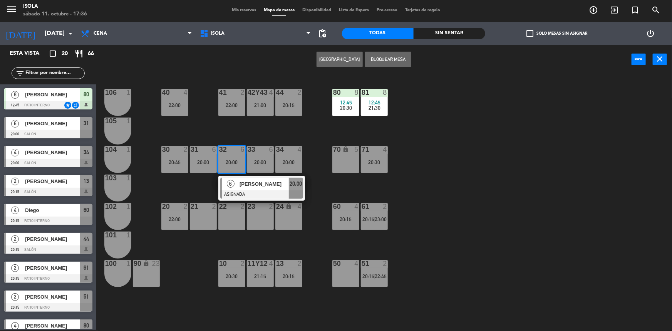
click at [248, 132] on div "40 4 22:00 42y43 4 21:00 41 2 22:00 44 2 20:15 80 8 12:45 20:30 81 8 12:45 21:3…" at bounding box center [387, 203] width 569 height 256
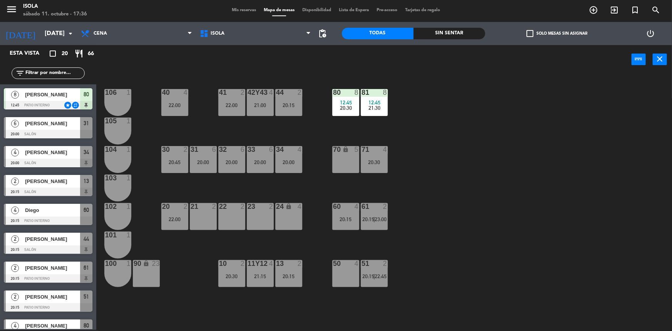
click at [177, 159] on div "20:45" at bounding box center [174, 161] width 27 height 5
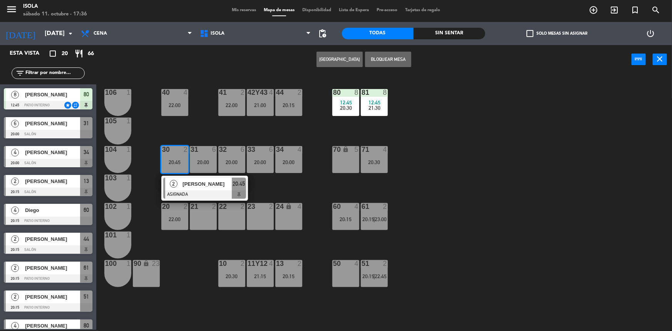
click at [200, 135] on div "40 4 22:00 42y43 4 21:00 41 2 22:00 44 2 20:15 80 8 12:45 20:30 81 8 12:45 21:3…" at bounding box center [387, 203] width 569 height 256
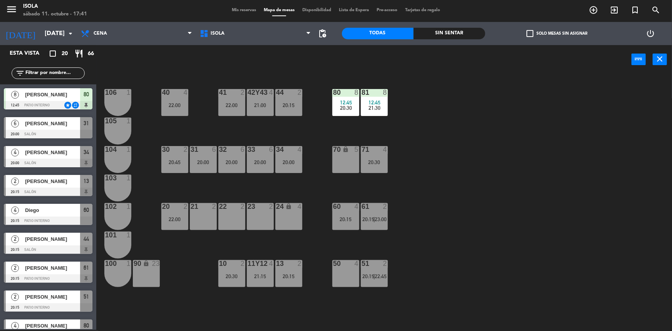
click at [246, 9] on span "Mis reservas" at bounding box center [244, 10] width 32 height 4
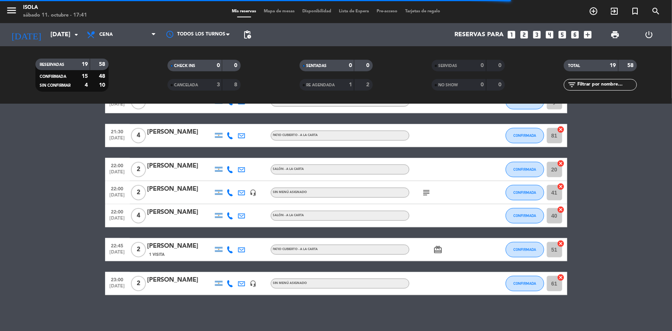
scroll to position [383, 0]
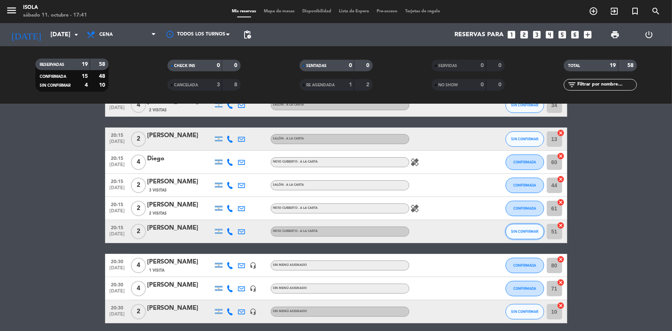
click at [512, 232] on span "SIN CONFIRMAR" at bounding box center [524, 231] width 27 height 4
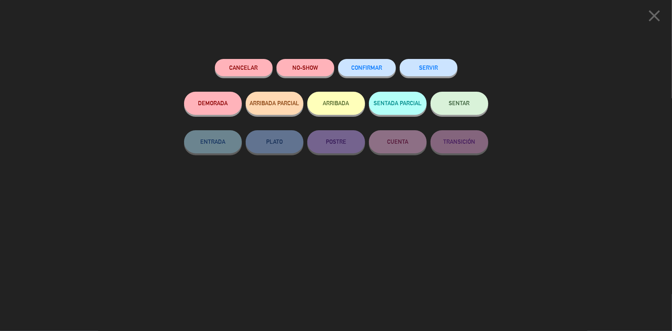
click at [378, 72] on button "CONFIRMAR" at bounding box center [367, 67] width 58 height 17
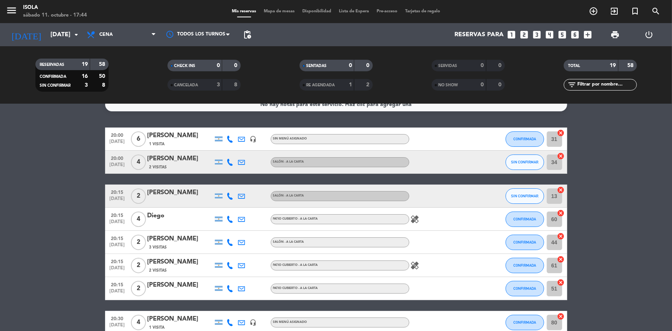
scroll to position [0, 0]
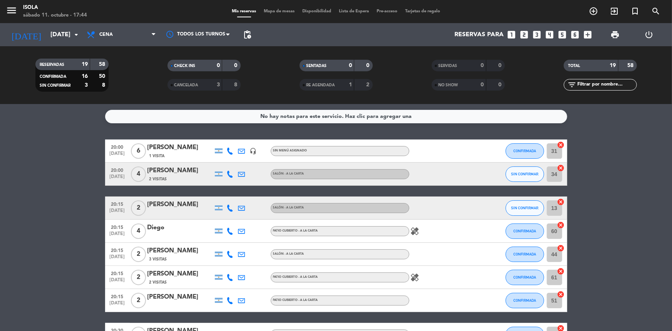
click at [273, 14] on div "Mis reservas Mapa de mesas Disponibilidad Lista de Espera Pre-acceso Tarjetas d…" at bounding box center [336, 11] width 216 height 7
click at [273, 13] on span "Mapa de mesas" at bounding box center [279, 11] width 39 height 4
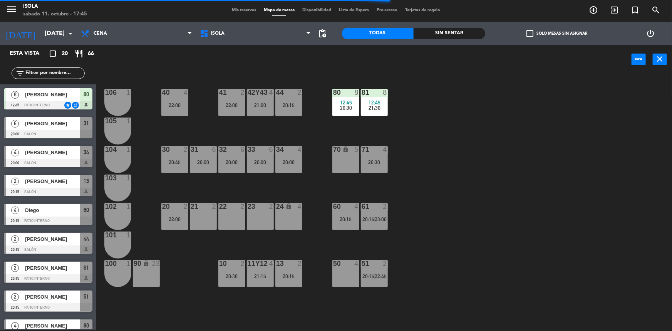
click at [425, 214] on div "40 4 22:00 42y43 4 21:00 41 2 22:00 44 2 20:15 80 8 12:45 20:30 81 8 12:45 21:3…" at bounding box center [387, 203] width 569 height 256
click at [425, 215] on div "40 4 22:00 42y43 4 21:00 41 2 22:00 44 2 20:15 80 8 12:45 20:30 81 8 12:45 21:3…" at bounding box center [387, 203] width 569 height 256
click at [175, 211] on div "20 2 22:00" at bounding box center [174, 216] width 27 height 27
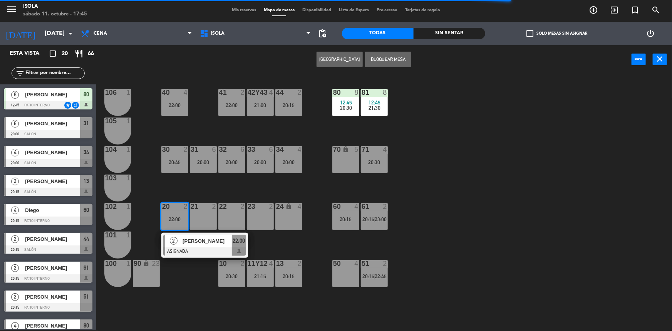
click at [189, 283] on div "40 4 22:00 42y43 4 21:00 41 2 22:00 44 2 20:15 80 8 12:45 20:30 81 8 12:45 21:3…" at bounding box center [387, 203] width 569 height 256
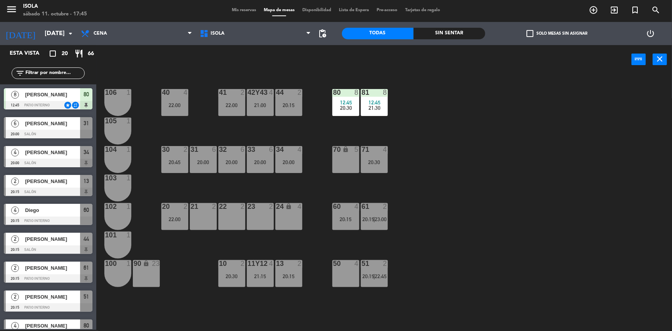
click at [287, 107] on div "44 2 20:15" at bounding box center [288, 102] width 27 height 27
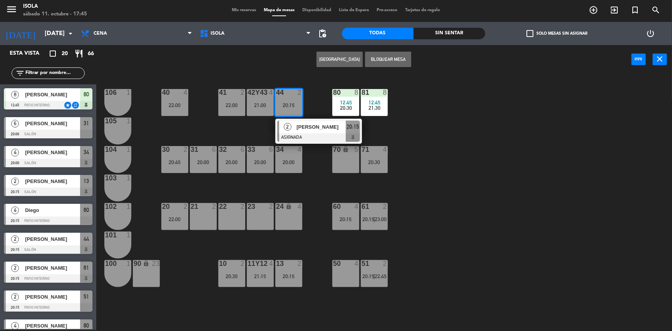
click at [320, 265] on div "40 4 22:00 42y43 4 21:00 41 2 22:00 44 2 20:15 2 [PERSON_NAME] ASIGNADA 20:15 8…" at bounding box center [387, 203] width 569 height 256
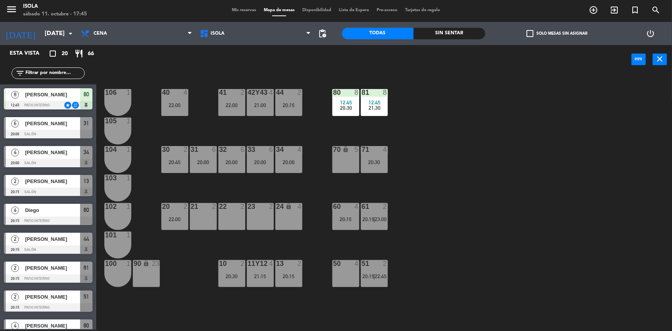
click at [297, 270] on div "13 2 20:15" at bounding box center [288, 273] width 27 height 27
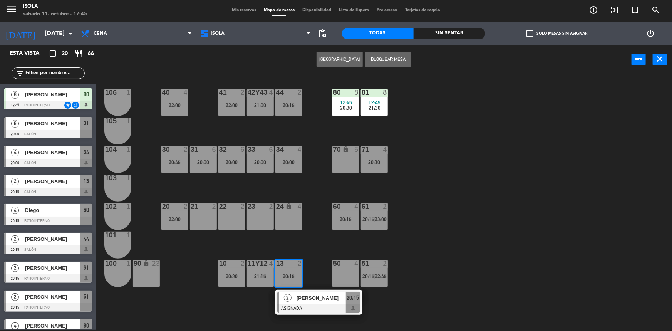
click at [308, 243] on div "40 4 22:00 42y43 4 21:00 41 2 22:00 44 2 20:15 80 8 12:45 20:30 81 8 12:45 21:3…" at bounding box center [387, 203] width 569 height 256
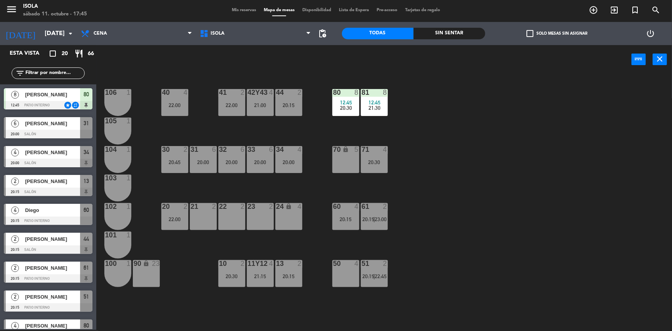
click at [229, 273] on div "20:30" at bounding box center [231, 275] width 27 height 5
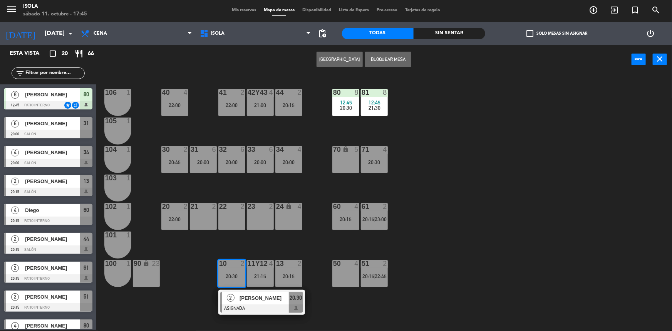
click at [248, 243] on div "40 4 22:00 42y43 4 21:00 41 2 22:00 44 2 20:15 80 8 12:45 20:30 81 8 12:45 21:3…" at bounding box center [387, 203] width 569 height 256
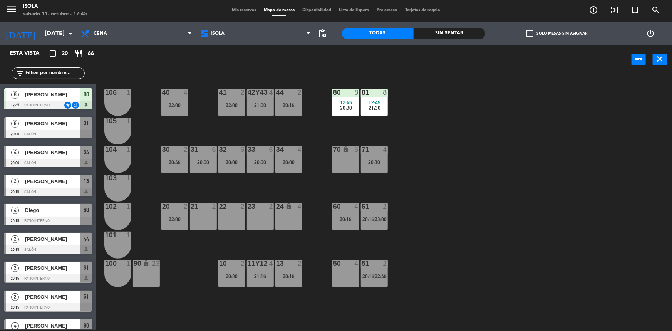
click at [168, 154] on div "30 2 20:45" at bounding box center [174, 159] width 27 height 27
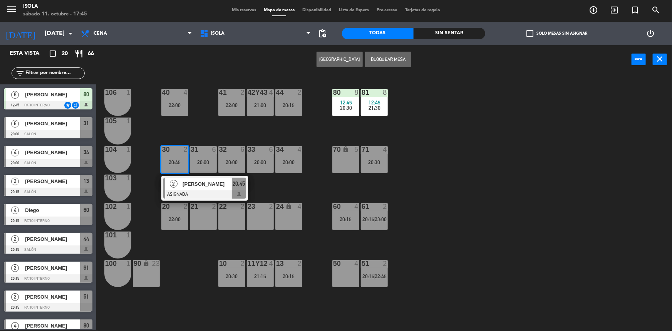
click at [204, 129] on div "40 4 22:00 42y43 4 21:00 41 2 22:00 44 2 20:15 80 8 12:45 20:30 81 8 12:45 21:3…" at bounding box center [387, 203] width 569 height 256
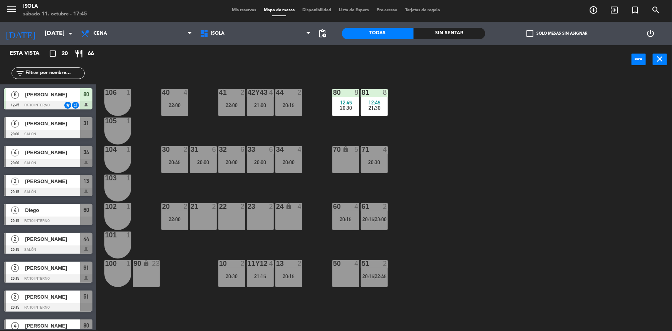
click at [242, 104] on div "22:00" at bounding box center [231, 104] width 27 height 5
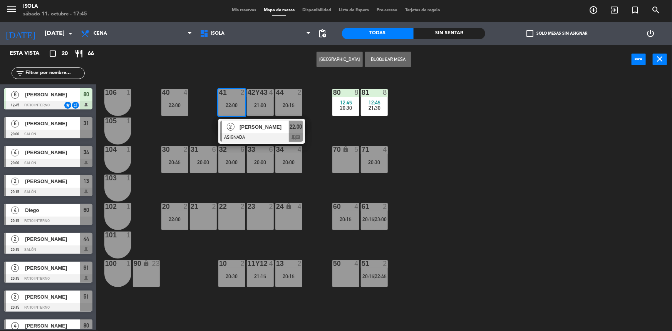
click at [181, 209] on div at bounding box center [174, 206] width 13 height 7
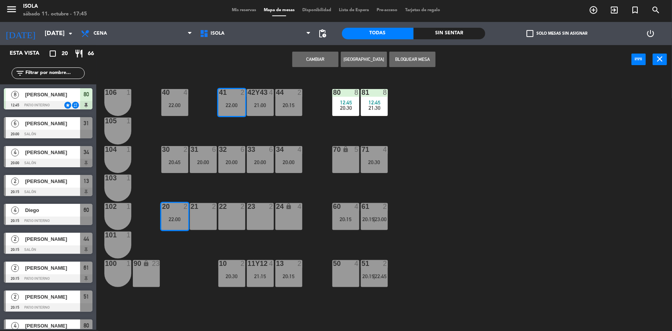
click at [210, 191] on div "40 4 22:00 42y43 4 21:00 41 2 22:00 44 2 20:15 80 8 12:45 20:30 81 8 12:45 21:3…" at bounding box center [387, 203] width 569 height 256
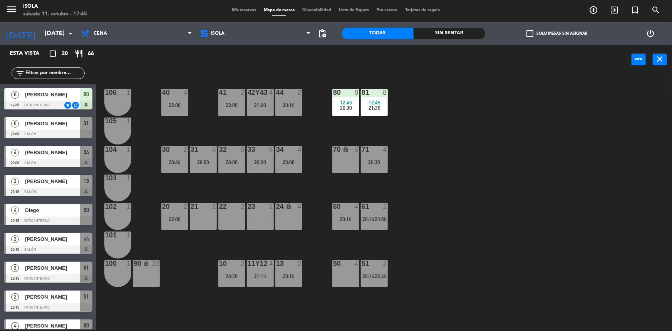
click at [174, 220] on div "22:00" at bounding box center [174, 218] width 27 height 5
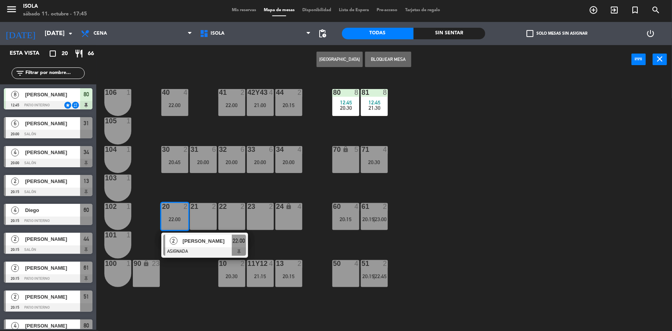
click at [292, 278] on div "20:15" at bounding box center [288, 275] width 27 height 5
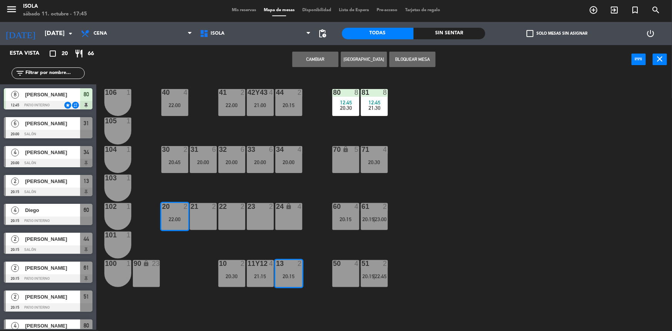
click at [293, 248] on div "40 4 22:00 42y43 4 21:00 41 2 22:00 44 2 20:15 80 8 12:45 20:30 81 8 12:45 21:3…" at bounding box center [387, 203] width 569 height 256
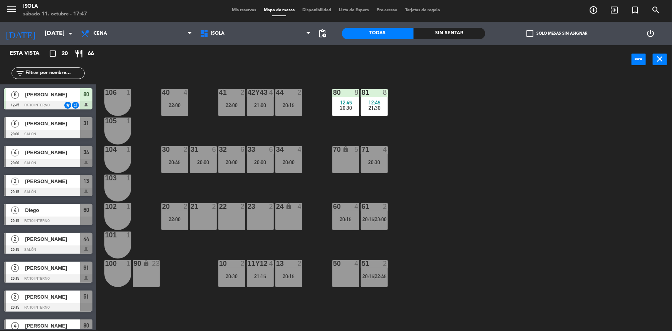
click at [236, 8] on span "Mis reservas" at bounding box center [244, 10] width 32 height 4
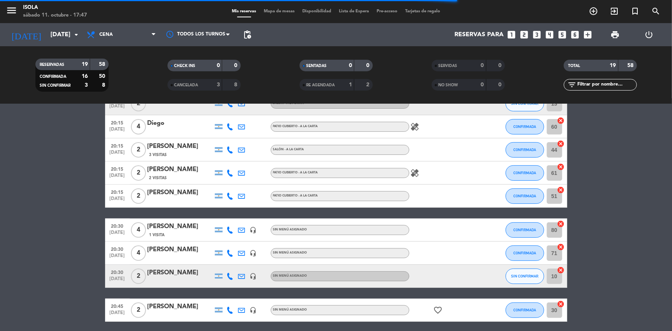
scroll to position [104, 0]
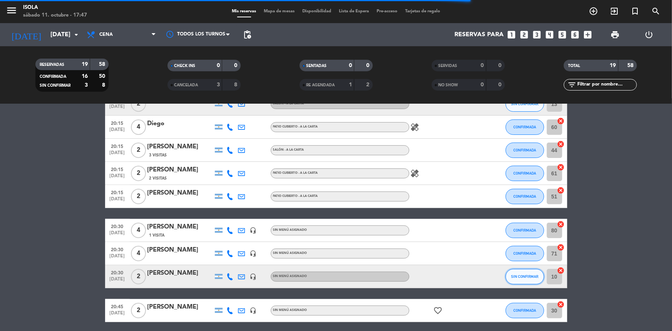
click at [515, 273] on button "SIN CONFIRMAR" at bounding box center [525, 276] width 39 height 15
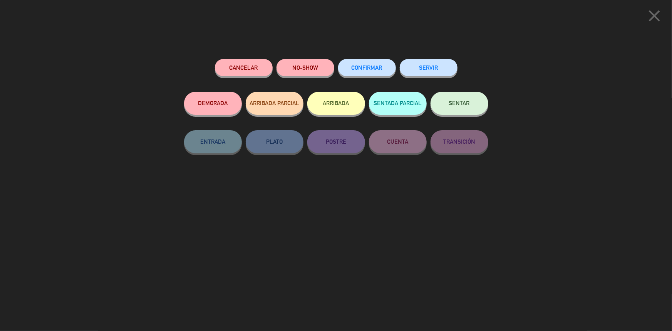
click at [352, 65] on span "CONFIRMAR" at bounding box center [367, 67] width 31 height 7
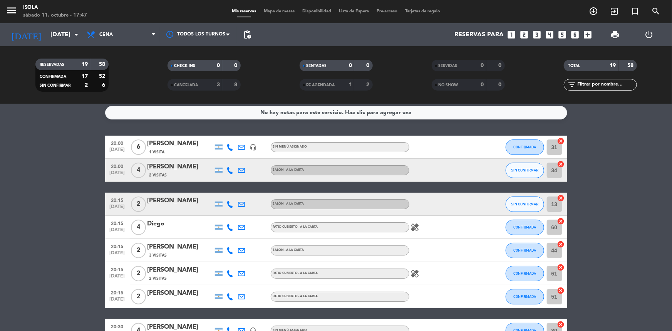
scroll to position [0, 0]
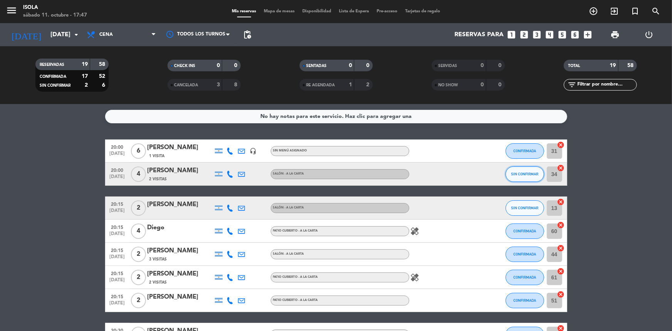
click at [522, 176] on button "SIN CONFIRMAR" at bounding box center [525, 173] width 39 height 15
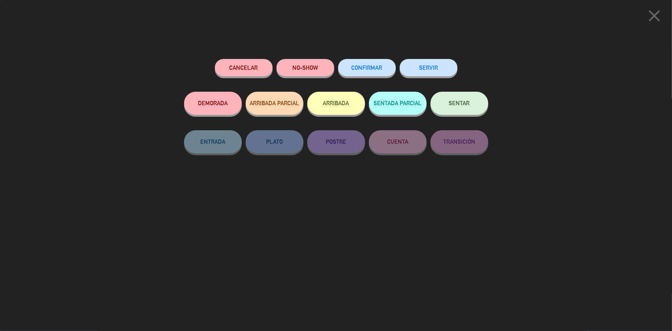
click at [377, 76] on div "CONFIRMAR" at bounding box center [367, 75] width 58 height 33
click at [381, 70] on span "CONFIRMAR" at bounding box center [367, 67] width 31 height 7
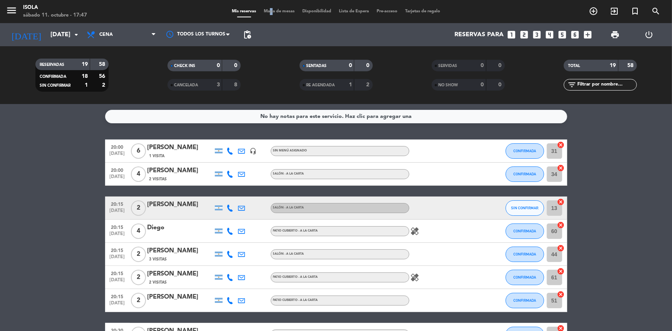
click at [267, 9] on span "Mapa de mesas" at bounding box center [279, 11] width 39 height 4
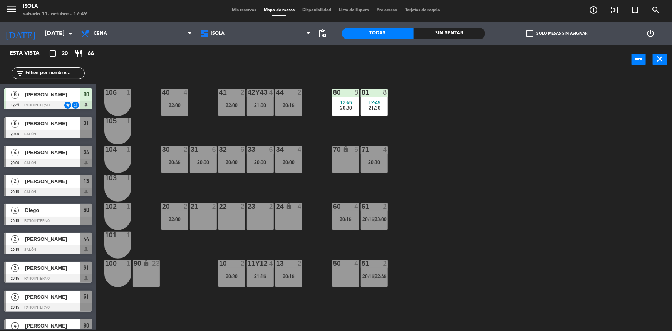
click at [246, 6] on div "menu [PERSON_NAME][DATE] 11. octubre - 17:49 Mis reservas Mapa de mesas Disponi…" at bounding box center [336, 10] width 672 height 23
click at [243, 7] on div "Mis reservas Mapa de mesas Disponibilidad Lista de Espera Pre-acceso Tarjetas d…" at bounding box center [336, 10] width 216 height 7
click at [243, 10] on span "Mis reservas" at bounding box center [244, 10] width 32 height 4
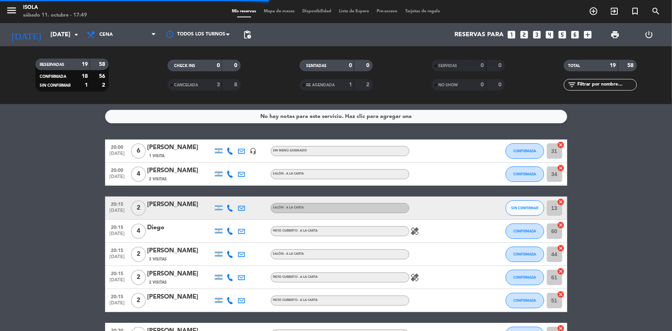
click at [267, 11] on span "Mapa de mesas" at bounding box center [279, 11] width 39 height 4
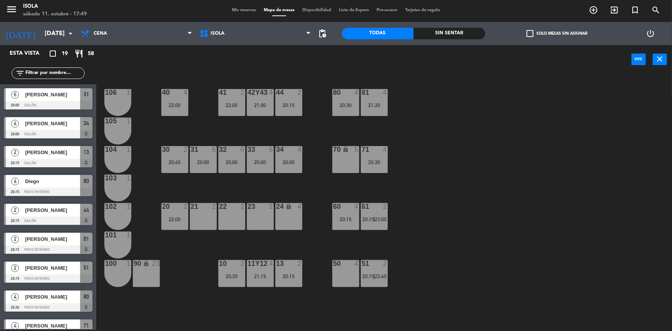
click at [465, 172] on div "40 4 22:00 42y43 4 21:00 41 2 22:00 44 2 20:15 80 4 20:30 81 4 21:30 106 1 105 …" at bounding box center [387, 203] width 569 height 256
click at [274, 250] on div "40 4 22:00 42y43 4 21:00 41 2 22:00 44 2 20:15 80 4 20:30 81 4 21:30 106 1 105 …" at bounding box center [387, 203] width 569 height 256
click at [259, 187] on div "40 4 22:00 42y43 4 21:00 41 2 22:00 44 2 20:15 80 4 20:30 81 4 21:30 106 1 105 …" at bounding box center [387, 203] width 569 height 256
click at [247, 165] on div "33 6 20:00" at bounding box center [260, 159] width 27 height 27
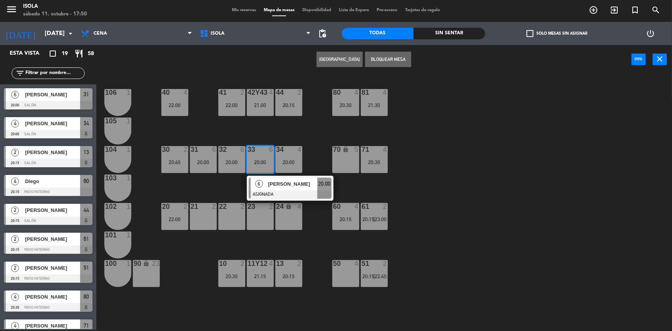
click at [226, 183] on div "40 4 22:00 42y43 4 21:00 41 2 22:00 44 2 20:15 80 4 20:30 81 4 21:30 106 1 105 …" at bounding box center [387, 203] width 569 height 256
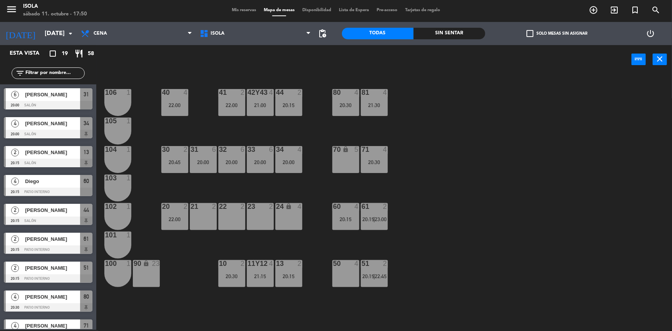
drag, startPoint x: 186, startPoint y: 106, endPoint x: 190, endPoint y: 113, distance: 8.3
click at [186, 106] on div "22:00" at bounding box center [174, 104] width 27 height 5
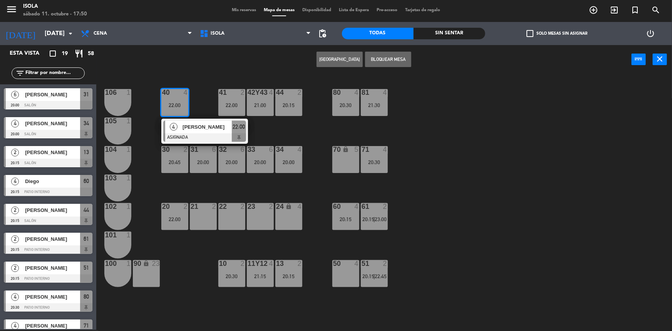
click at [206, 112] on div "40 4 22:00 4 [PERSON_NAME] 22:00 42y43 4 21:00 41 2 22:00 44 2 20:15 80 4 20:30…" at bounding box center [387, 203] width 569 height 256
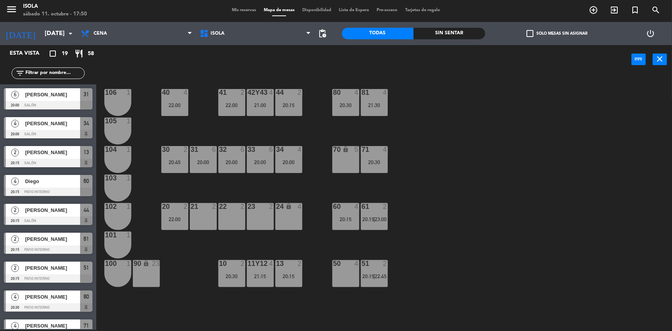
click at [367, 161] on div "20:30" at bounding box center [374, 161] width 27 height 5
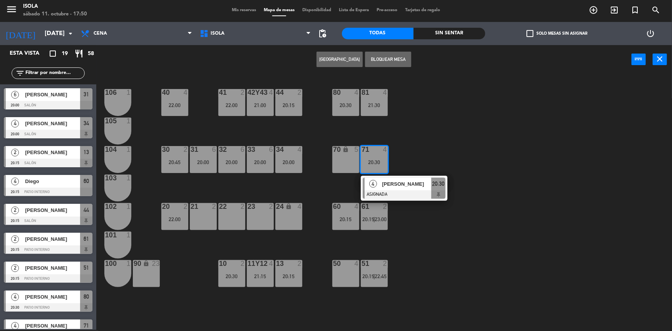
click at [408, 150] on div "40 4 22:00 42y43 4 21:00 41 2 22:00 44 2 20:15 80 4 20:30 81 4 21:30 106 1 105 …" at bounding box center [387, 203] width 569 height 256
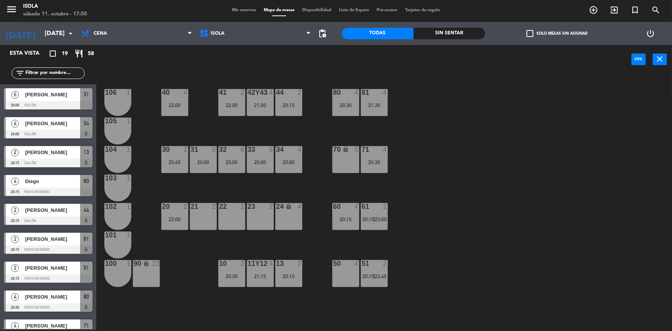
click at [362, 116] on div "40 4 22:00 42y43 4 21:00 41 2 22:00 44 2 20:15 80 4 20:30 81 4 21:30 106 1 105 …" at bounding box center [387, 203] width 569 height 256
click at [370, 109] on div "81 4 21:30" at bounding box center [374, 102] width 27 height 27
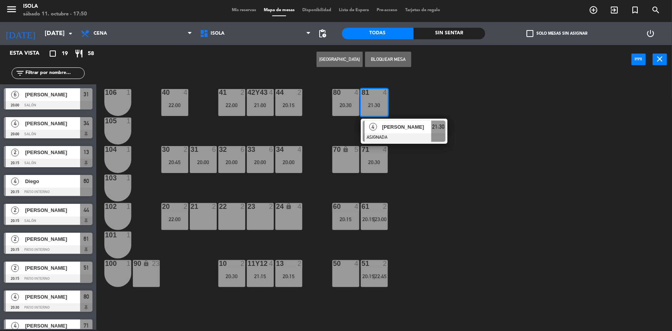
click at [400, 105] on div "40 4 22:00 42y43 4 21:00 41 2 22:00 44 2 20:15 80 4 20:30 81 4 21:30 4 [PERSON_…" at bounding box center [387, 203] width 569 height 256
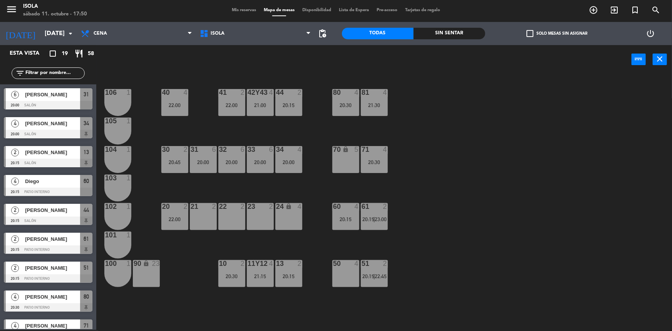
click at [329, 104] on div "40 4 22:00 42y43 4 21:00 41 2 22:00 44 2 20:15 80 4 20:30 81 4 21:30 106 1 105 …" at bounding box center [387, 203] width 569 height 256
click at [349, 105] on div "20:30" at bounding box center [345, 104] width 27 height 5
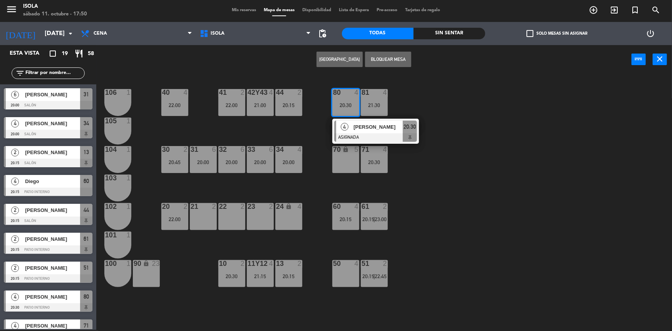
click at [402, 112] on div "40 4 22:00 42y43 4 21:00 41 2 22:00 44 2 20:15 80 4 20:30 4 [PERSON_NAME] ASIGN…" at bounding box center [387, 203] width 569 height 256
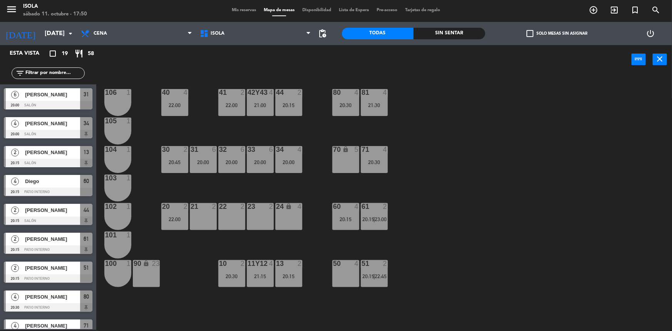
click at [371, 112] on div "81 4 21:30" at bounding box center [374, 102] width 27 height 27
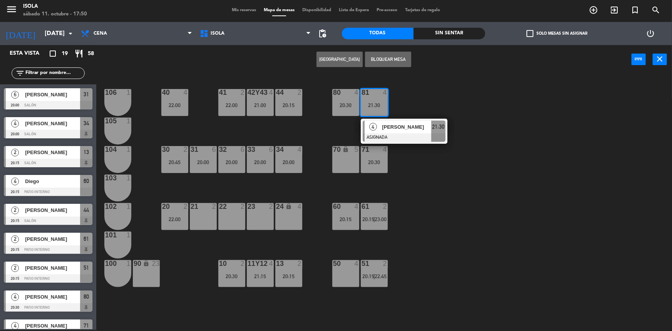
click at [396, 107] on div "40 4 22:00 42y43 4 21:00 41 2 22:00 44 2 20:15 80 4 20:30 81 4 21:30 4 [PERSON_…" at bounding box center [387, 203] width 569 height 256
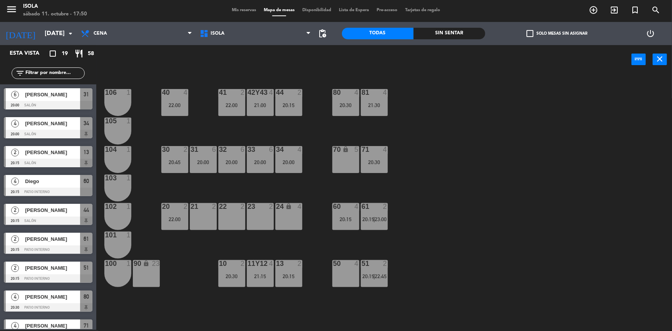
click at [375, 216] on div "23:00" at bounding box center [380, 218] width 11 height 5
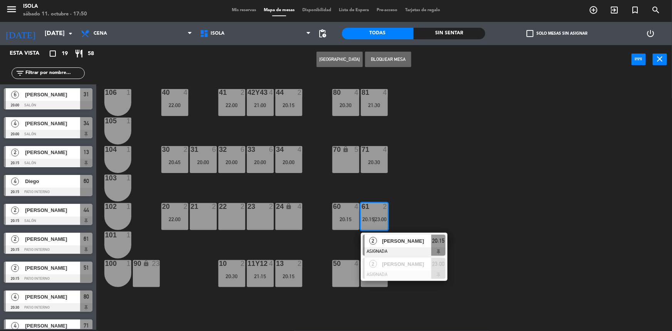
click at [402, 186] on div "40 4 22:00 42y43 4 21:00 41 2 22:00 44 2 20:15 80 4 20:30 81 4 21:30 106 1 105 …" at bounding box center [387, 203] width 569 height 256
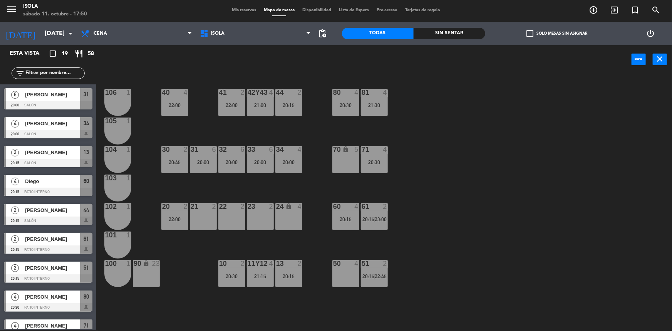
click at [348, 208] on div at bounding box center [345, 206] width 13 height 7
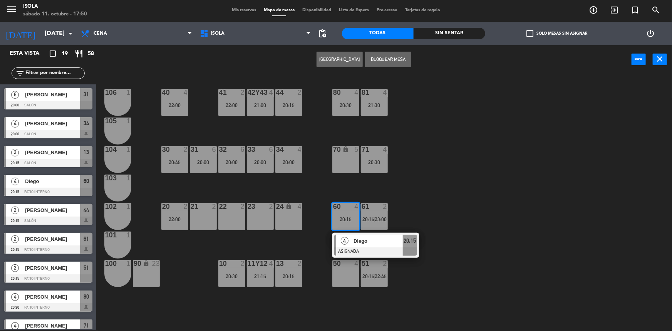
click at [424, 201] on div "40 4 22:00 42y43 4 21:00 41 2 22:00 44 2 20:15 80 4 20:30 81 4 21:30 106 1 105 …" at bounding box center [387, 203] width 569 height 256
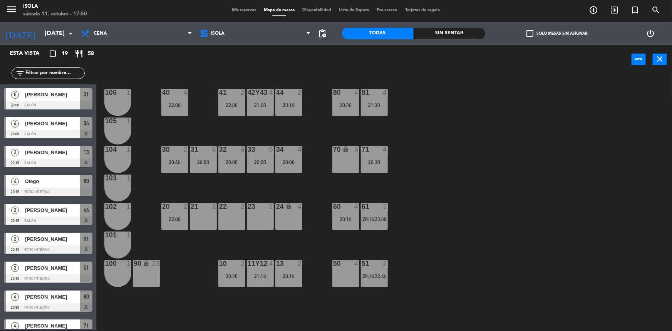
click at [382, 217] on span "23:00" at bounding box center [381, 219] width 12 height 6
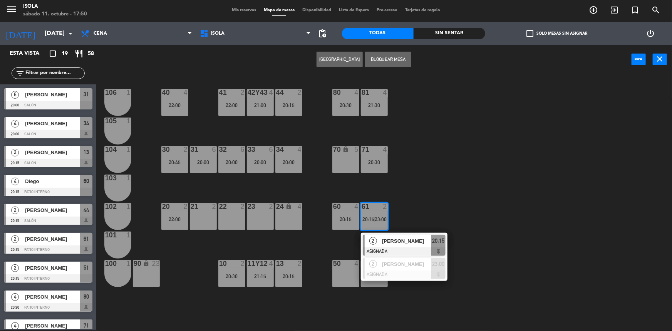
click at [409, 205] on div "40 4 22:00 42y43 4 21:00 41 2 22:00 44 2 20:15 80 4 20:30 81 4 21:30 106 1 105 …" at bounding box center [387, 203] width 569 height 256
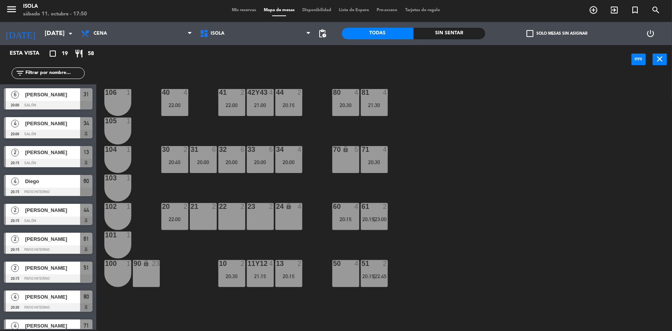
click at [379, 277] on span "22:45" at bounding box center [381, 276] width 12 height 6
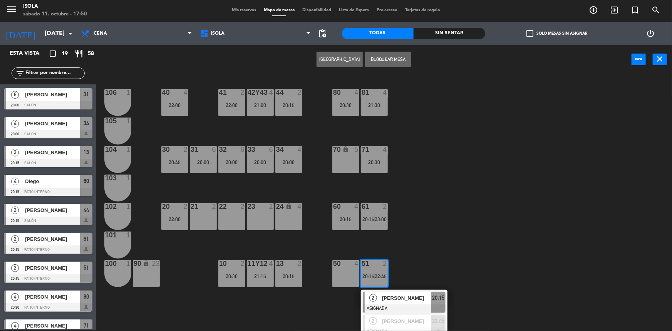
click at [400, 245] on div "40 4 22:00 42y43 4 21:00 41 2 22:00 44 2 20:15 80 4 20:30 81 4 21:30 106 1 105 …" at bounding box center [387, 203] width 569 height 256
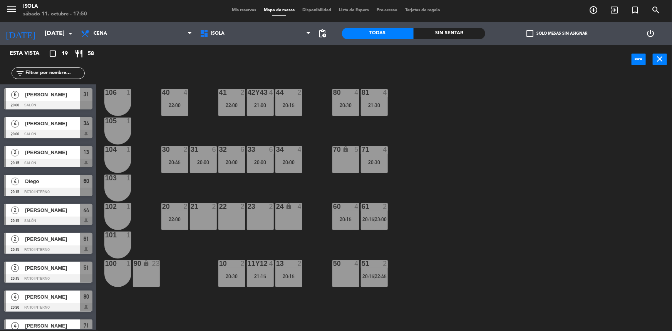
click at [400, 245] on div "40 4 22:00 42y43 4 21:00 41 2 22:00 44 2 20:15 80 4 20:30 81 4 21:30 106 1 105 …" at bounding box center [387, 203] width 569 height 256
click at [399, 245] on div "40 4 22:00 42y43 4 21:00 41 2 22:00 44 2 20:15 80 4 20:30 81 4 21:30 106 1 105 …" at bounding box center [387, 203] width 569 height 256
click at [303, 181] on div "40 4 22:00 42y43 4 21:00 41 2 22:00 44 2 20:15 80 4 20:30 81 4 21:30 106 1 105 …" at bounding box center [387, 203] width 569 height 256
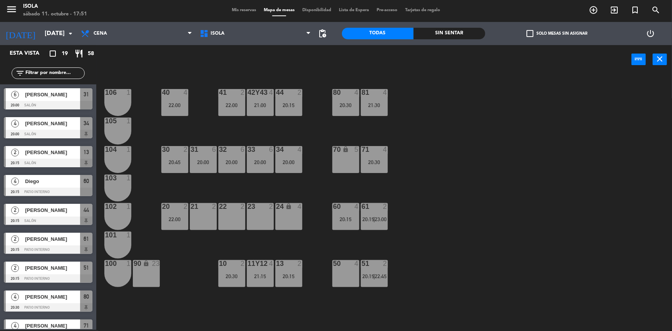
click at [303, 181] on div "40 4 22:00 42y43 4 21:00 41 2 22:00 44 2 20:15 80 4 20:30 81 4 21:30 106 1 105 …" at bounding box center [387, 203] width 569 height 256
click at [307, 193] on div "40 4 22:00 42y43 4 21:00 41 2 22:00 44 2 20:15 80 4 20:30 81 4 21:30 106 1 105 …" at bounding box center [387, 203] width 569 height 256
click at [325, 33] on span "pending_actions" at bounding box center [322, 33] width 9 height 9
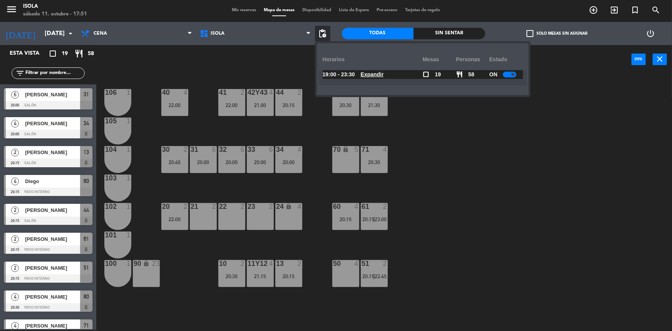
click at [384, 72] on u "Expandir" at bounding box center [372, 74] width 23 height 6
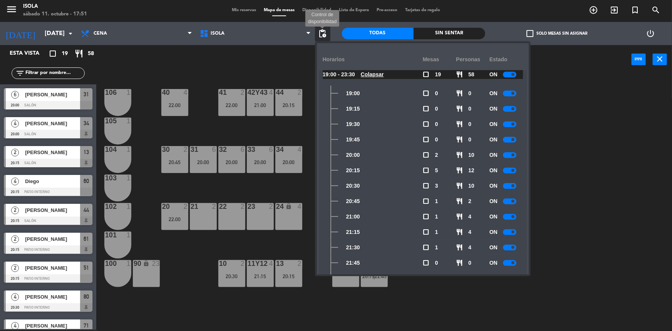
click at [324, 31] on span "pending_actions" at bounding box center [322, 33] width 9 height 9
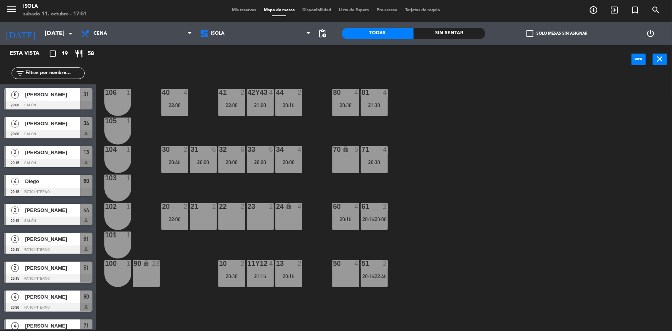
click at [512, 166] on div "40 4 22:00 42y43 4 21:00 41 2 22:00 44 2 20:15 80 4 20:30 81 4 21:30 106 1 105 …" at bounding box center [387, 203] width 569 height 256
click at [242, 12] on div "Mis reservas Mapa de mesas Disponibilidad Lista de Espera Pre-acceso Tarjetas d…" at bounding box center [336, 10] width 216 height 7
click at [243, 10] on span "Mis reservas" at bounding box center [244, 10] width 32 height 4
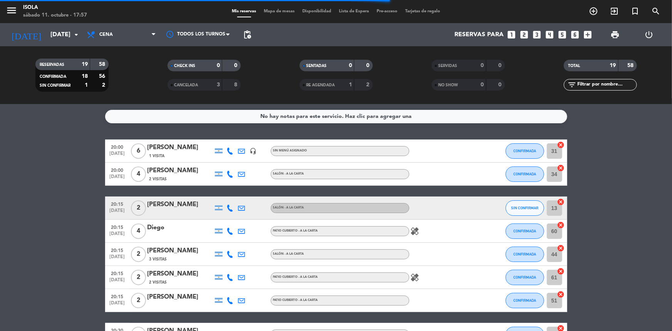
click at [179, 206] on div "[PERSON_NAME]" at bounding box center [180, 205] width 65 height 10
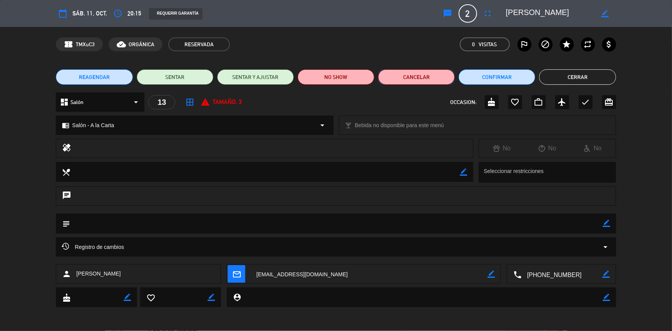
click at [410, 83] on button "Cancelar" at bounding box center [416, 76] width 77 height 15
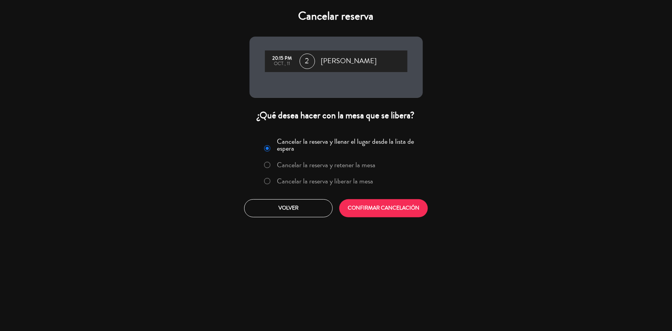
click at [322, 178] on label "Cancelar la reserva y liberar la mesa" at bounding box center [325, 181] width 96 height 7
click at [379, 208] on button "CONFIRMAR CANCELACIÓN" at bounding box center [383, 208] width 89 height 18
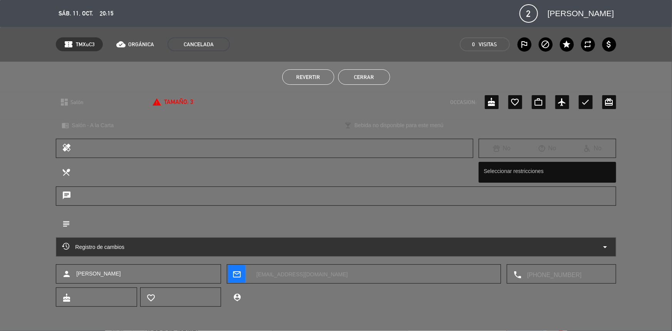
click at [377, 75] on button "Cerrar" at bounding box center [364, 76] width 52 height 15
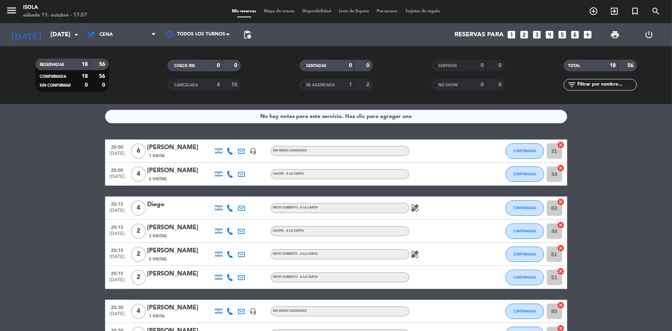
click at [271, 14] on div "Mis reservas Mapa de mesas Disponibilidad Lista de Espera Pre-acceso Tarjetas d…" at bounding box center [336, 11] width 216 height 7
click at [270, 8] on div "Mis reservas Mapa de mesas Disponibilidad Lista de Espera Pre-acceso Tarjetas d…" at bounding box center [336, 11] width 216 height 7
click at [271, 9] on span "Mapa de mesas" at bounding box center [279, 11] width 39 height 4
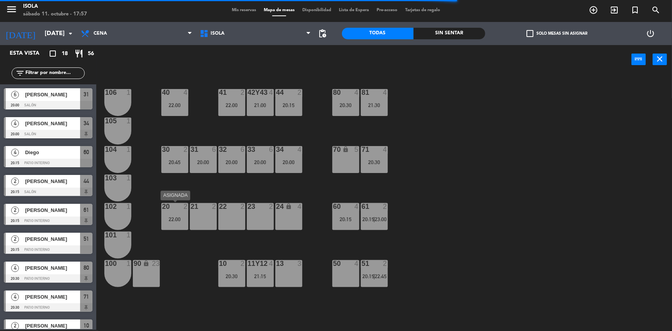
click at [175, 209] on div at bounding box center [174, 206] width 13 height 7
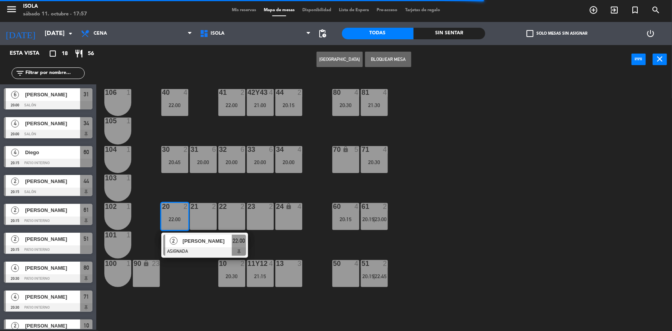
click at [284, 278] on div "13 3" at bounding box center [288, 273] width 27 height 27
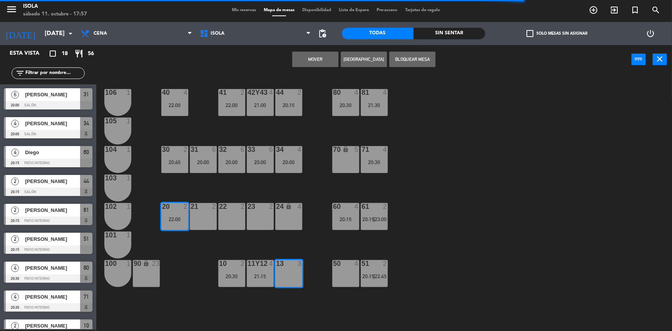
click at [320, 59] on button "Mover" at bounding box center [315, 59] width 46 height 15
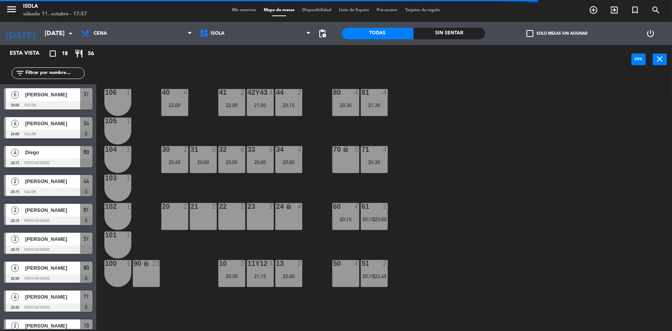
click at [528, 168] on div "40 4 22:00 42y43 4 21:00 41 2 22:00 44 2 20:15 80 4 20:30 81 4 21:30 106 1 105 …" at bounding box center [387, 203] width 569 height 256
